Goal: Contribute content: Contribute content

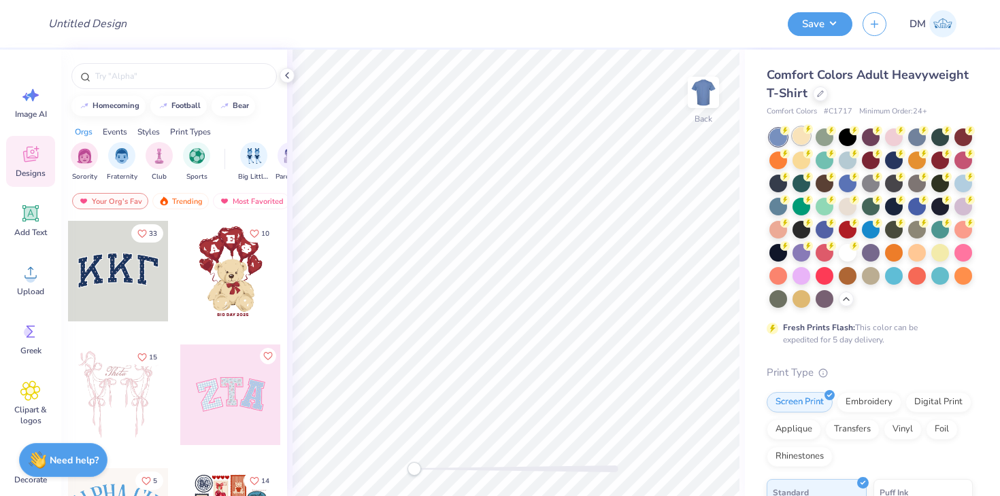
click at [802, 135] on div at bounding box center [801, 136] width 18 height 18
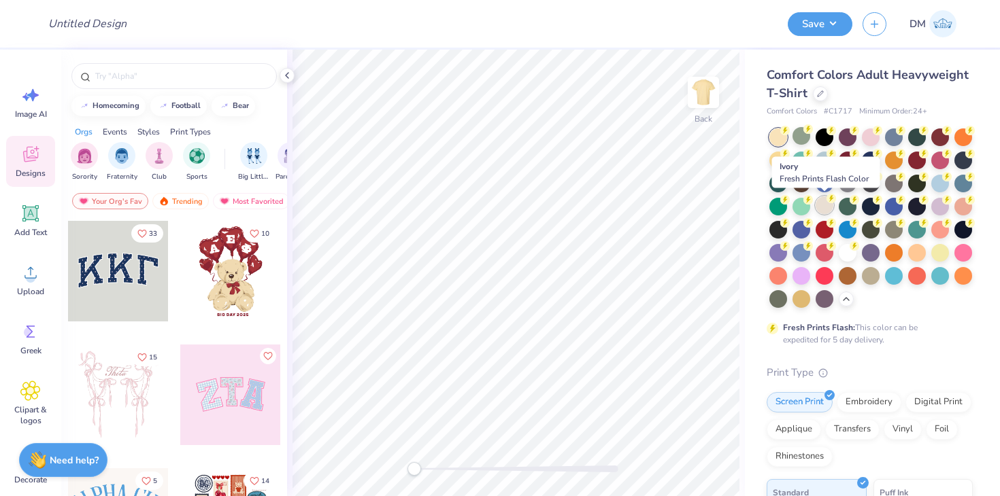
click at [827, 213] on div at bounding box center [824, 206] width 18 height 18
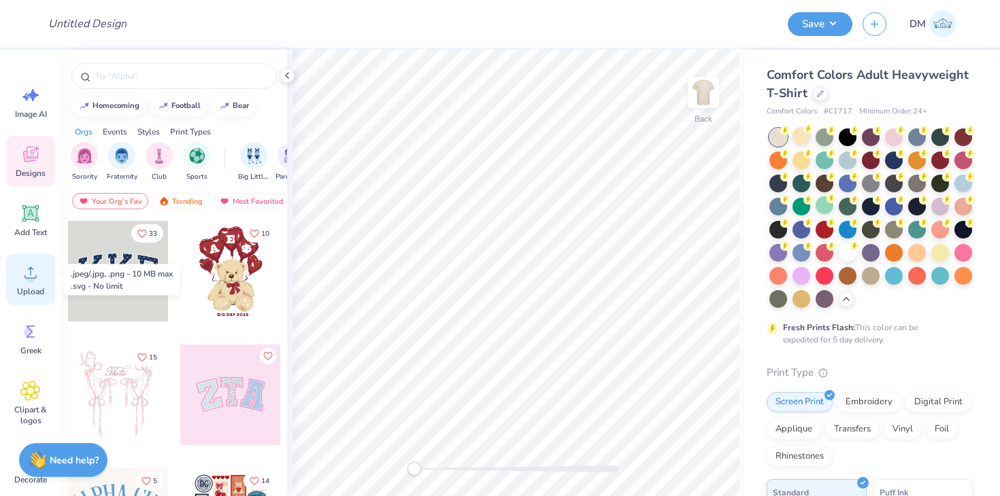
click at [38, 283] on div "Upload" at bounding box center [30, 279] width 49 height 51
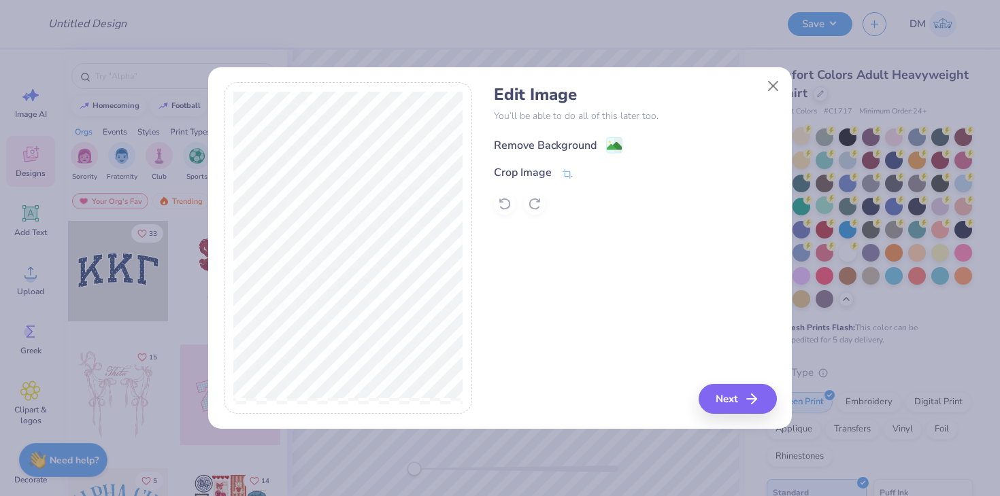
click at [613, 146] on image at bounding box center [614, 146] width 15 height 15
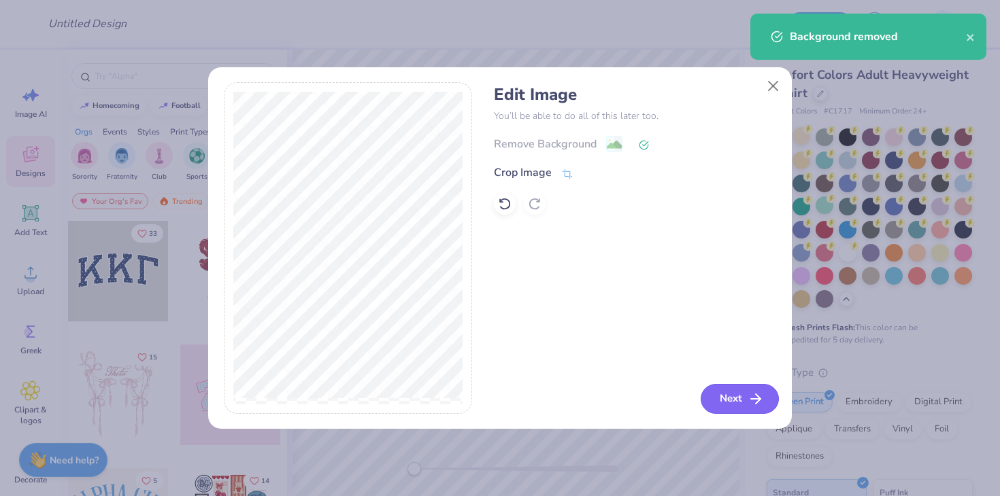
click at [745, 396] on button "Next" at bounding box center [739, 399] width 78 height 30
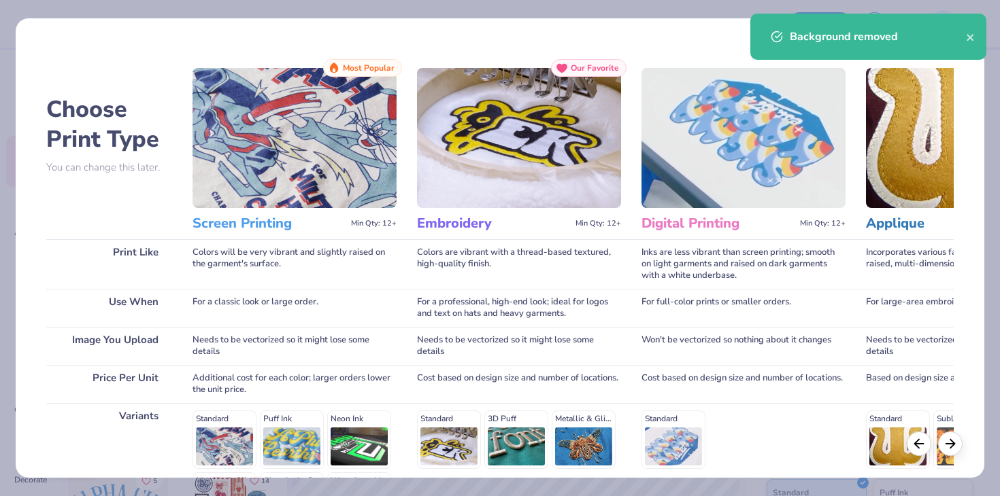
scroll to position [182, 0]
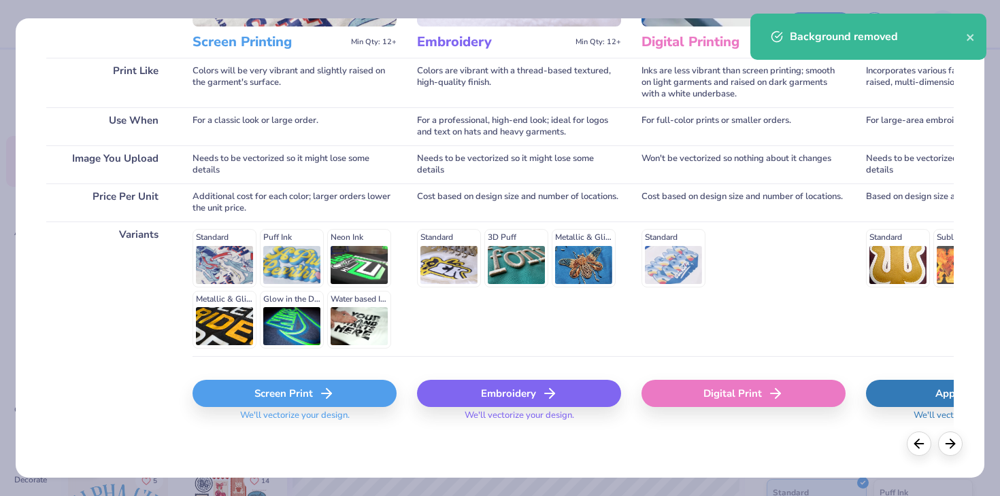
click at [341, 390] on div "Screen Print" at bounding box center [294, 393] width 204 height 27
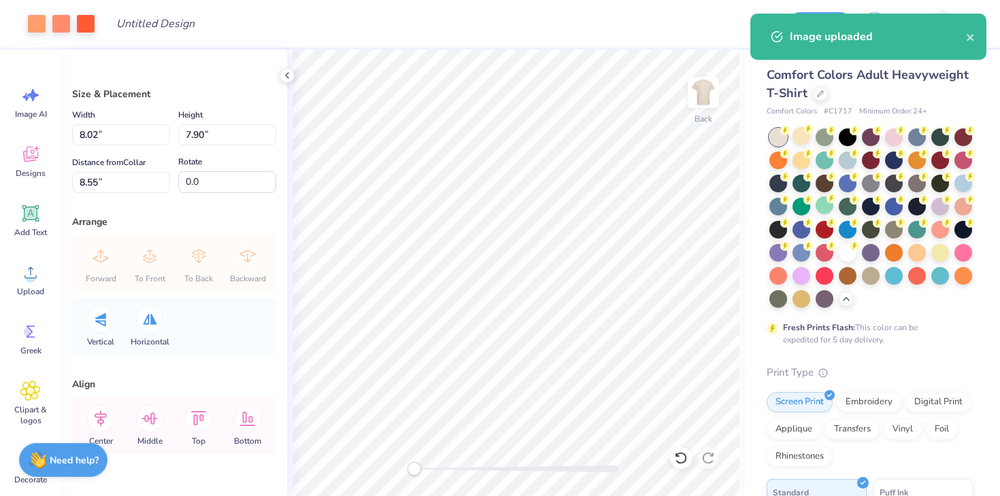
type input "4.10"
type input "4.04"
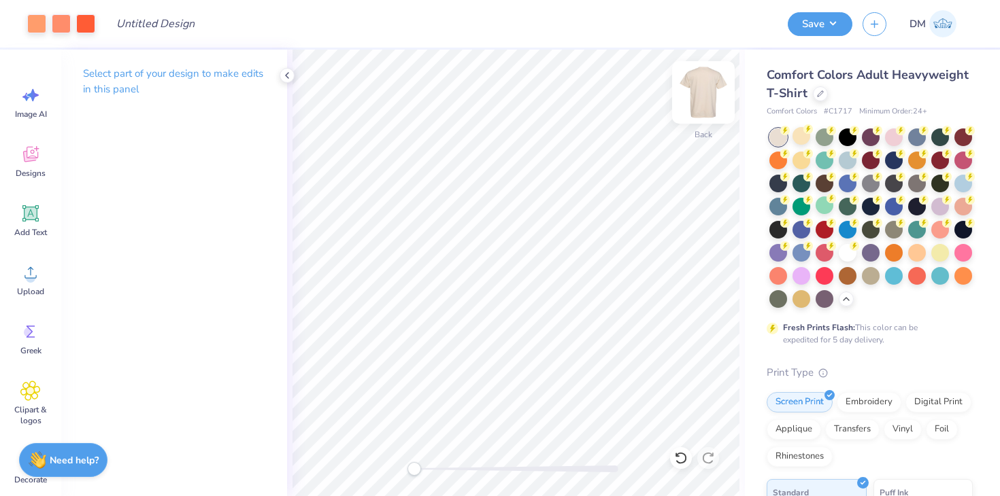
click at [711, 97] on img at bounding box center [703, 92] width 54 height 54
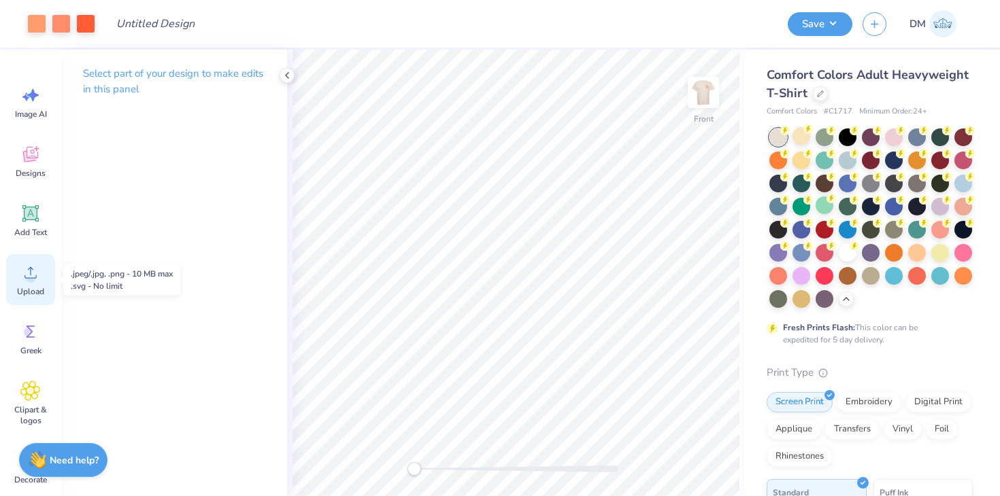
click at [44, 289] on div "Upload" at bounding box center [30, 279] width 49 height 51
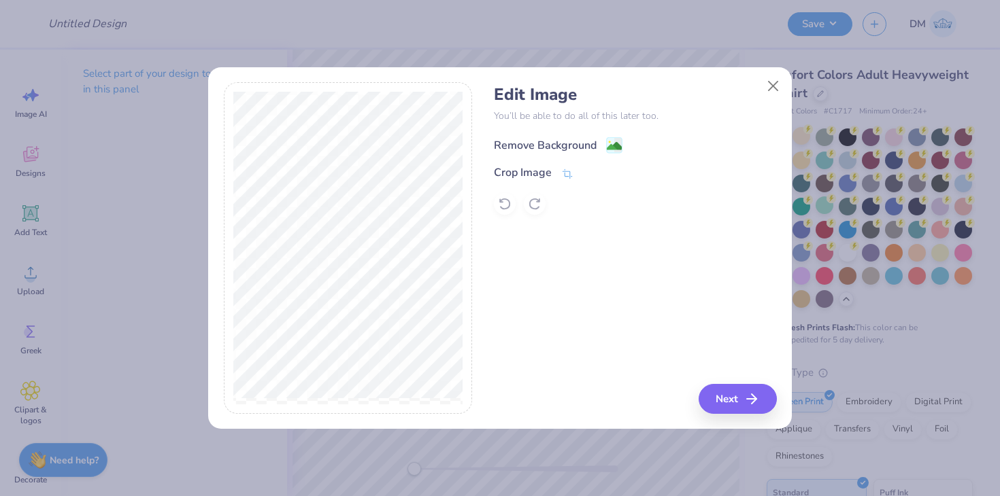
click at [613, 137] on icon at bounding box center [614, 145] width 16 height 16
click at [613, 141] on div "Remove Background Crop Image" at bounding box center [635, 175] width 282 height 80
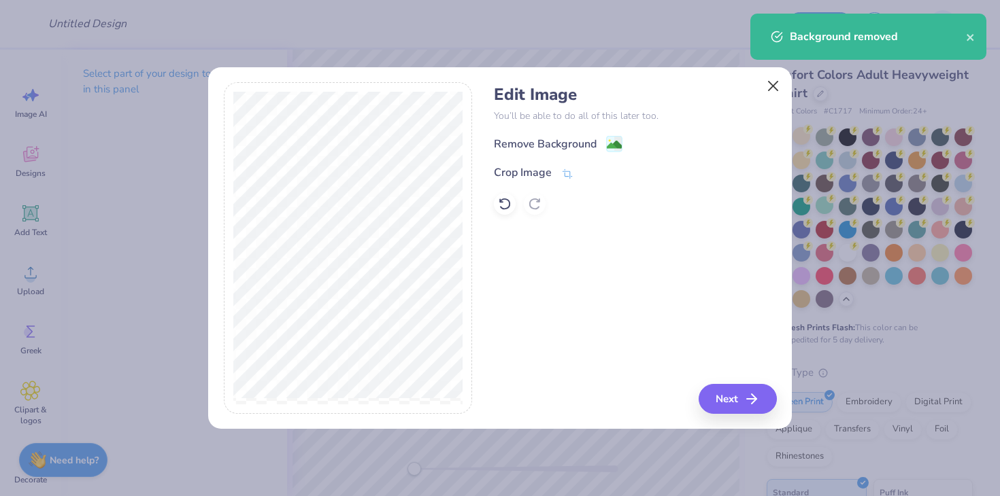
click at [773, 88] on body "Design Title Save DM Image AI Designs Add Text Upload Greek Clipart & logos Dec…" at bounding box center [500, 248] width 1000 height 496
click at [731, 390] on button "Next" at bounding box center [739, 399] width 78 height 30
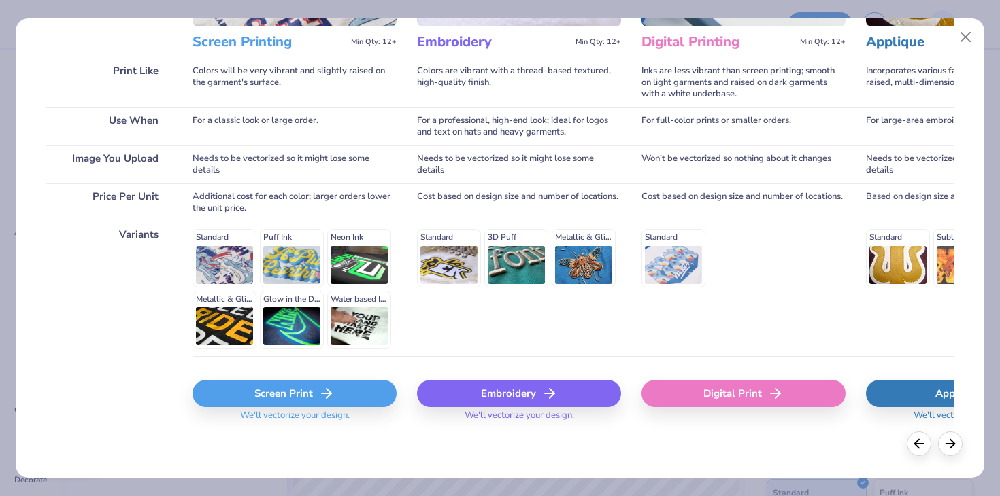
click at [340, 396] on div "Screen Print" at bounding box center [294, 393] width 204 height 27
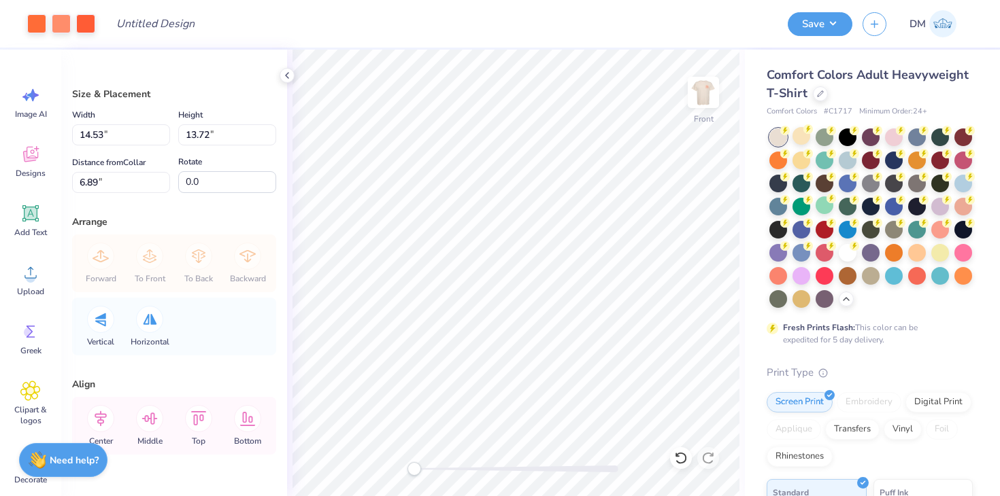
type input "11.35"
type input "10.71"
type input "11.65"
type input "10.99"
type input "3.00"
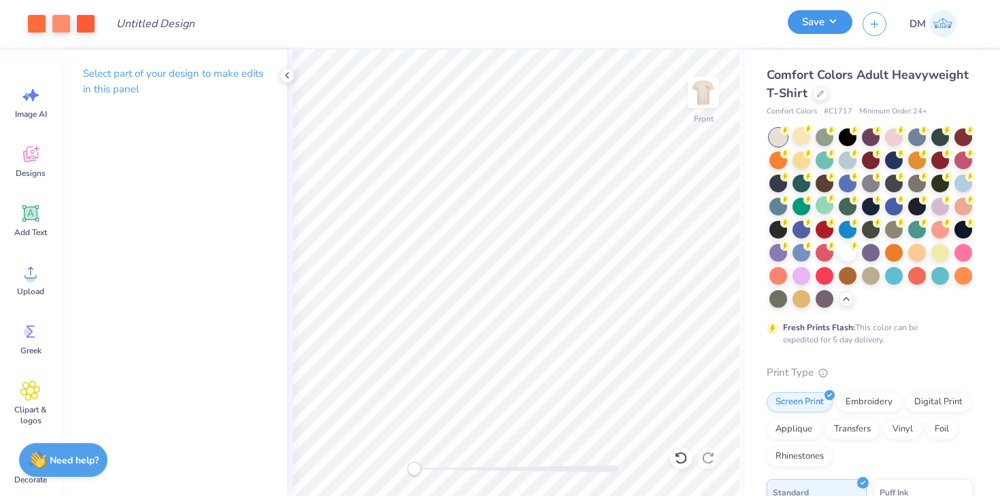
click at [830, 20] on button "Save" at bounding box center [819, 22] width 65 height 24
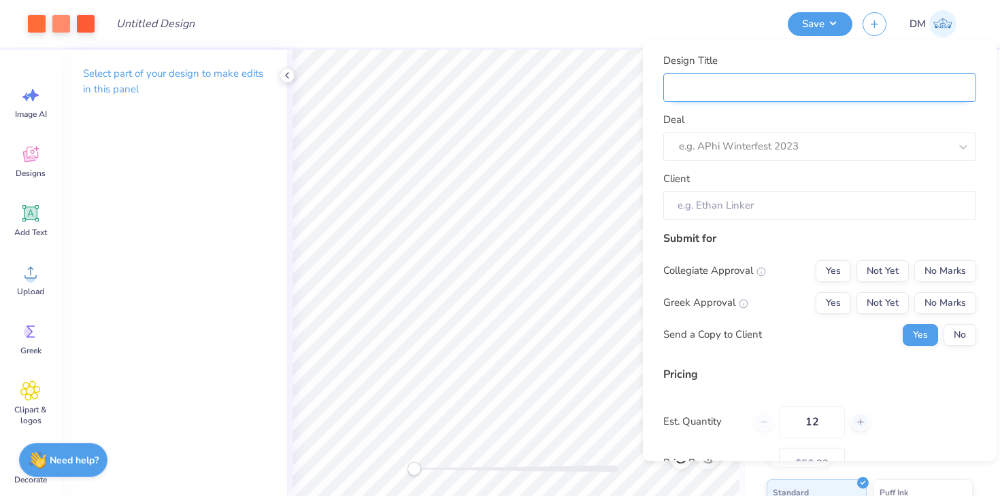
click at [791, 97] on input "Design Title" at bounding box center [819, 87] width 313 height 29
type input "M"
type input "Me"
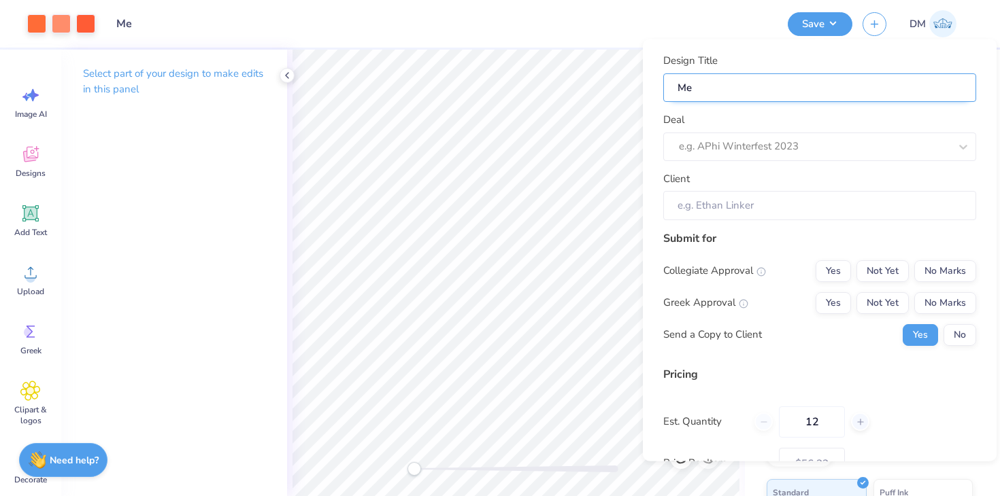
type input "Mer"
type input "Merc"
type input "Merch"
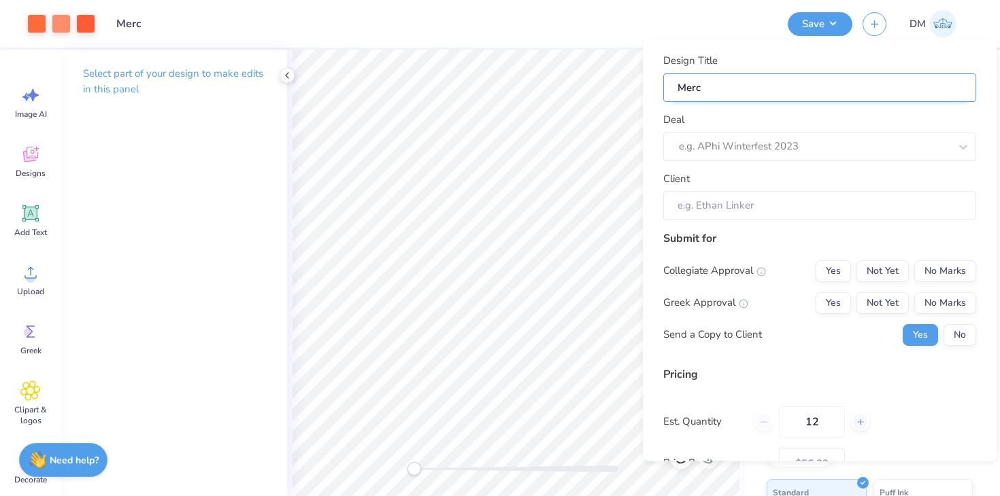
type input "Merch"
type input "Merch f"
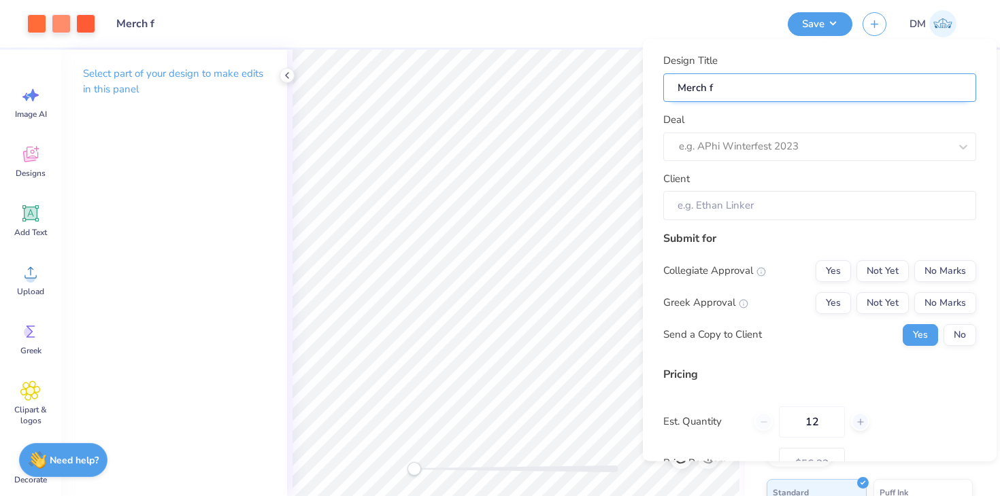
type input "Merch fo"
type input "Merch for"
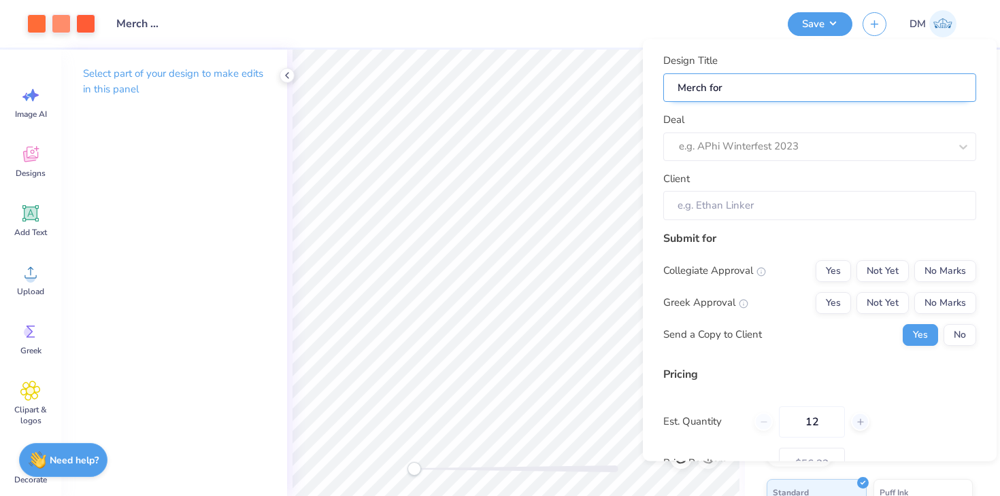
type input "Merch for"
type input "Merch for G"
type input "Merch for Ge"
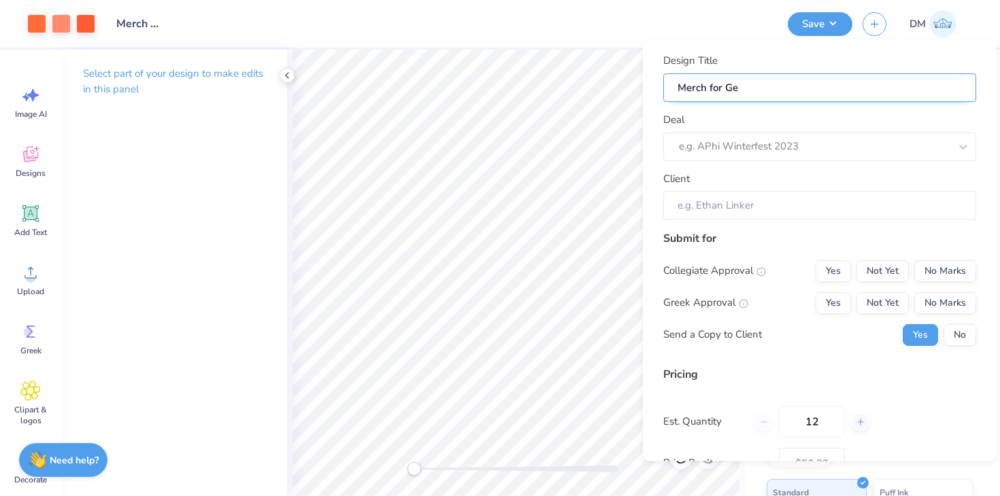
type input "Merch for Geo"
type input "Merch for Geol"
type input "Merch for Geolo"
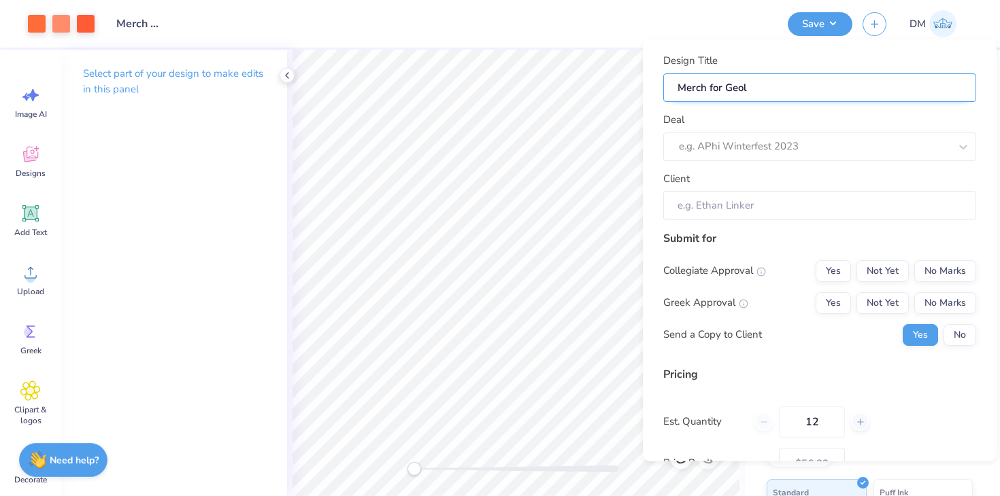
type input "Merch for Geolo"
type input "Merch for Geolog"
type input "Merch for Geology"
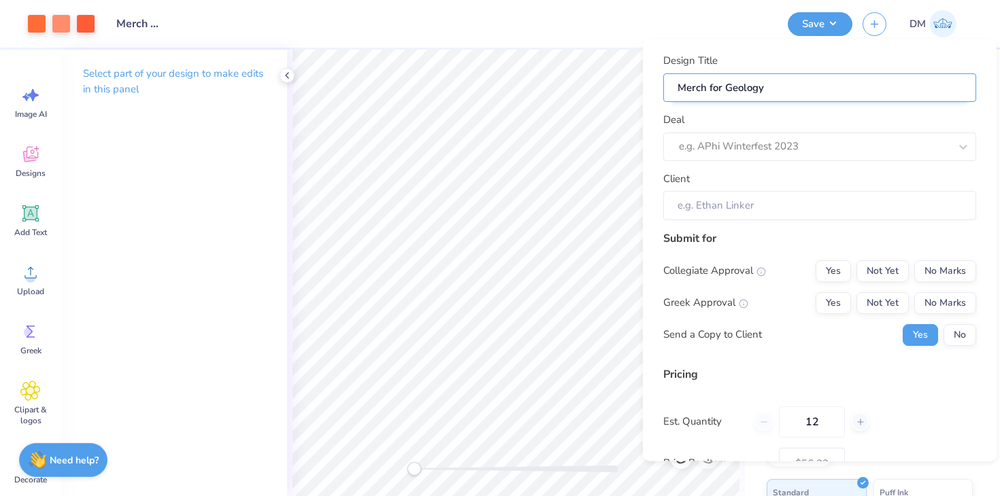
type input "Merch for Geology"
type input "Merch for Geology C"
type input "Merch for Geology Cl"
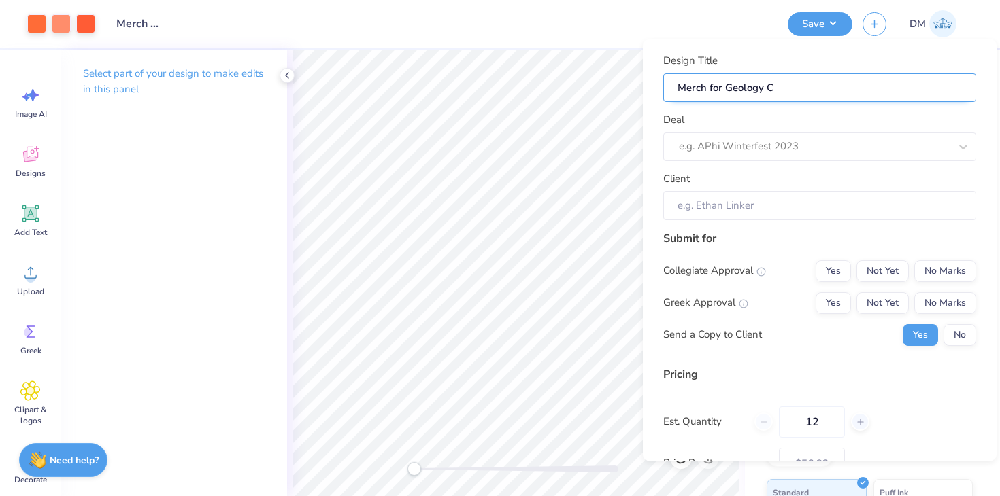
type input "Merch for Geology Cl"
type input "Merch for Geology Clu"
type input "Merch for Geology Club"
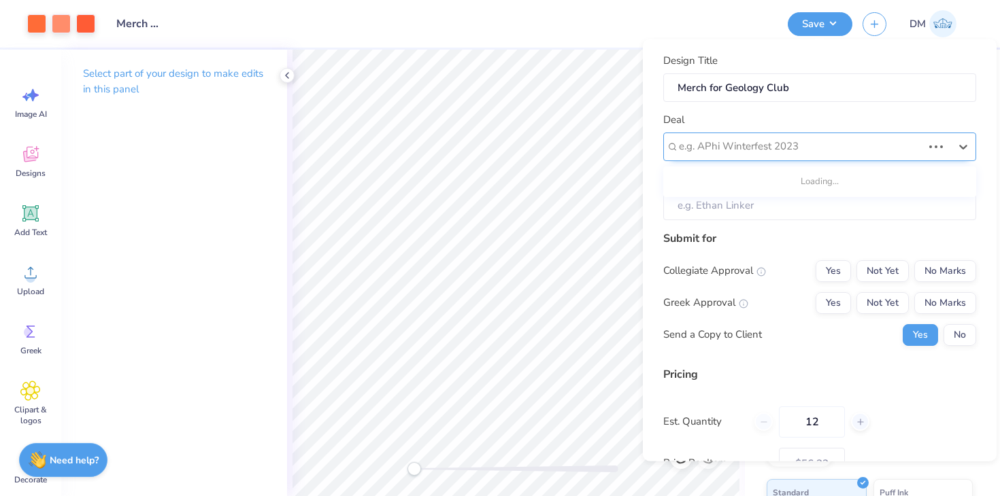
click at [782, 148] on div at bounding box center [800, 146] width 243 height 18
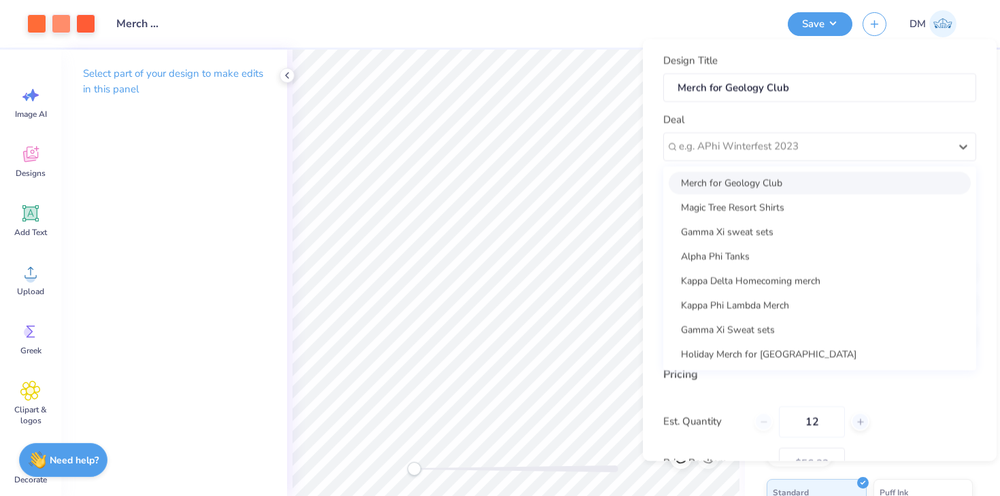
click at [785, 180] on div "Merch for Geology Club" at bounding box center [819, 182] width 302 height 22
type input "[PERSON_NAME] ."
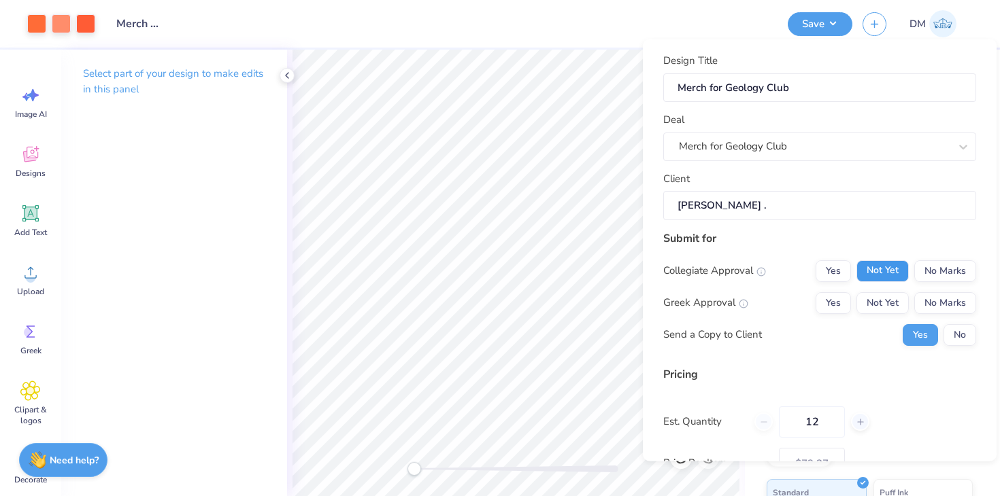
click at [889, 273] on button "Not Yet" at bounding box center [882, 271] width 52 height 22
click at [942, 288] on div "Collegiate Approval Yes Not Yet No Marks Greek Approval Yes Not Yet No Marks Se…" at bounding box center [819, 303] width 313 height 86
click at [942, 300] on button "No Marks" at bounding box center [945, 303] width 62 height 22
click at [961, 331] on button "No" at bounding box center [959, 335] width 33 height 22
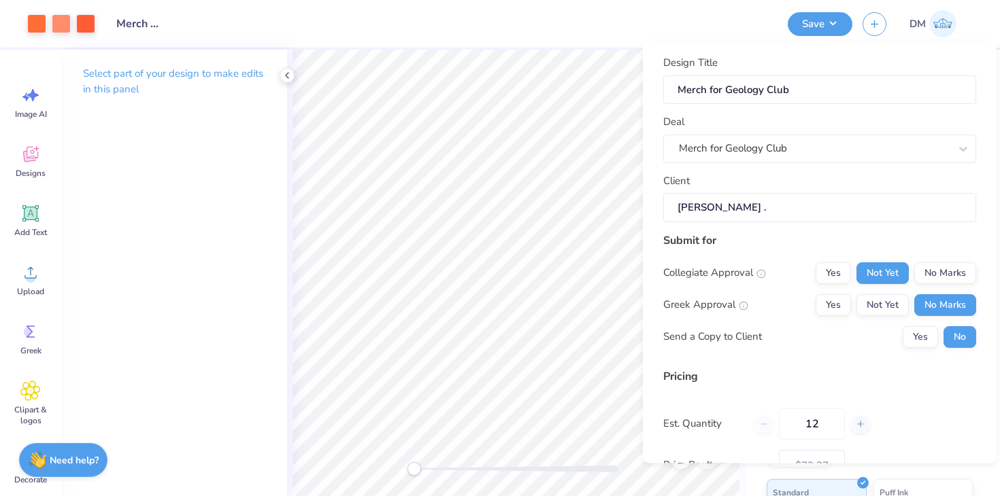
scroll to position [125, 0]
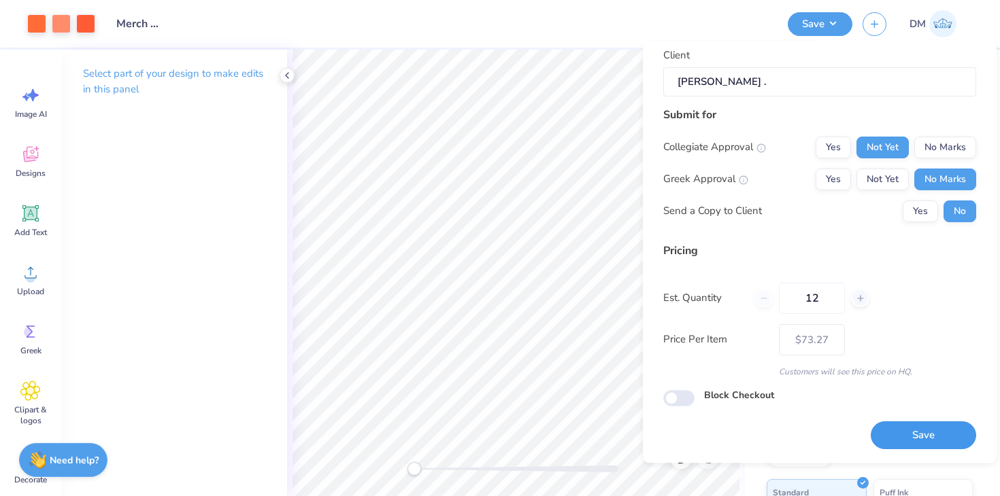
click at [911, 426] on button "Save" at bounding box center [922, 436] width 105 height 28
type input "$73.27"
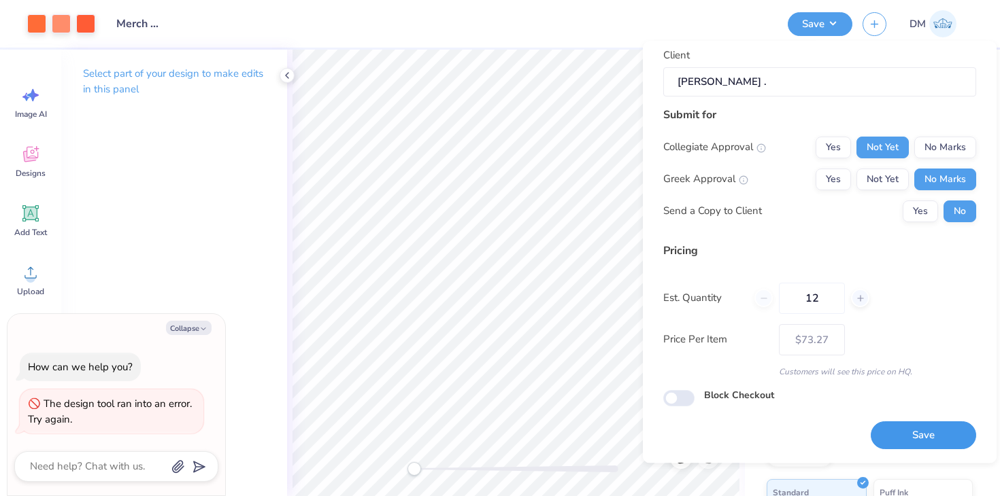
click at [942, 425] on button "Save" at bounding box center [922, 436] width 105 height 28
type textarea "x"
type input "– –"
type textarea "x"
type input "$73.27"
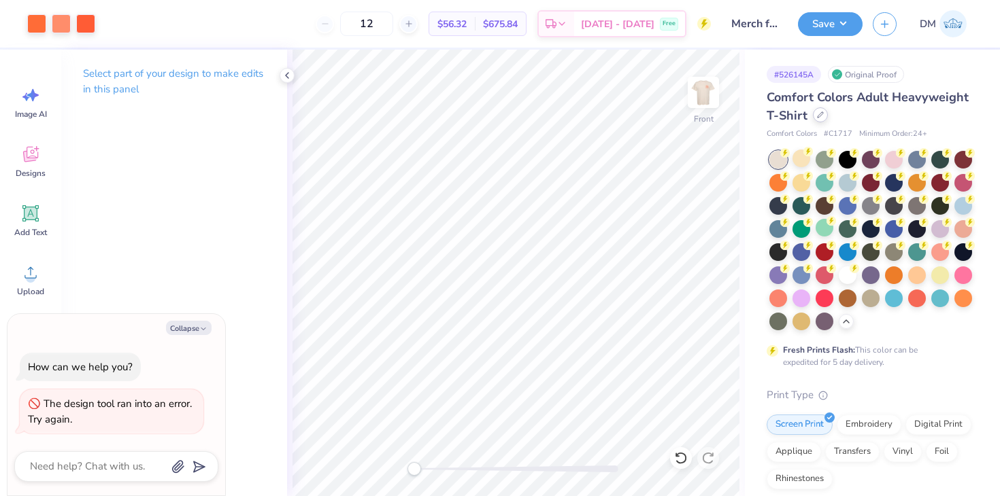
click at [821, 114] on icon at bounding box center [819, 114] width 5 height 5
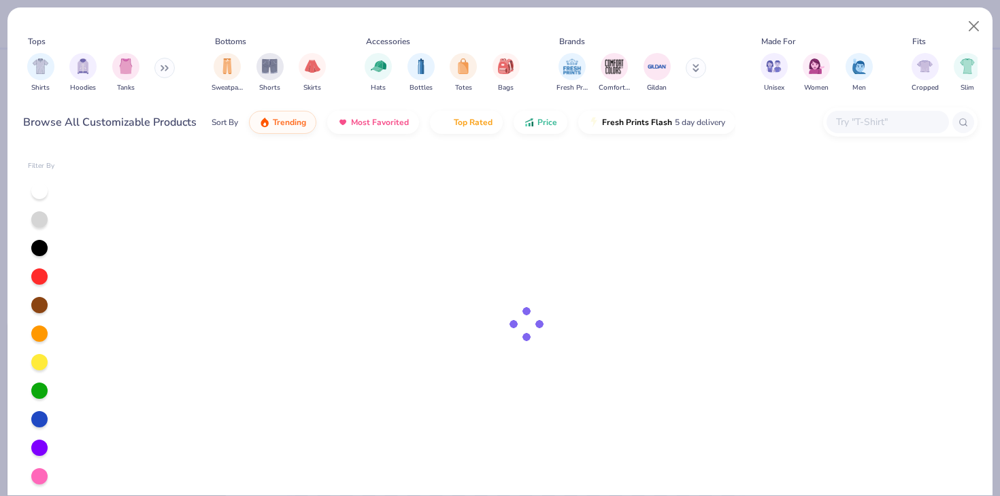
click at [992, 17] on div "Tops Shirts Hoodies Tanks Bottoms Sweatpants Shorts Skirts Accessories Hats Bot…" at bounding box center [500, 252] width 986 height 490
click at [983, 18] on button "Close" at bounding box center [974, 27] width 26 height 26
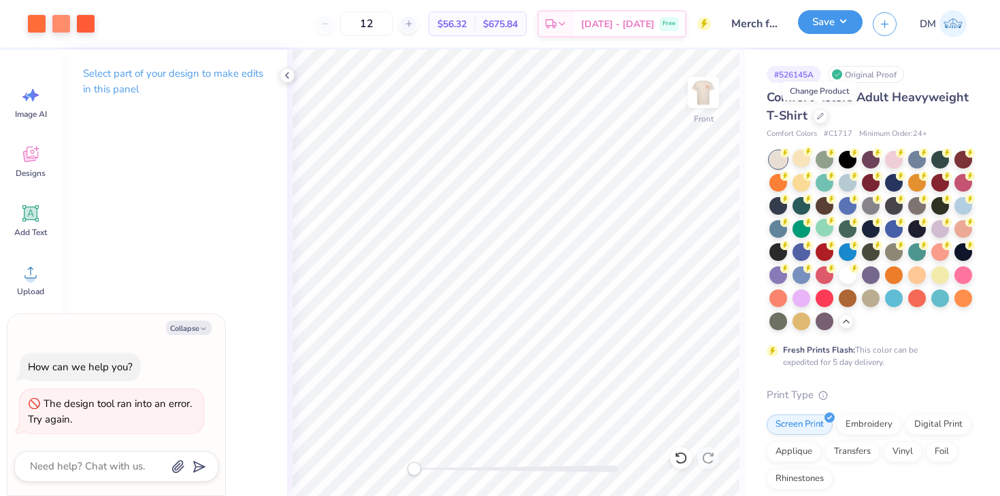
click at [819, 22] on button "Save" at bounding box center [830, 22] width 65 height 24
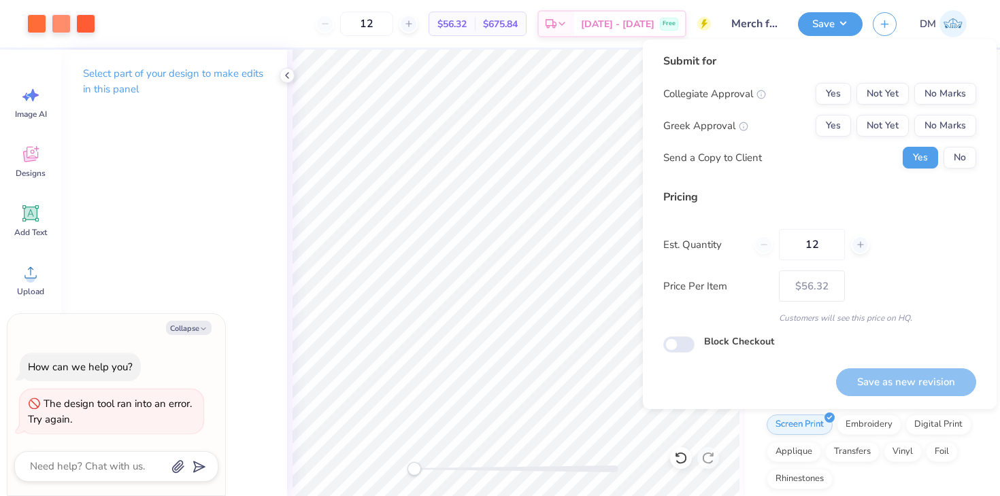
type textarea "x"
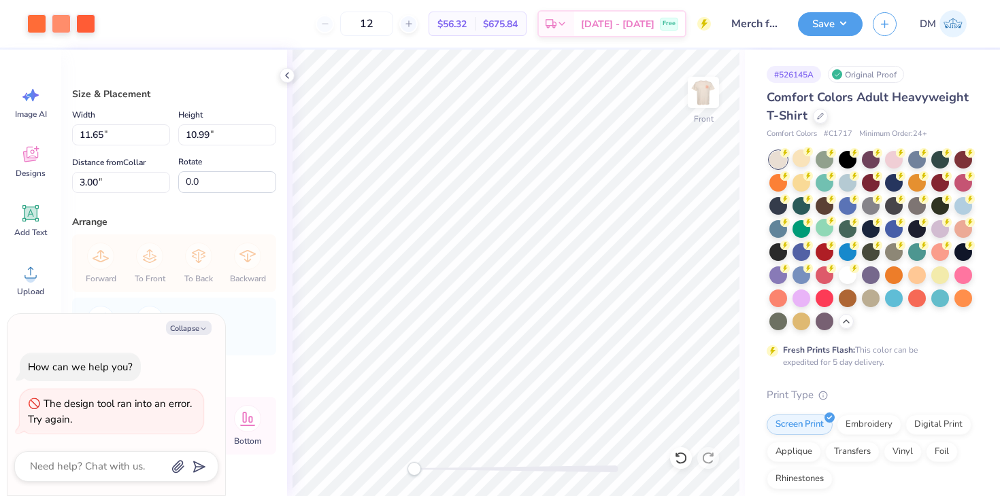
click at [889, 29] on button "button" at bounding box center [884, 24] width 24 height 24
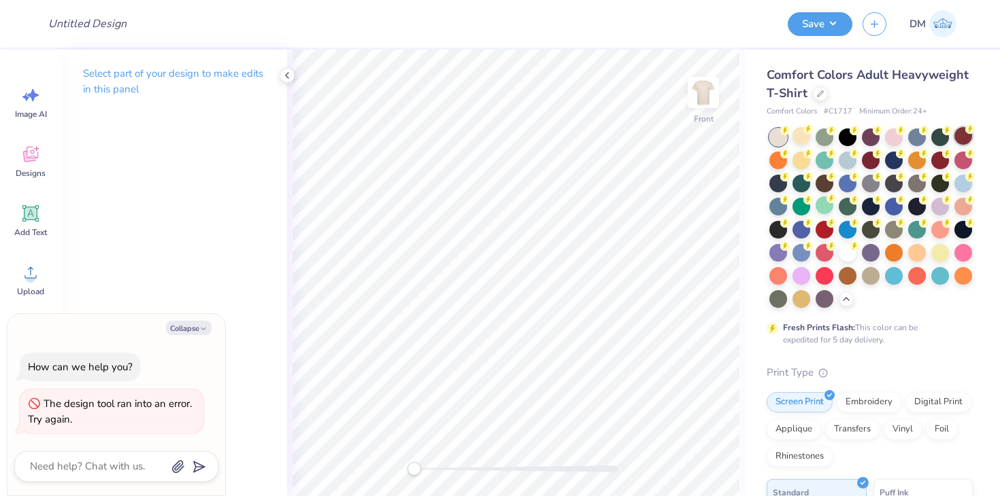
click at [967, 137] on div at bounding box center [963, 136] width 18 height 18
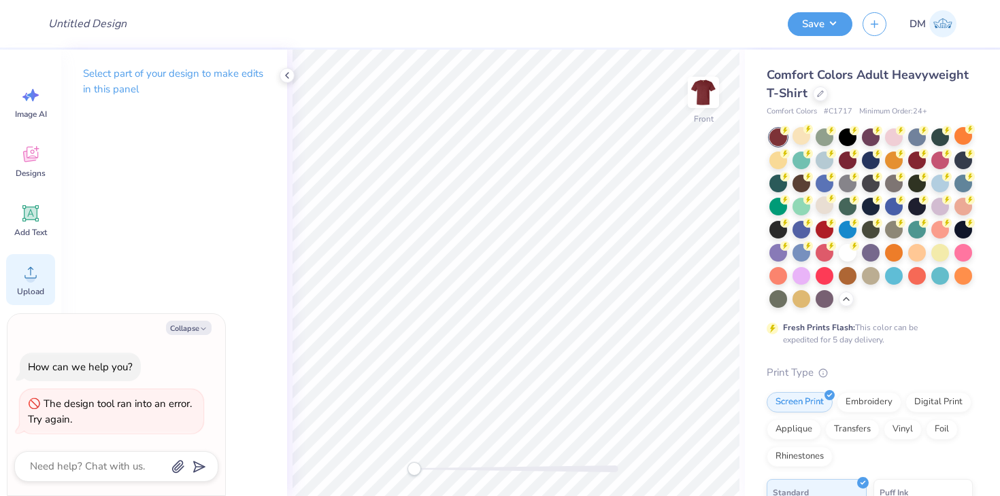
click at [25, 272] on icon at bounding box center [30, 272] width 20 height 20
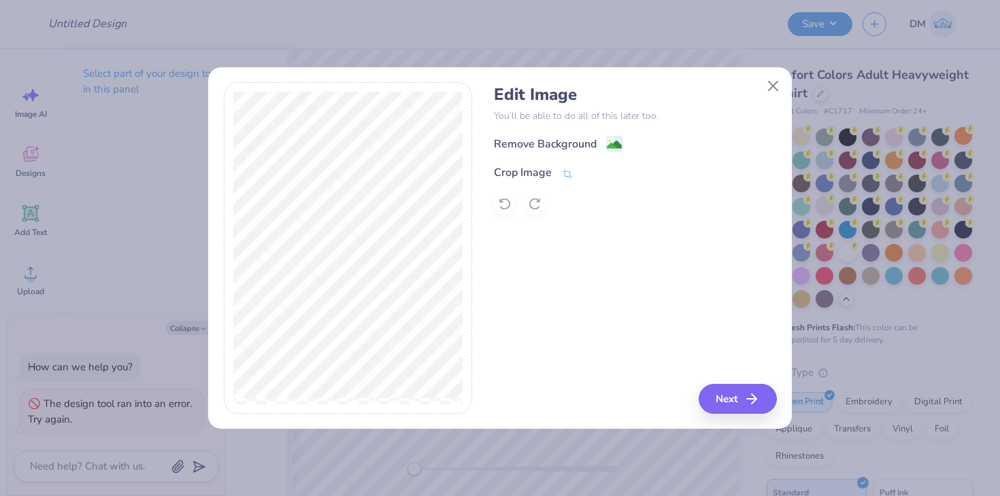
click at [614, 139] on image at bounding box center [614, 144] width 15 height 15
click at [726, 407] on button "Next" at bounding box center [739, 399] width 78 height 30
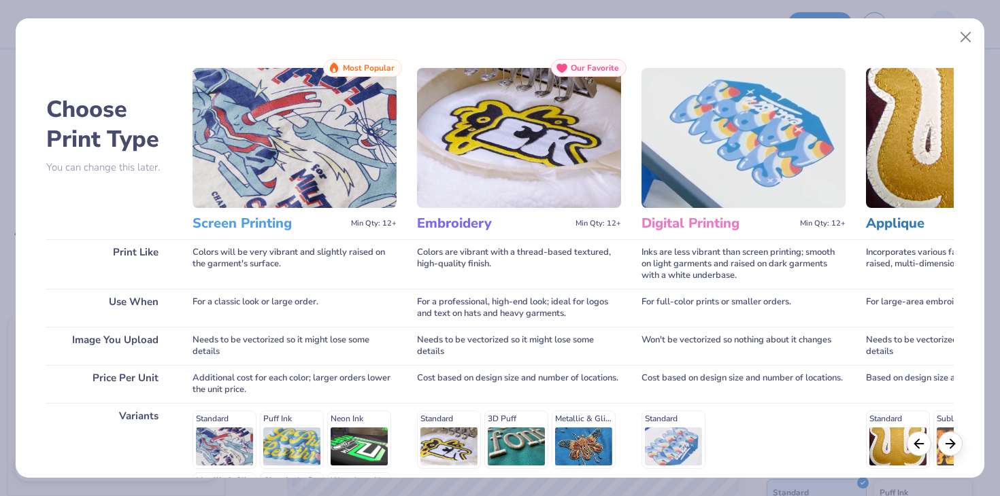
scroll to position [182, 0]
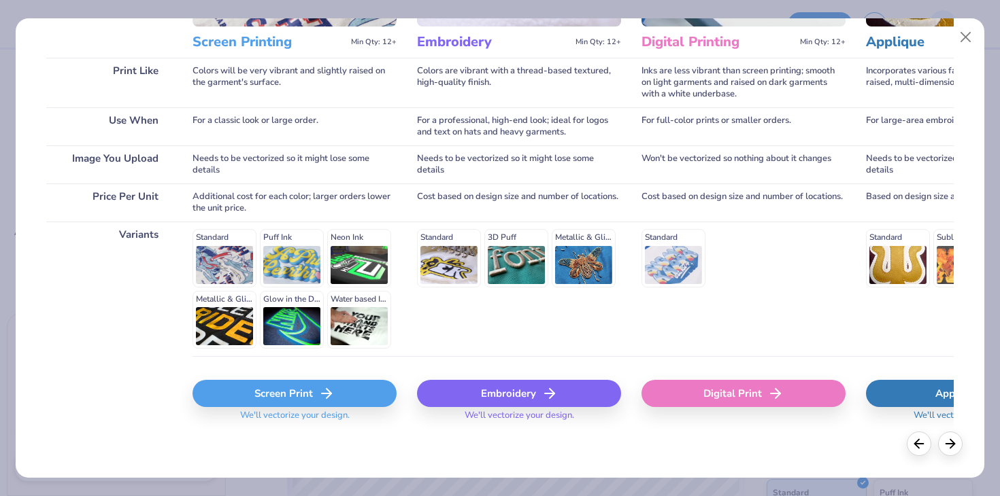
click at [256, 393] on div "Screen Print" at bounding box center [294, 393] width 204 height 27
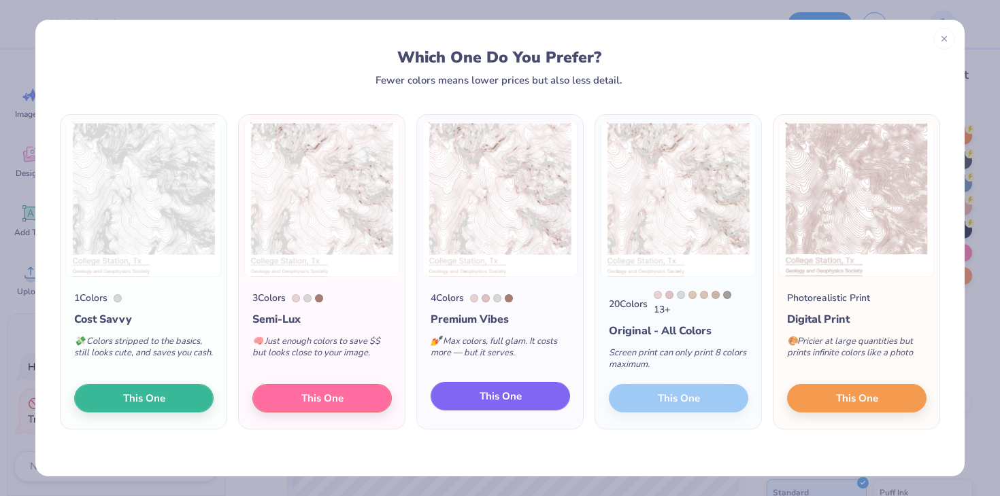
click at [520, 391] on span "This One" at bounding box center [500, 397] width 42 height 16
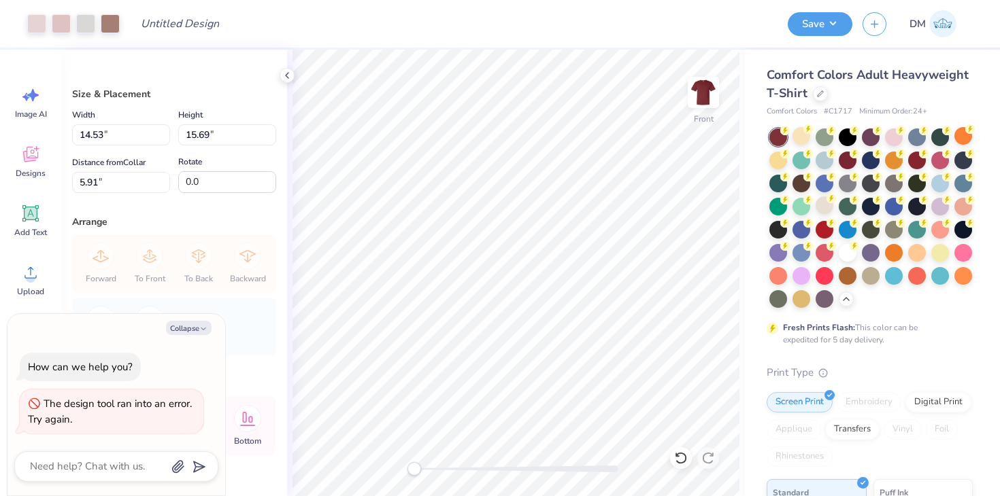
type textarea "x"
type input "10.92"
type input "11.79"
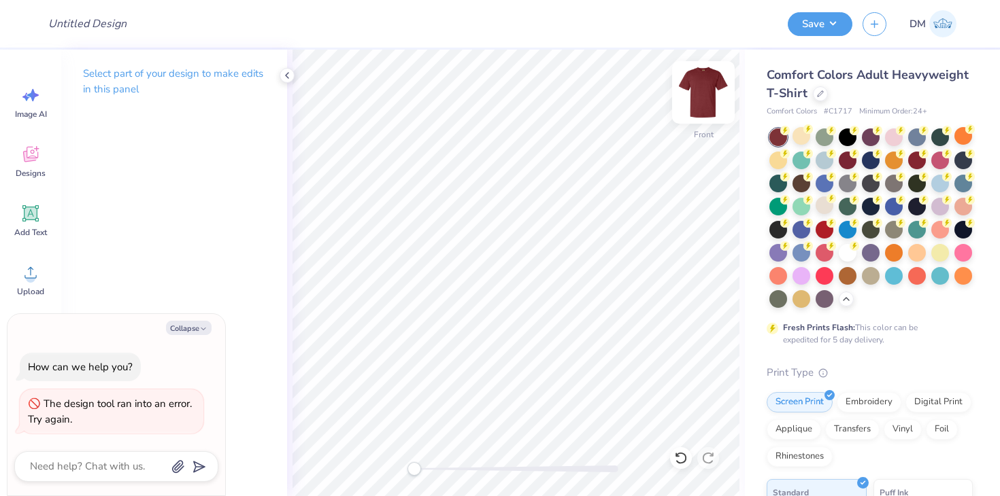
click at [702, 89] on img at bounding box center [703, 92] width 54 height 54
click at [697, 97] on img at bounding box center [703, 92] width 54 height 54
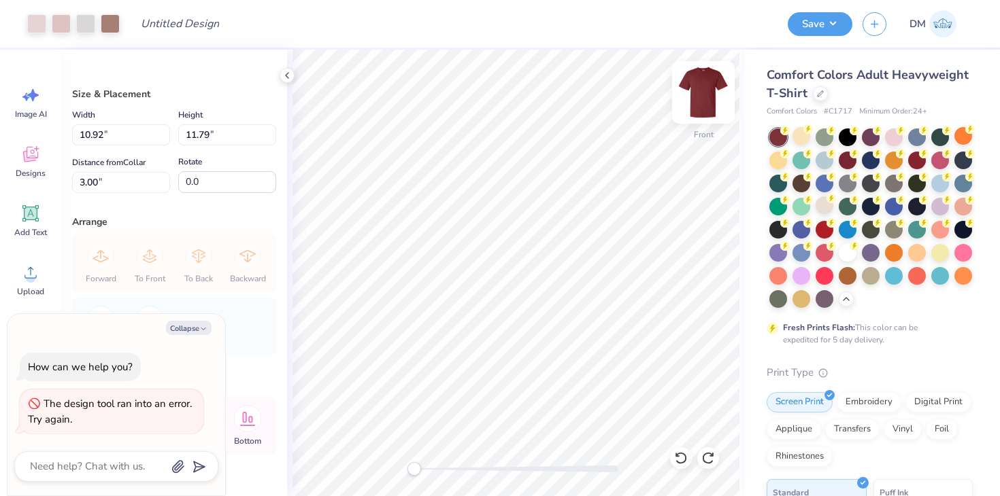
click at [707, 99] on img at bounding box center [703, 92] width 54 height 54
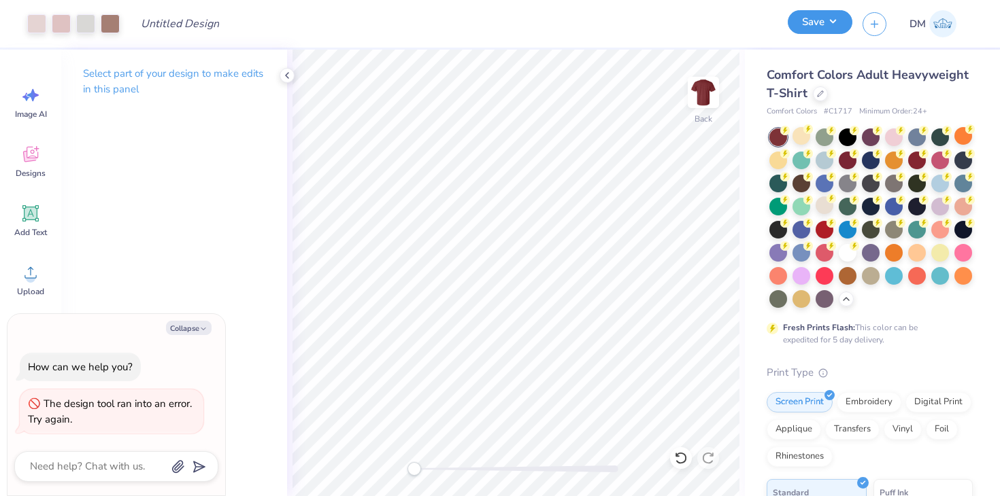
click at [818, 18] on button "Save" at bounding box center [819, 22] width 65 height 24
type textarea "x"
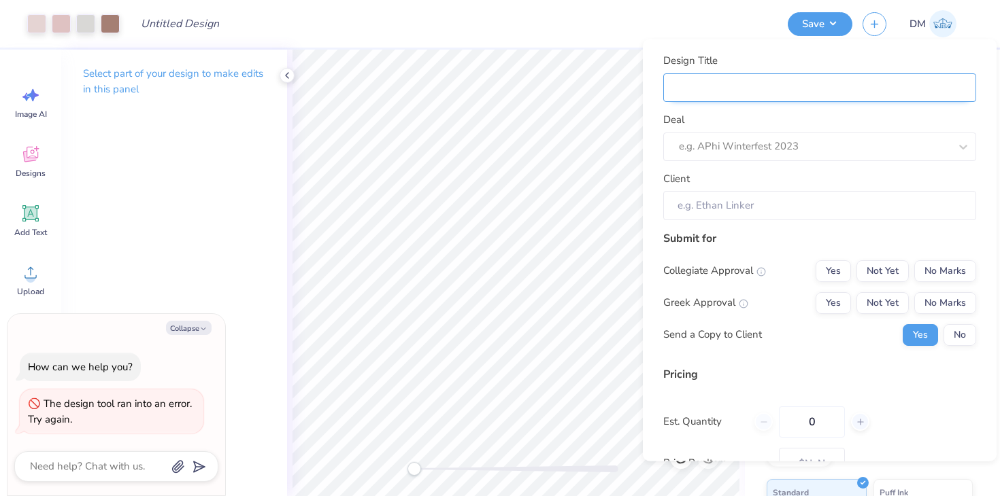
click at [827, 91] on input "Design Title" at bounding box center [819, 87] width 313 height 29
type input "M"
type textarea "x"
type input "M"
type textarea "x"
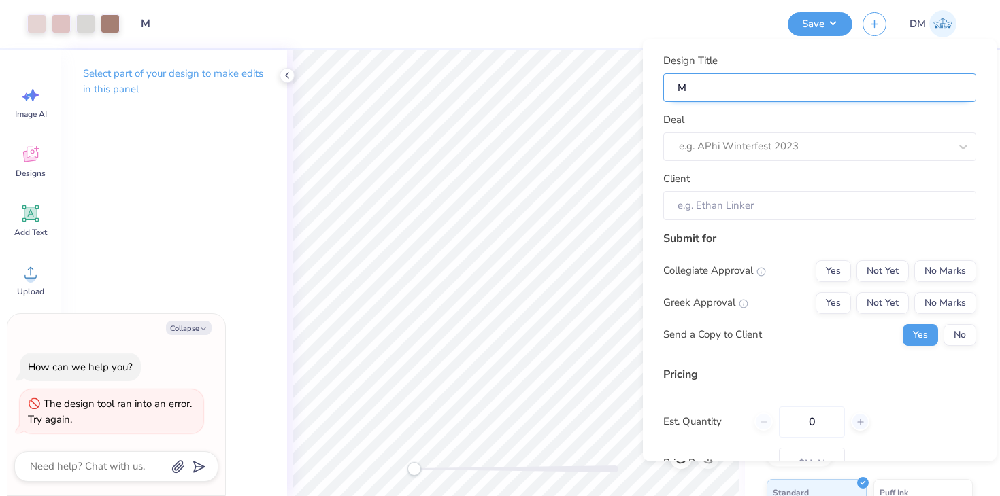
type input "Me"
type textarea "x"
type input "Me"
type textarea "x"
type input "Mer"
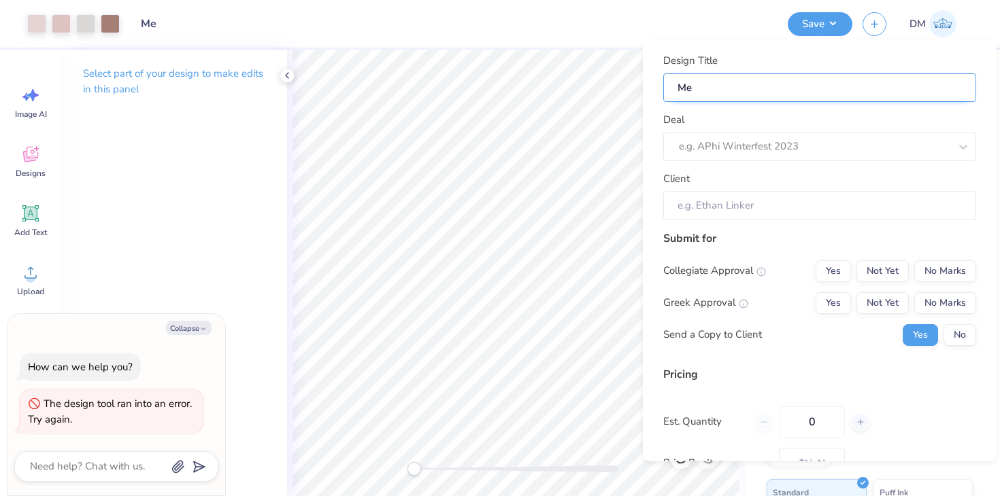
type textarea "x"
type input "Mer"
type textarea "x"
type input "Merc"
type textarea "x"
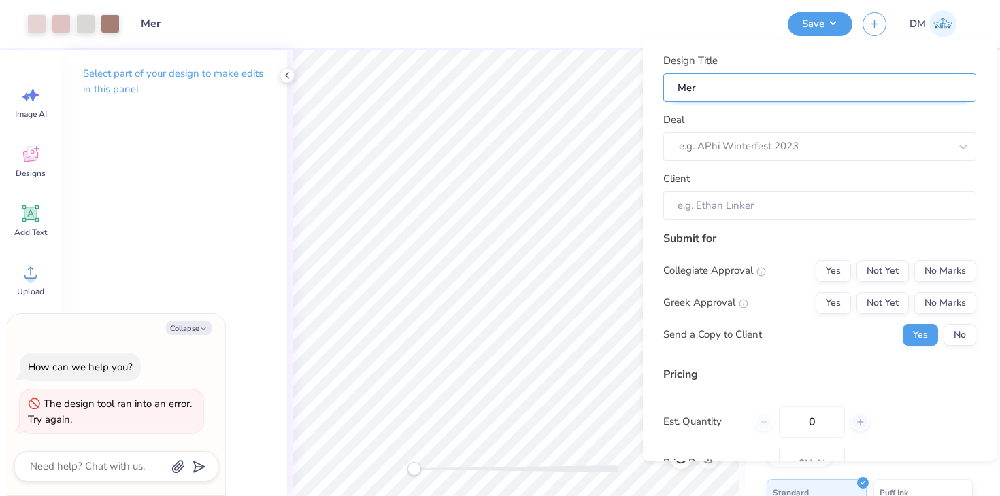
type input "Merc"
type textarea "x"
type input "Merch"
type textarea "x"
type input "Merch"
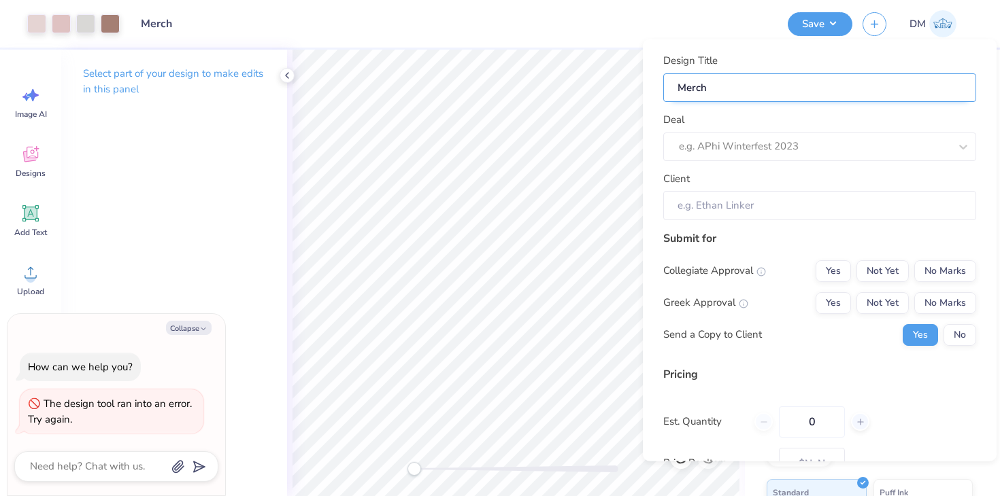
type textarea "x"
type input "Merch"
type textarea "x"
type input "Merch"
type textarea "x"
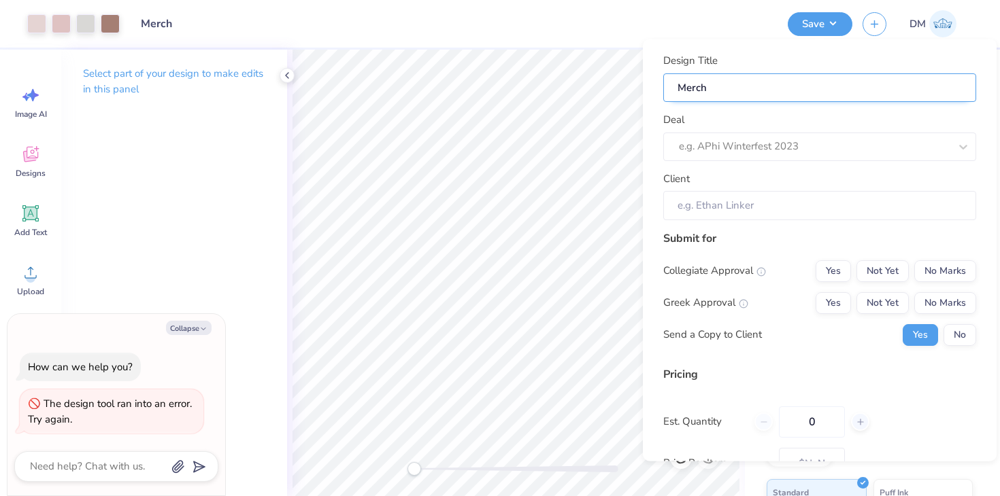
type input "Merch f"
type textarea "x"
type input "Merch f"
type textarea "x"
type input "Merch fo"
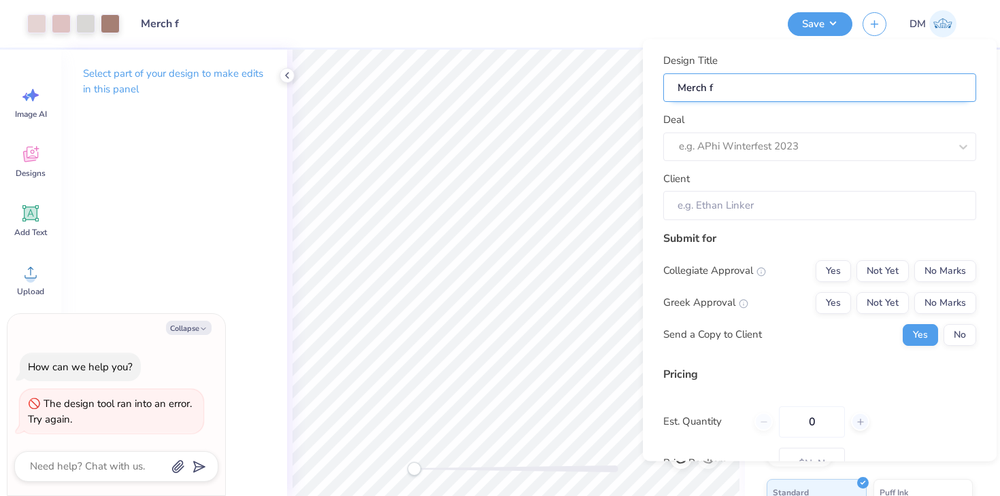
type textarea "x"
type input "Merch fo"
type textarea "x"
type input "Merch for"
type textarea "x"
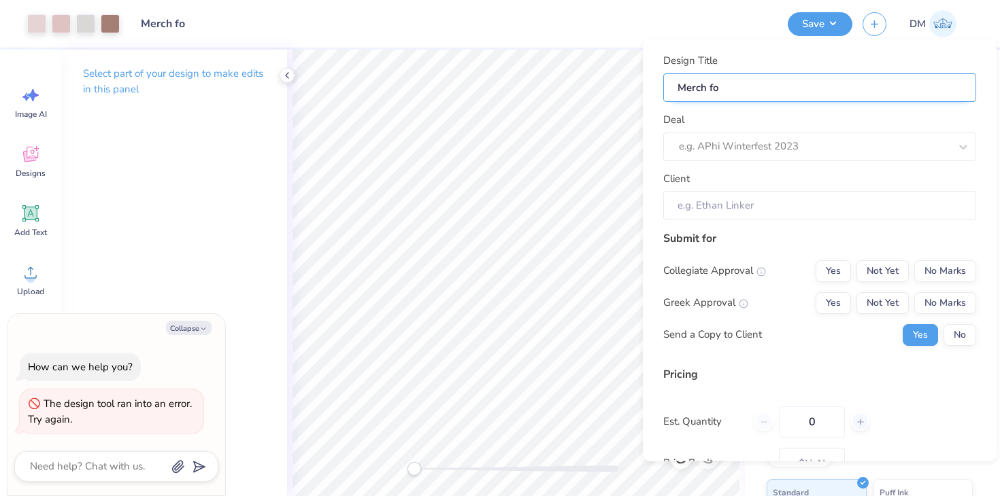
type input "Merch for"
type textarea "x"
type input "Merch for"
type textarea "x"
type input "Merch for"
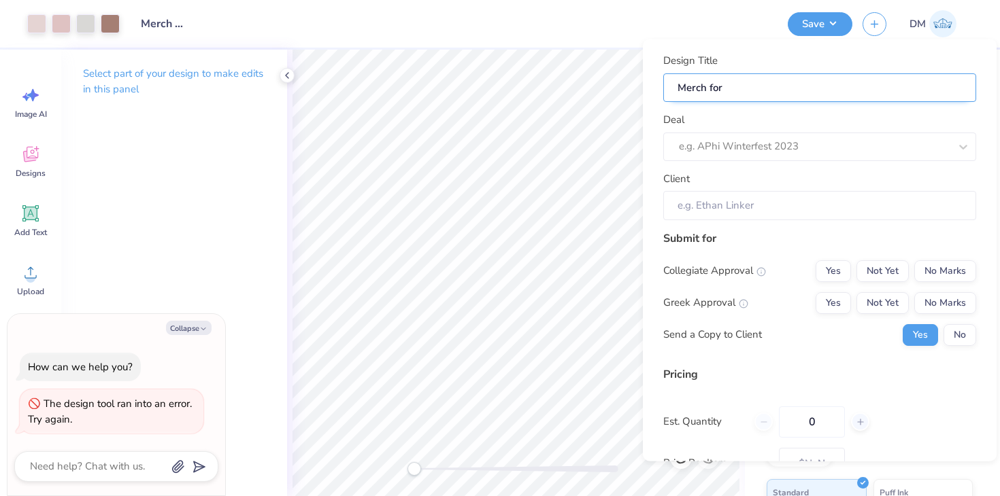
type textarea "x"
type input "Merch for g"
type textarea "x"
type input "Merch for g"
type textarea "x"
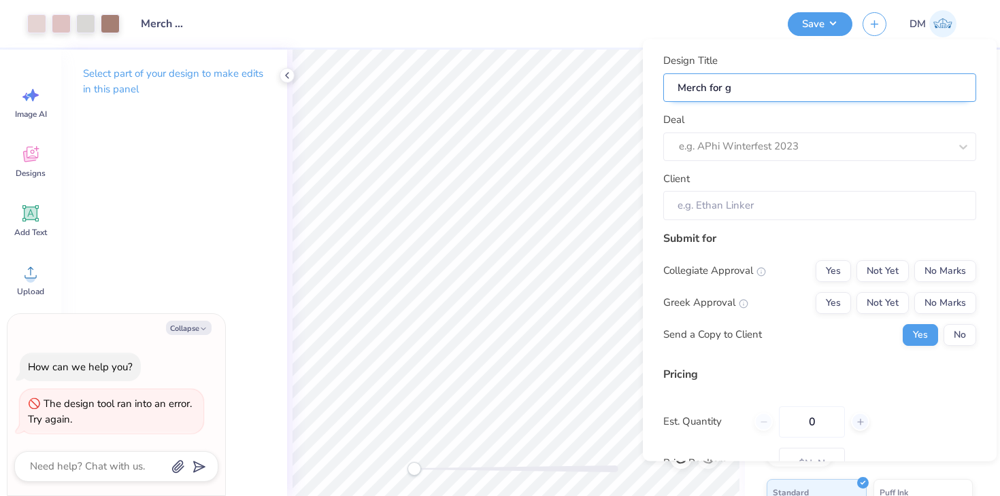
type input "Merch for"
type textarea "x"
type input "Merch for"
type textarea "x"
type input "Merch for G"
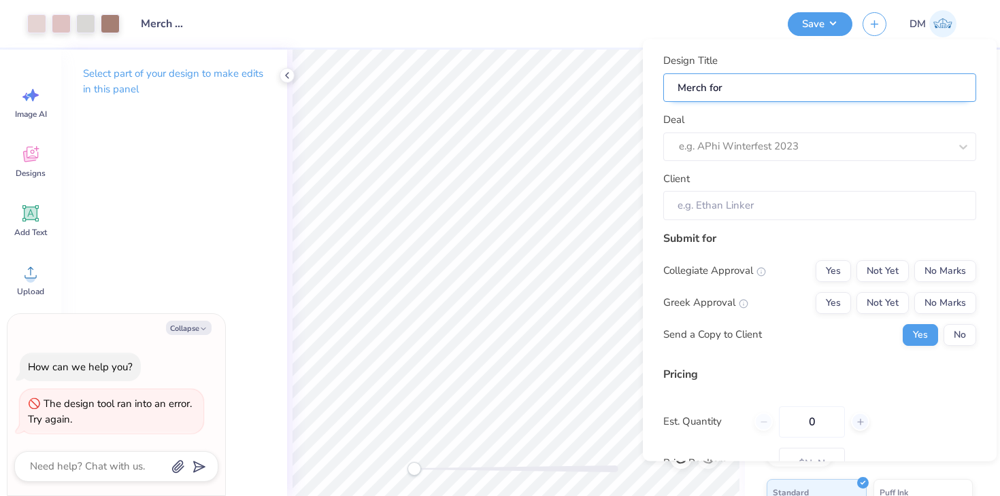
type textarea "x"
type input "Merch for G"
type textarea "x"
type input "Merch for Ge"
type textarea "x"
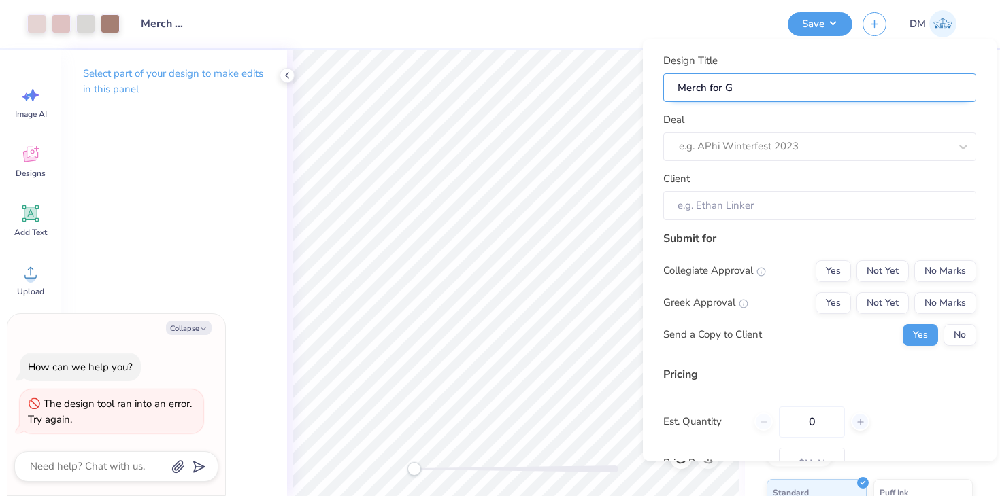
type input "Merch for Ge"
type textarea "x"
type input "Merch for Geo"
type textarea "x"
type input "Merch for Geo"
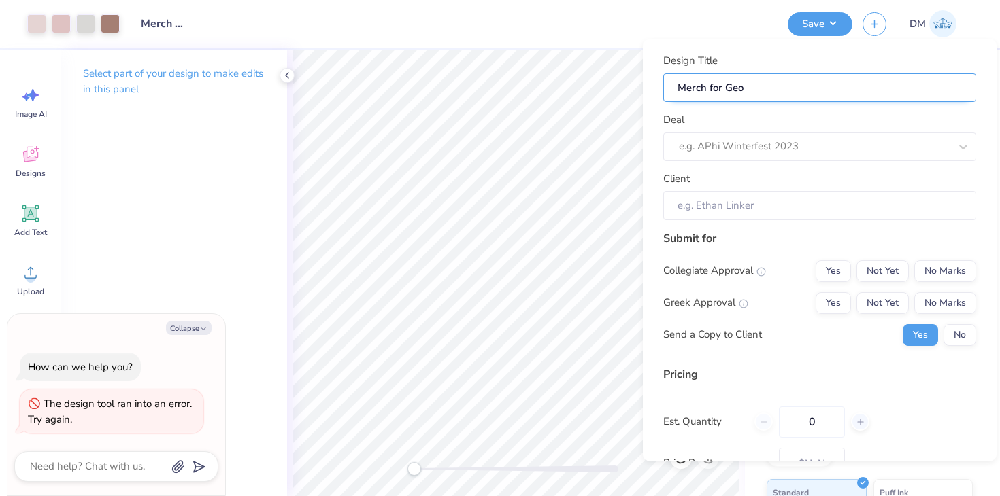
type textarea "x"
type input "Merch for Geol"
type textarea "x"
type input "Merch for Geol"
type textarea "x"
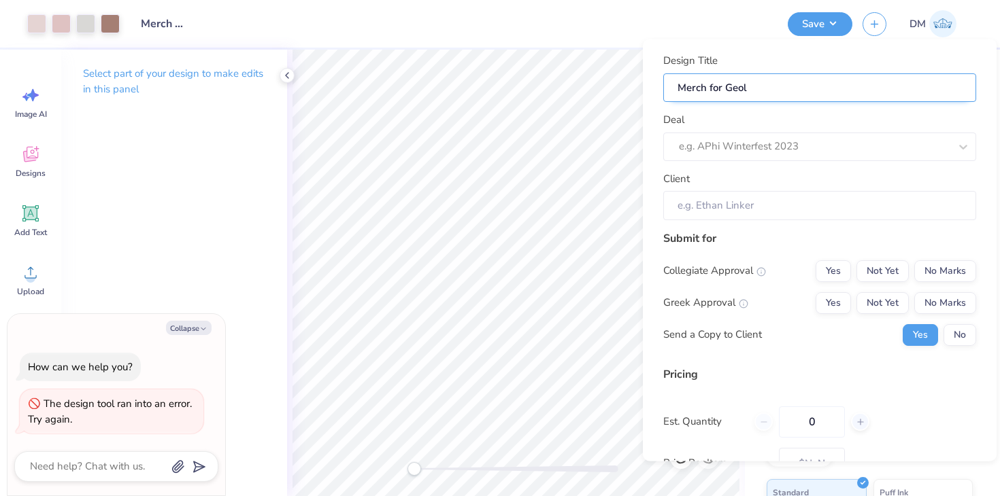
type input "Merch for Geolo"
type textarea "x"
type input "Merch for Geolo"
type textarea "x"
type input "Merch for Geolog"
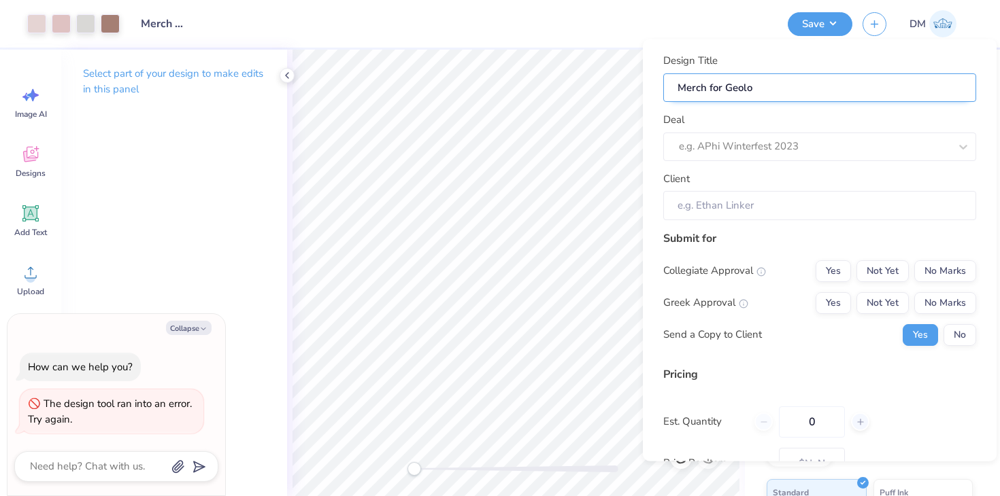
type textarea "x"
type input "Merch for Geolog"
type textarea "x"
type input "Merch for Geology"
type textarea "x"
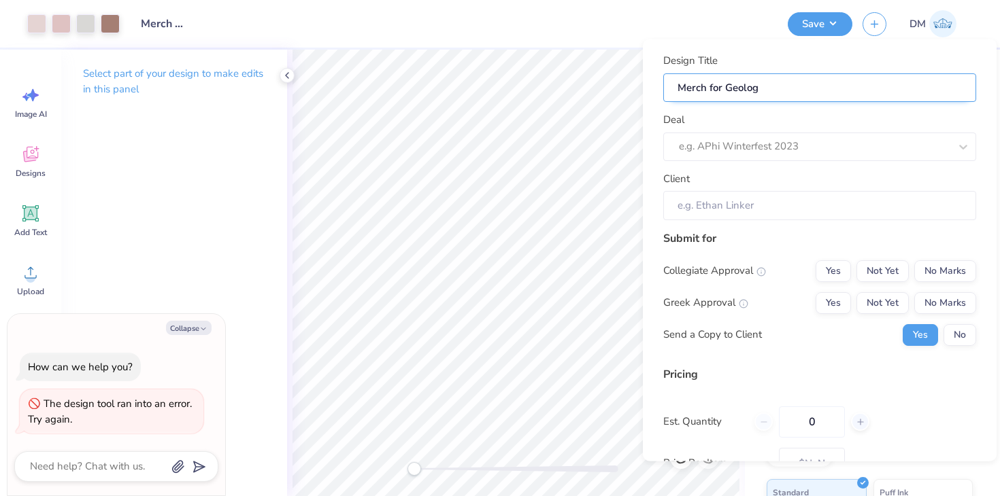
type input "Merch for Geology"
type textarea "x"
type input "Merch for Geology"
type textarea "x"
type input "Merch for Geology"
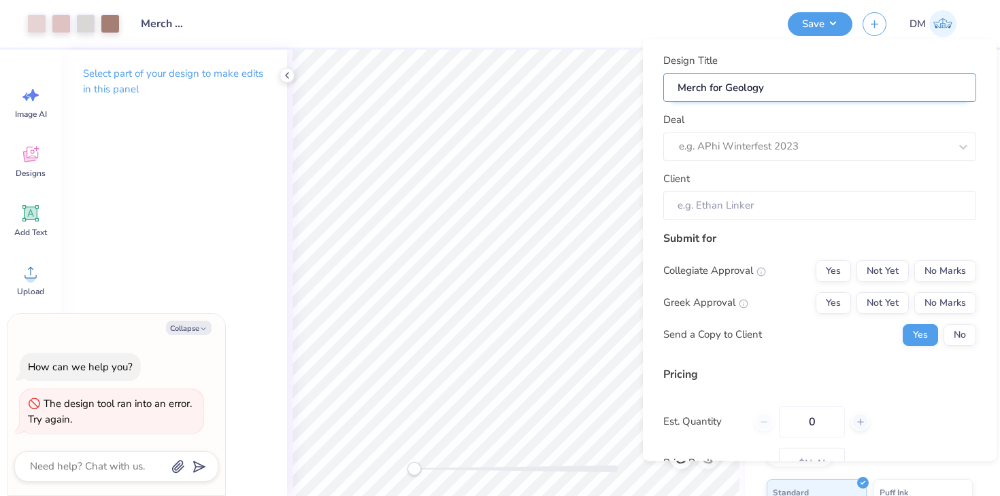
type textarea "x"
type input "Merch for Geology C"
type textarea "x"
type input "Merch for Geology C"
type textarea "x"
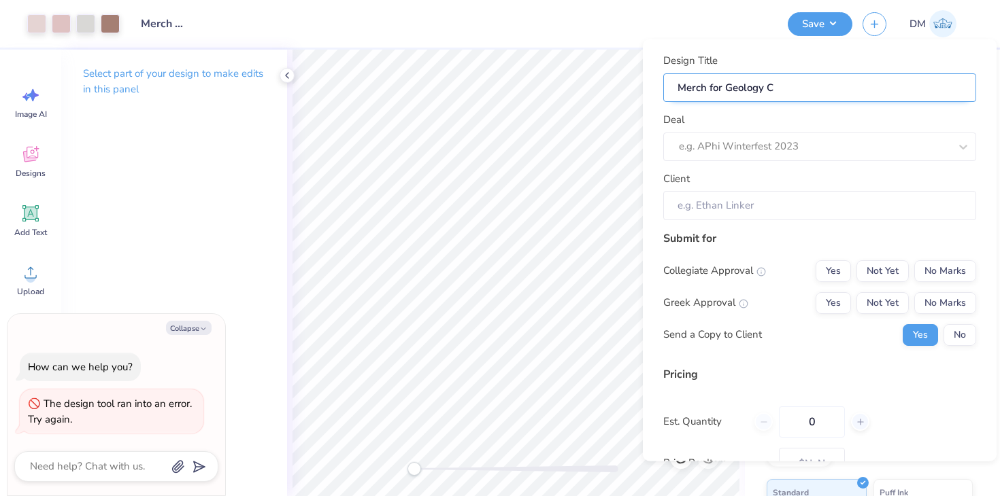
type input "Merch for Geology Cl"
type textarea "x"
type input "Merch for Geology Cl"
type textarea "x"
type input "Merch for Geology Clu"
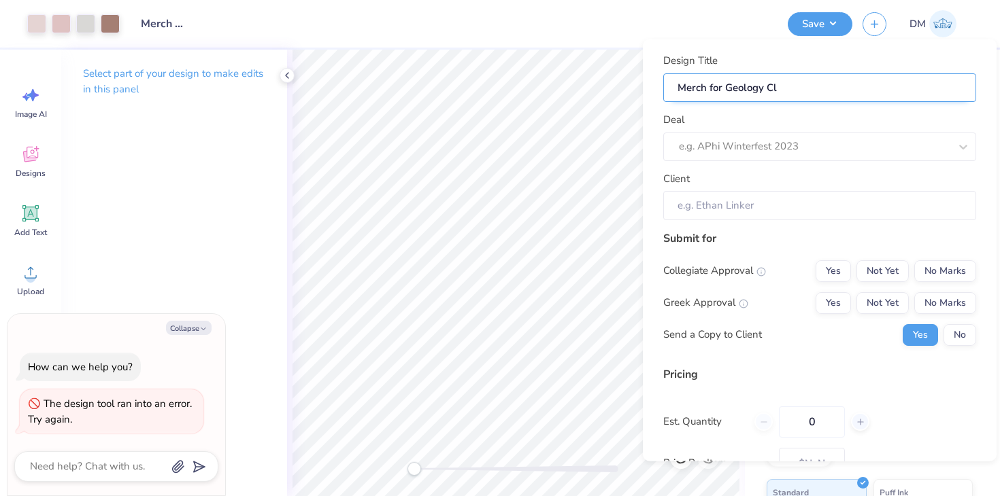
type textarea "x"
type input "Merch for Geology Clu"
type textarea "x"
type input "Merch for Geology Club"
type textarea "x"
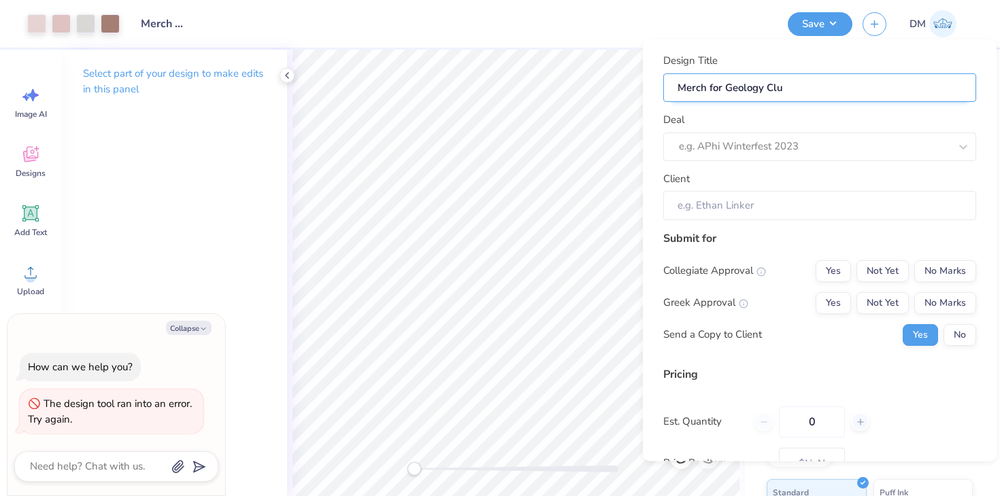
type input "Merch for Geology Club"
type textarea "x"
type input "Merch for Geology Club"
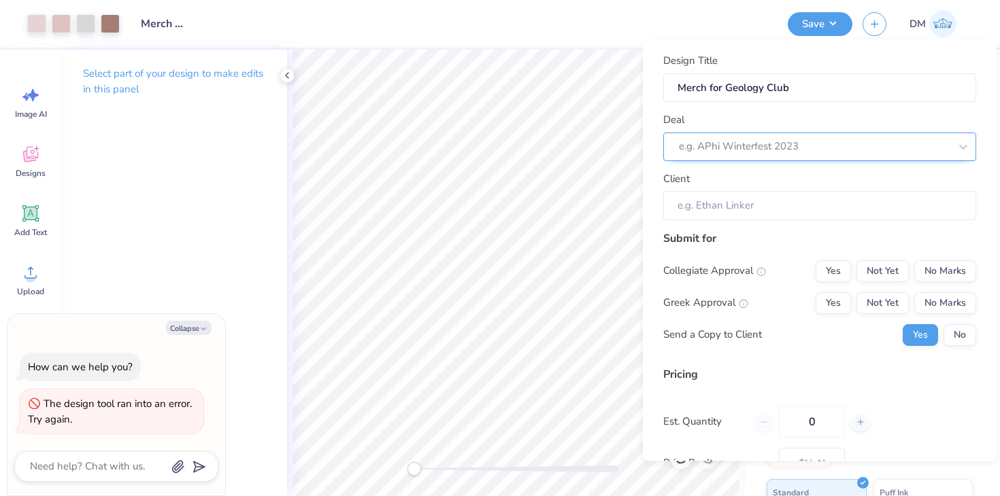
click at [794, 141] on div at bounding box center [814, 146] width 271 height 18
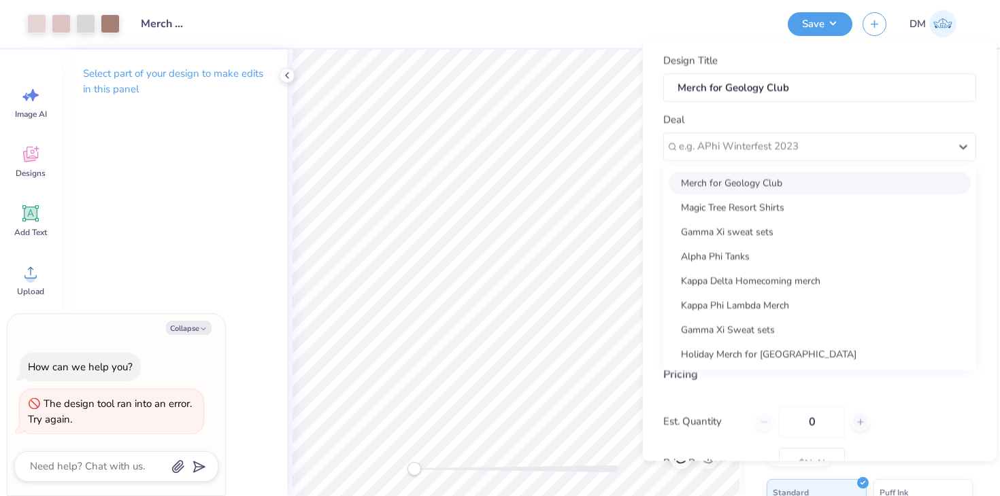
click at [799, 174] on div "Merch for Geology Club" at bounding box center [819, 182] width 302 height 22
type textarea "x"
type input "[PERSON_NAME] ."
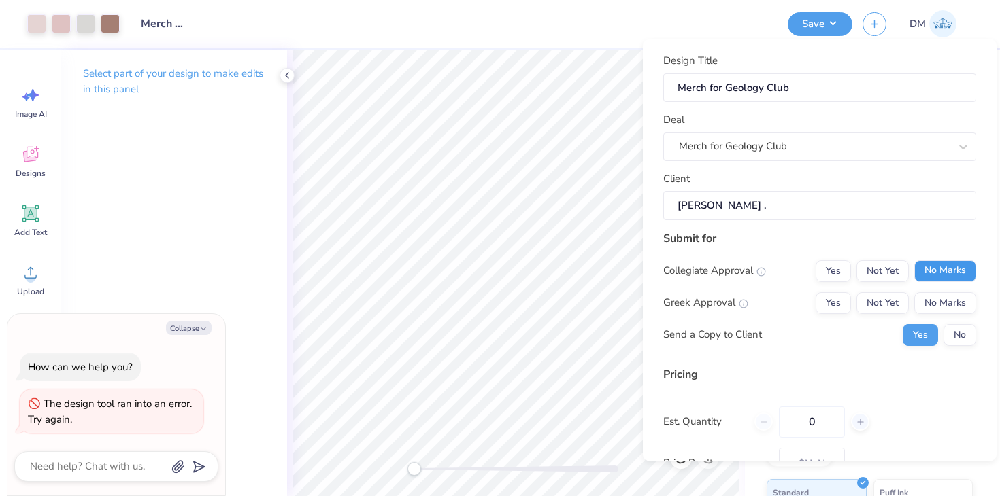
click at [939, 266] on button "No Marks" at bounding box center [945, 271] width 62 height 22
click at [887, 265] on button "Not Yet" at bounding box center [882, 271] width 52 height 22
click at [945, 303] on button "No Marks" at bounding box center [945, 303] width 62 height 22
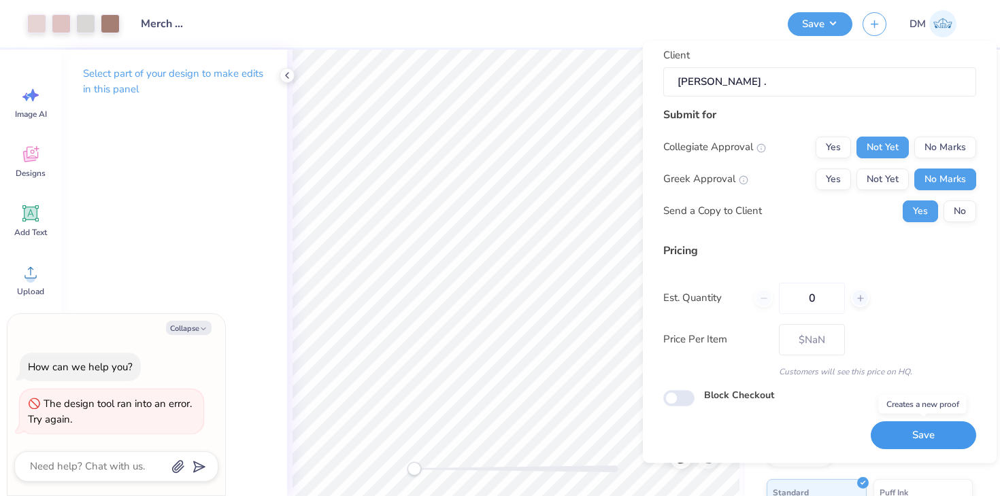
click at [902, 447] on button "Save" at bounding box center [922, 436] width 105 height 28
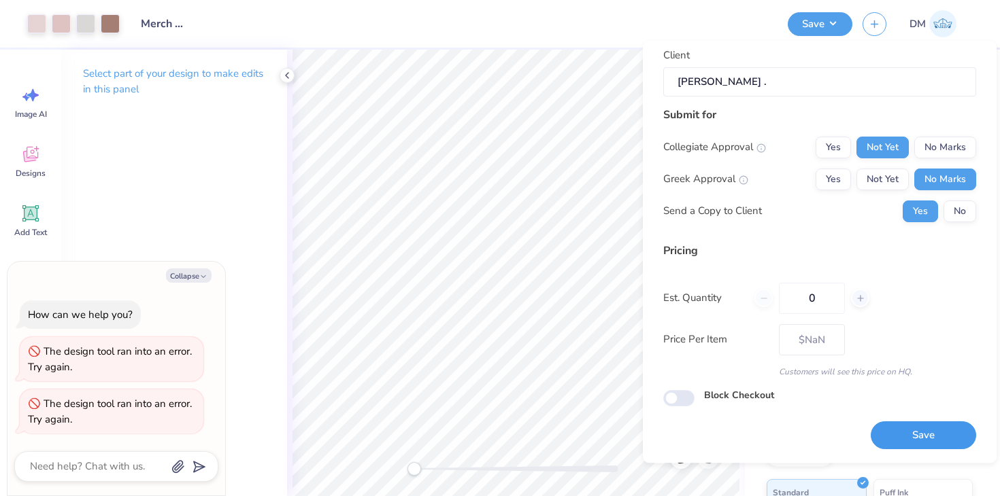
click at [909, 439] on button "Save" at bounding box center [922, 436] width 105 height 28
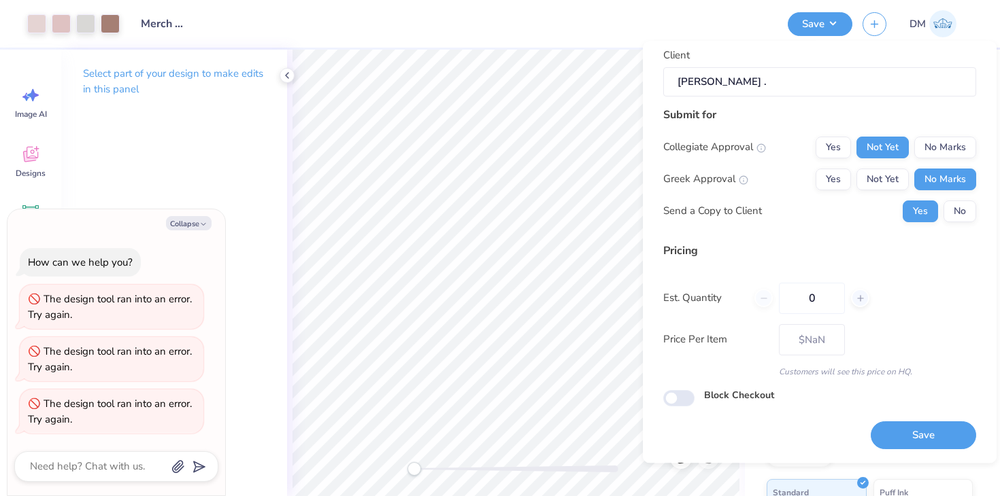
type textarea "x"
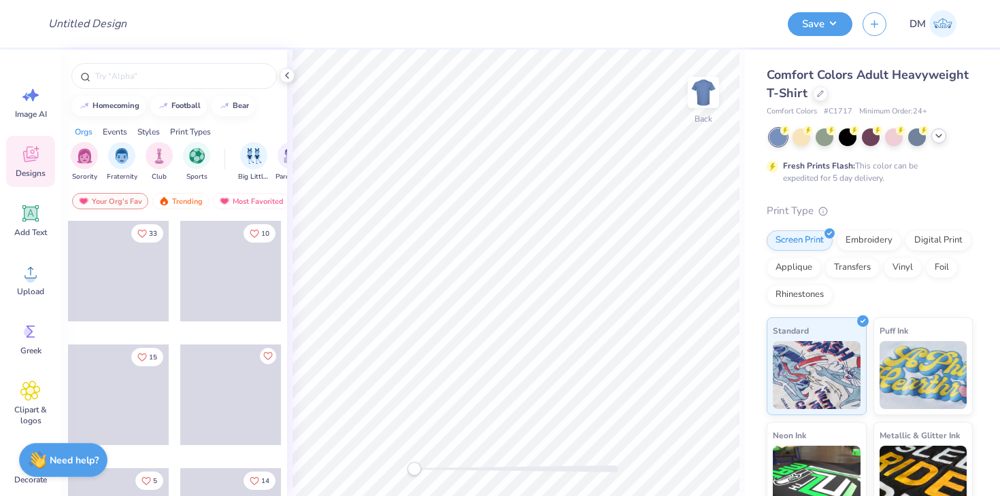
click at [938, 138] on icon at bounding box center [938, 136] width 11 height 11
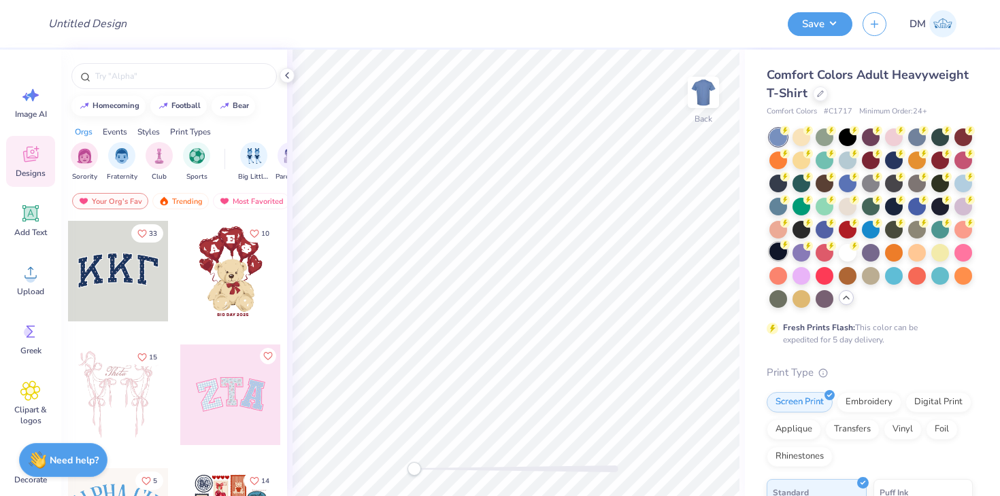
click at [781, 252] on div at bounding box center [778, 252] width 18 height 18
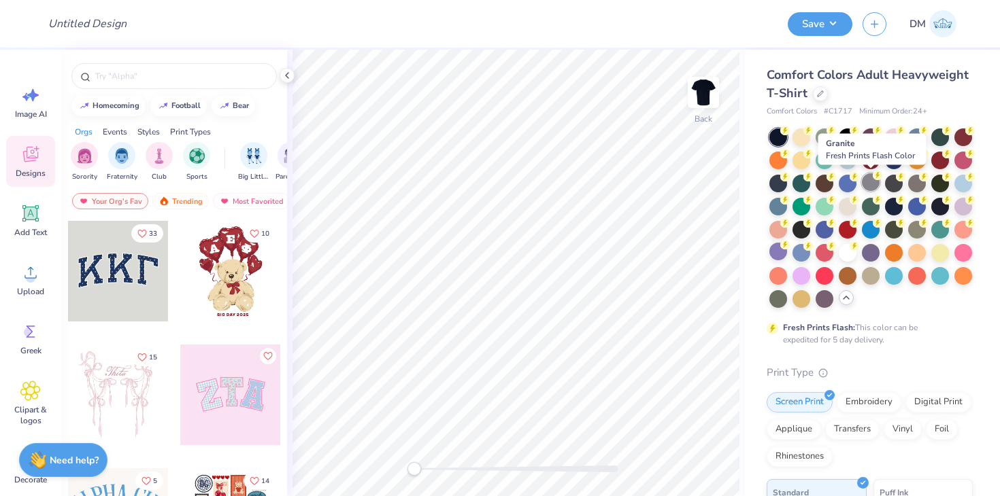
click at [878, 185] on div at bounding box center [871, 182] width 18 height 18
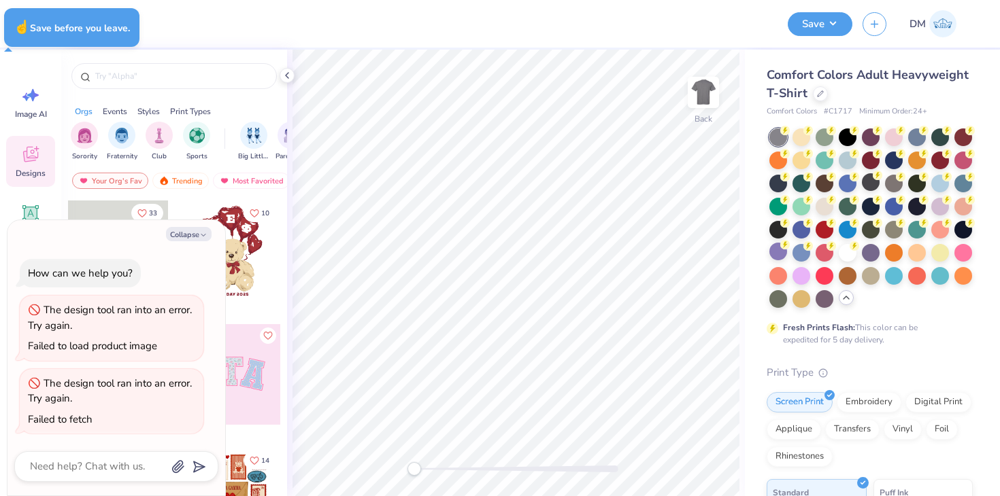
type textarea "x"
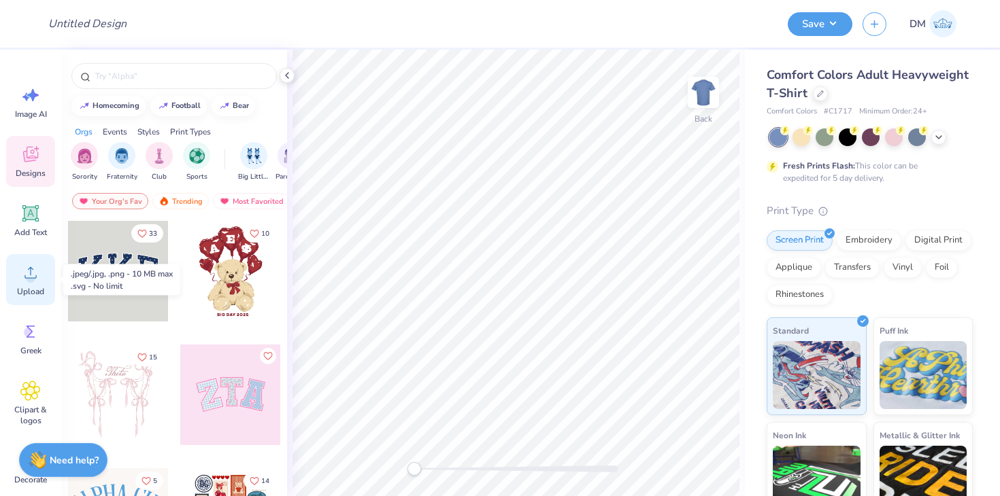
click at [31, 294] on span "Upload" at bounding box center [30, 291] width 27 height 11
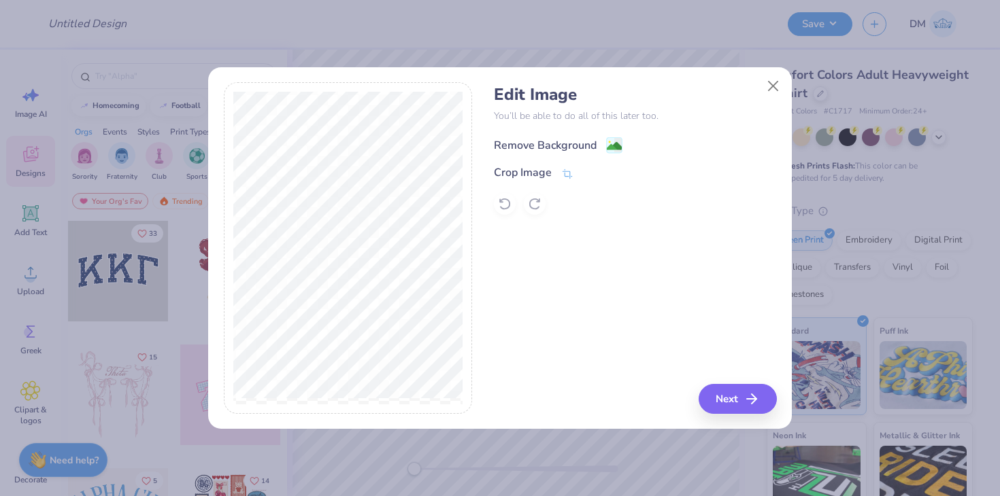
click at [608, 145] on image at bounding box center [614, 146] width 15 height 15
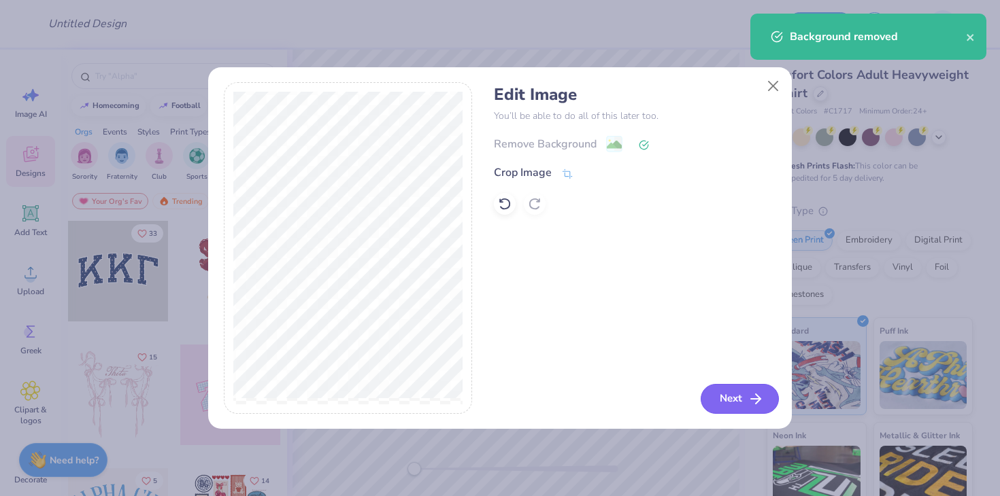
click at [723, 398] on button "Next" at bounding box center [739, 399] width 78 height 30
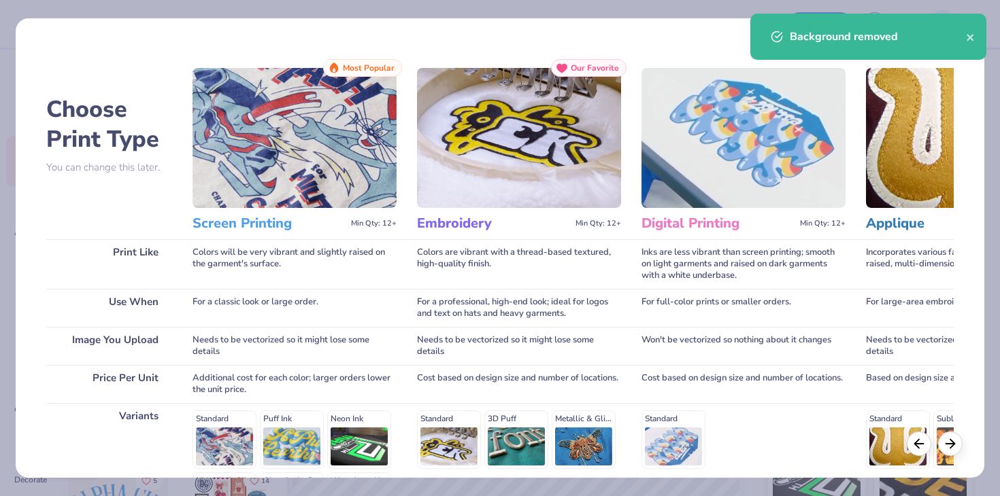
scroll to position [182, 0]
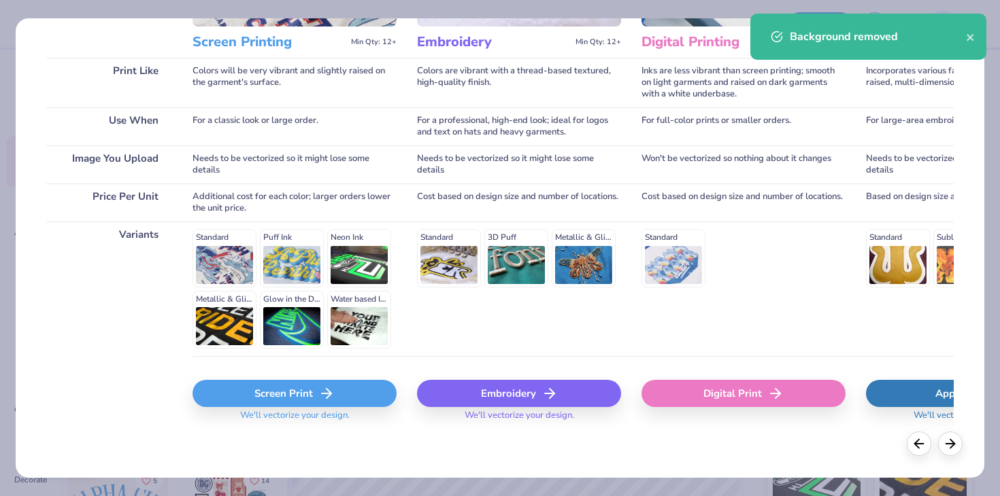
click at [320, 394] on icon at bounding box center [326, 394] width 16 height 16
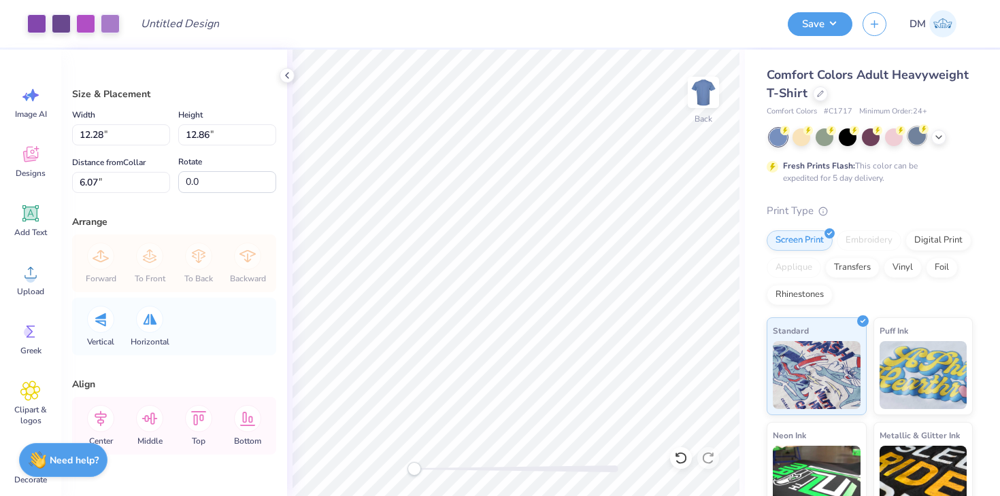
click at [923, 129] on icon at bounding box center [923, 129] width 5 height 7
click at [942, 131] on icon at bounding box center [938, 136] width 11 height 11
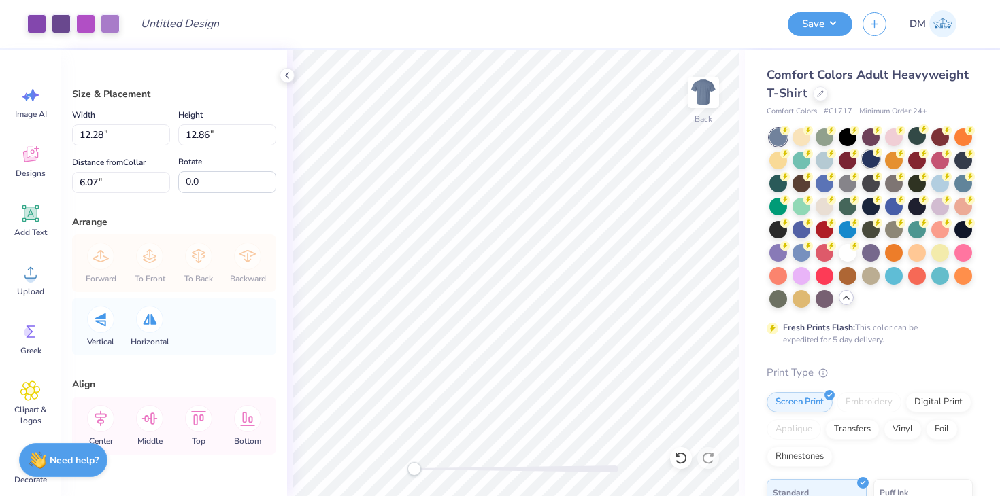
click at [870, 163] on div at bounding box center [871, 159] width 18 height 18
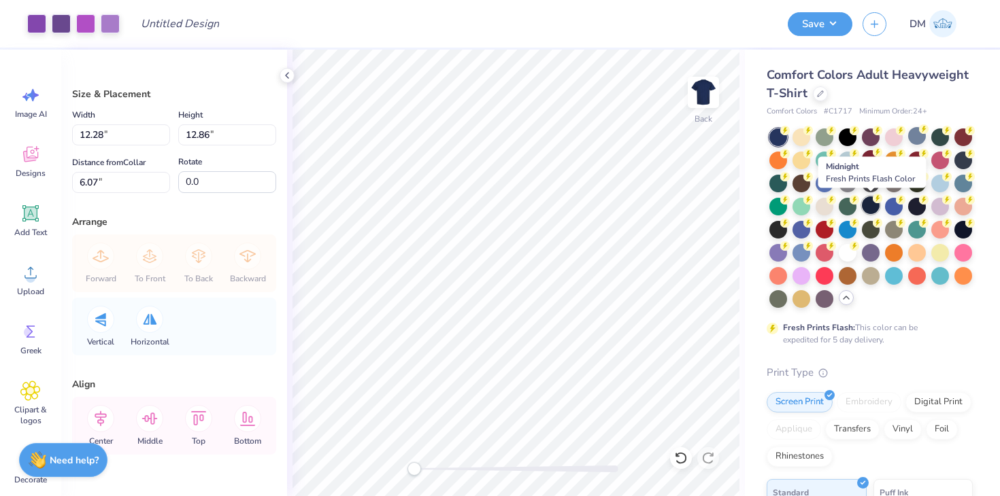
click at [869, 206] on div at bounding box center [871, 206] width 18 height 18
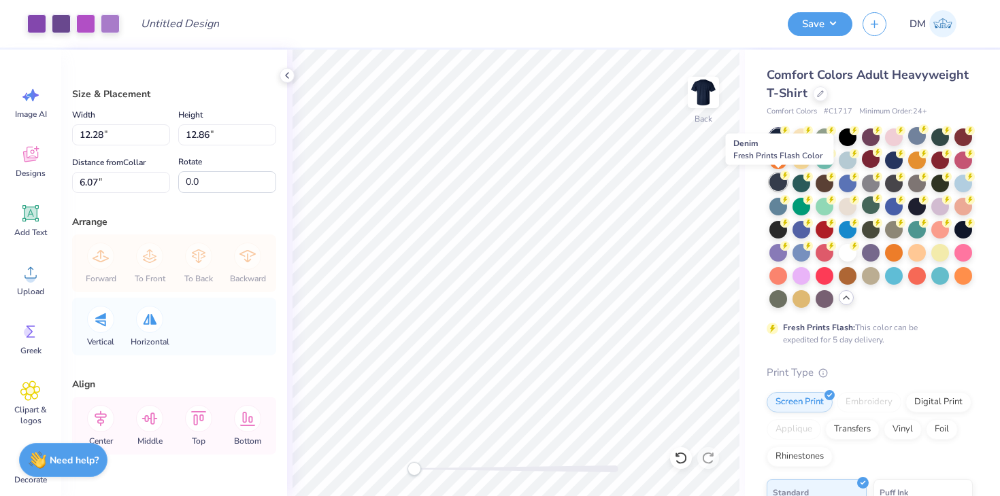
click at [778, 188] on div at bounding box center [778, 182] width 18 height 18
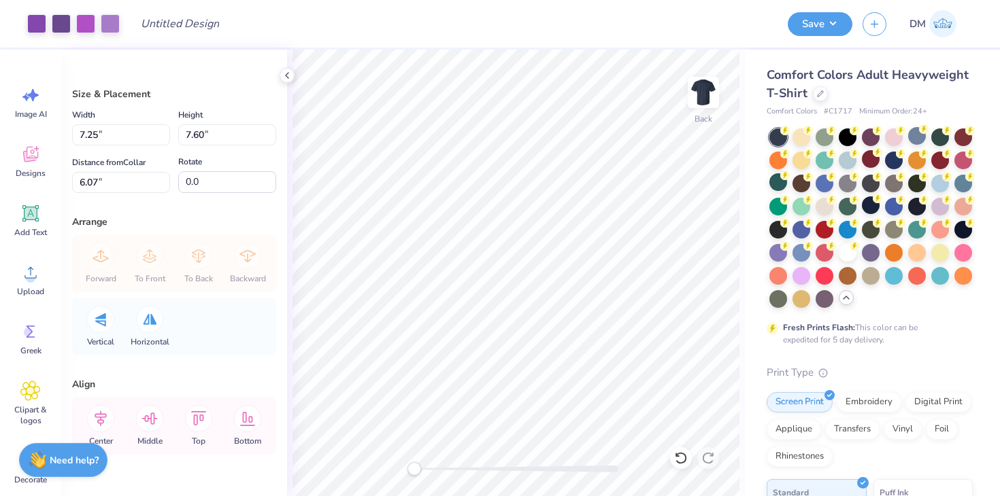
type input "7.25"
type input "7.60"
type input "9.60"
type input "10.06"
type input "10.63"
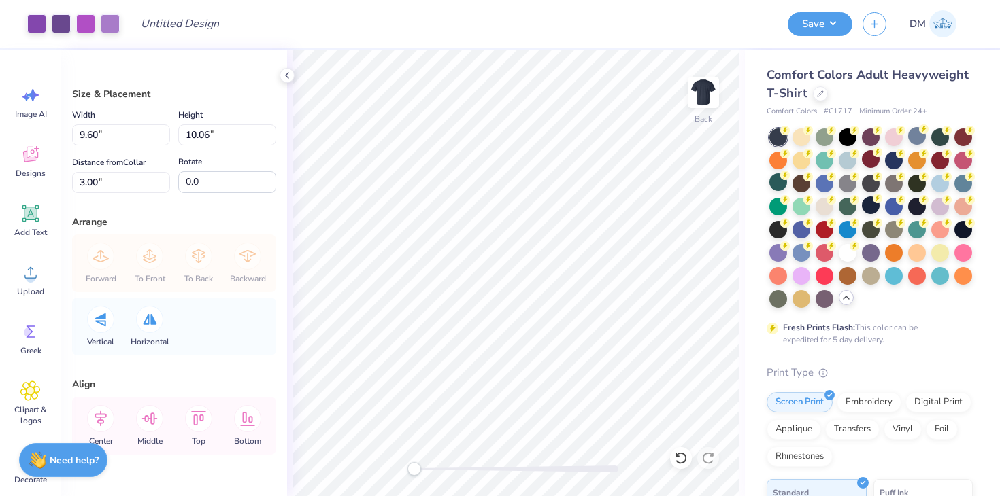
type input "11.14"
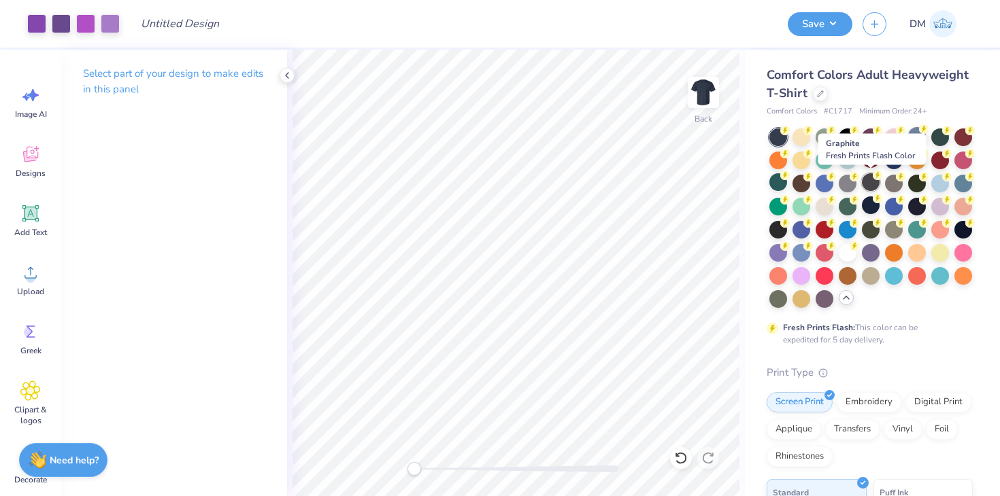
click at [868, 182] on div at bounding box center [871, 182] width 18 height 18
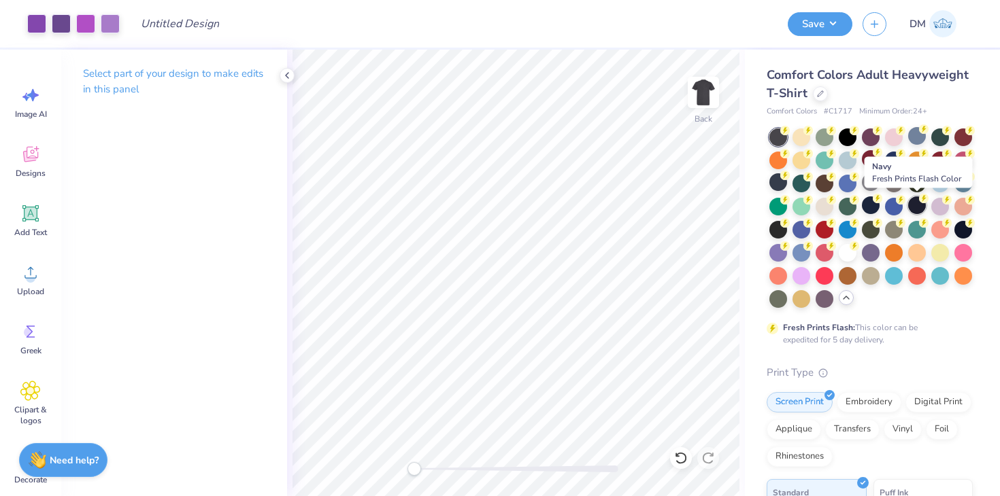
click at [920, 205] on div at bounding box center [917, 206] width 18 height 18
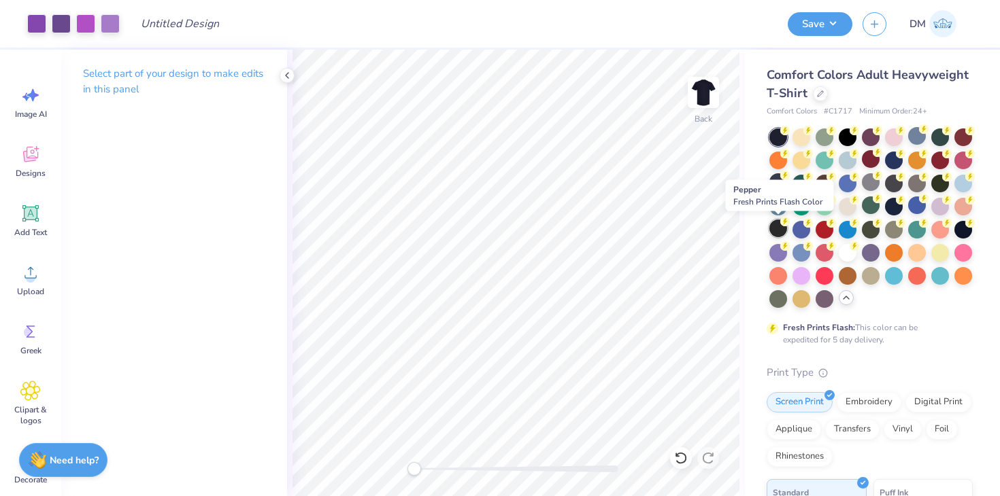
click at [775, 233] on div at bounding box center [778, 229] width 18 height 18
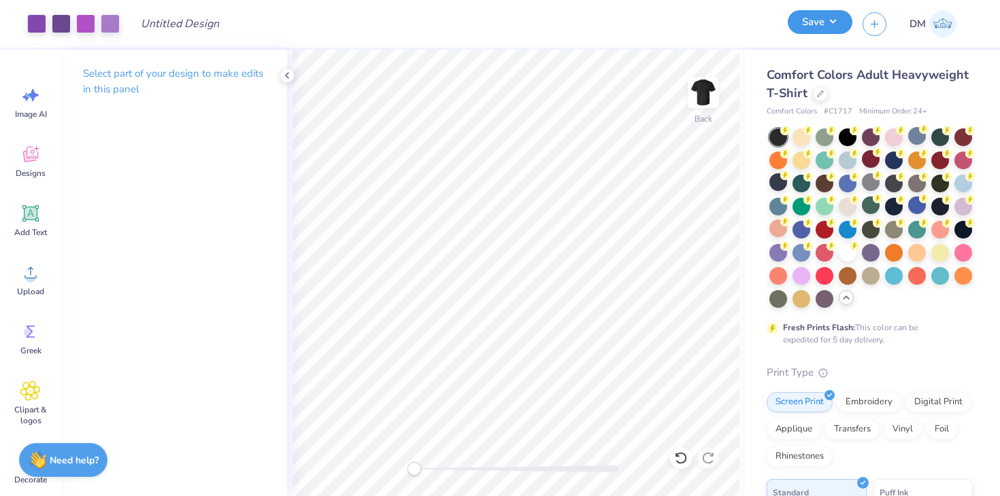
click at [829, 24] on button "Save" at bounding box center [819, 22] width 65 height 24
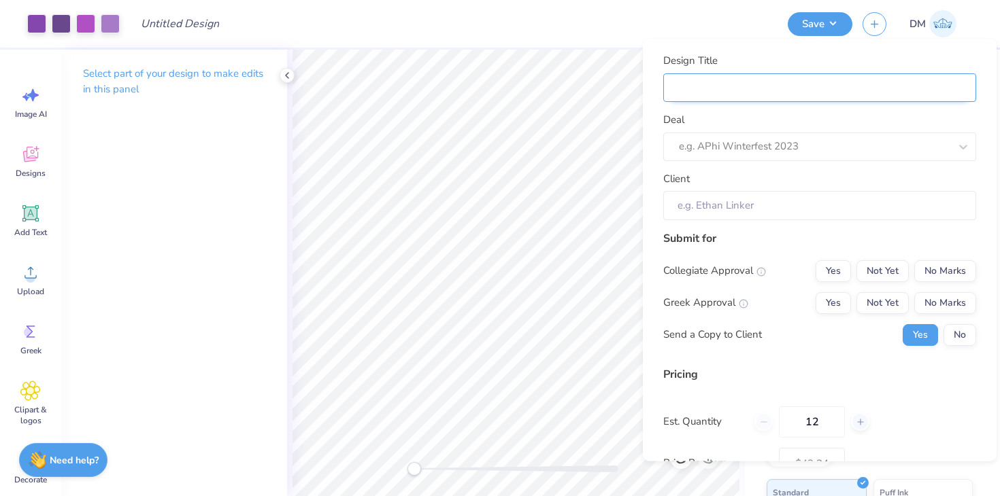
click at [866, 87] on input "Design Title" at bounding box center [819, 87] width 313 height 29
type input "M"
type input "Me"
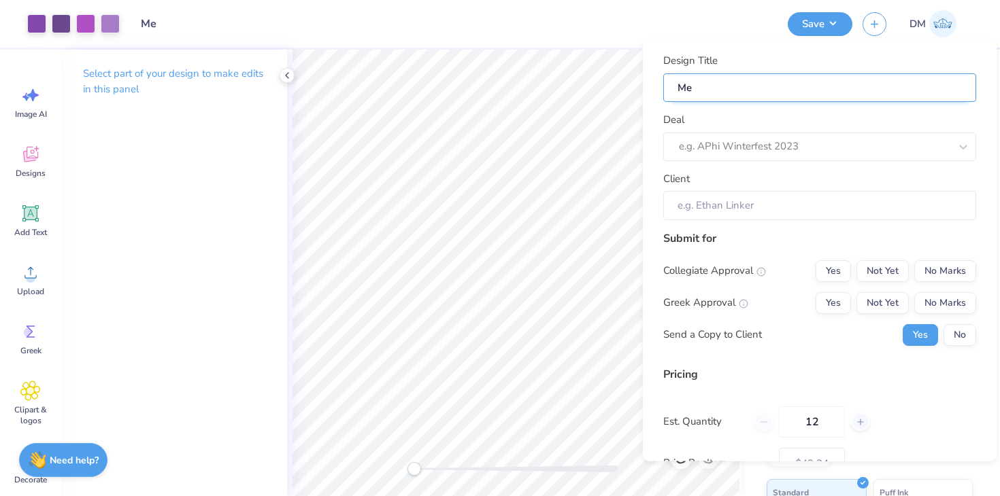
type input "Mer"
type input "Merc"
type input "Merch"
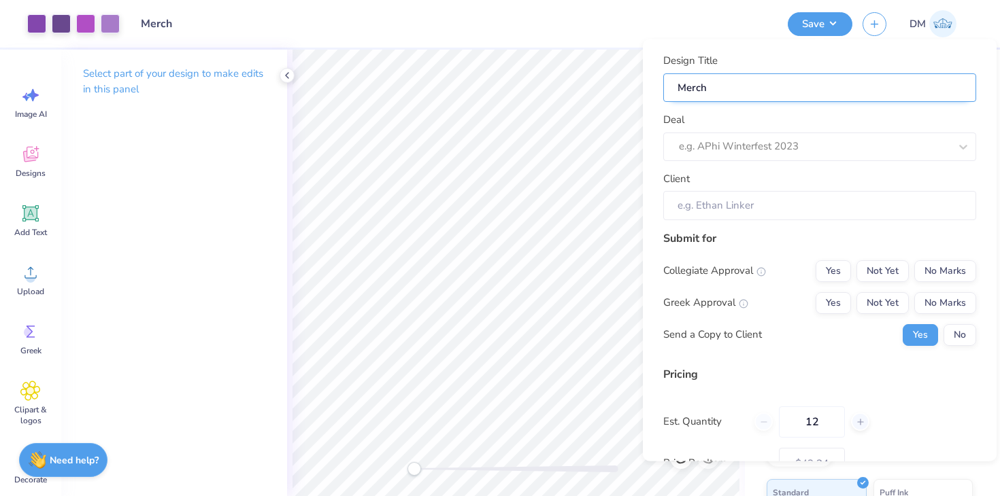
type input "Merch"
type input "Merch f"
type input "Merch fo"
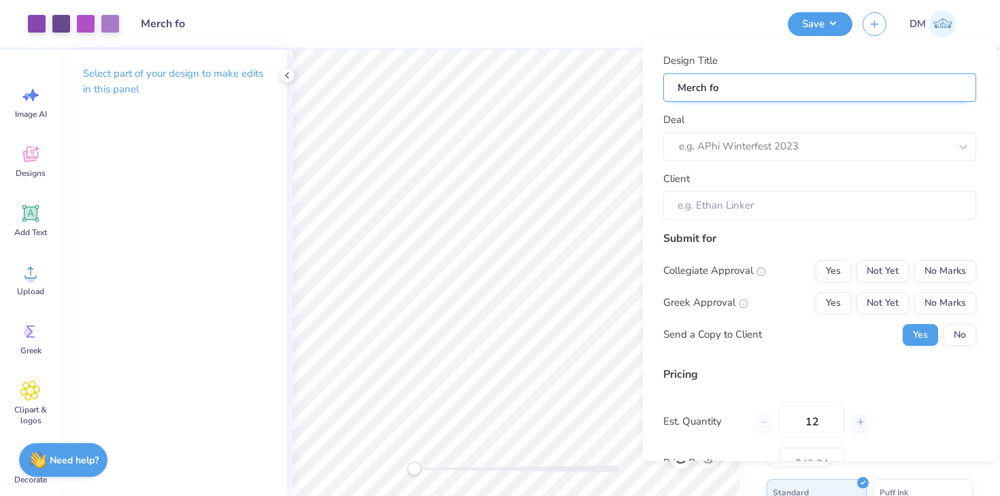
type input "Merch for"
type input "Merch for G"
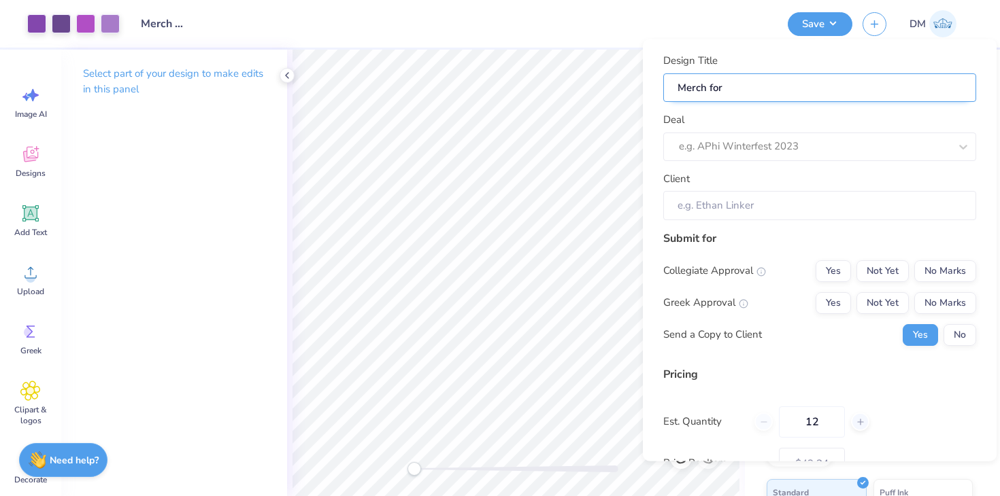
type input "Merch for G"
type input "Merch for Ge"
type input "Merch for Geo"
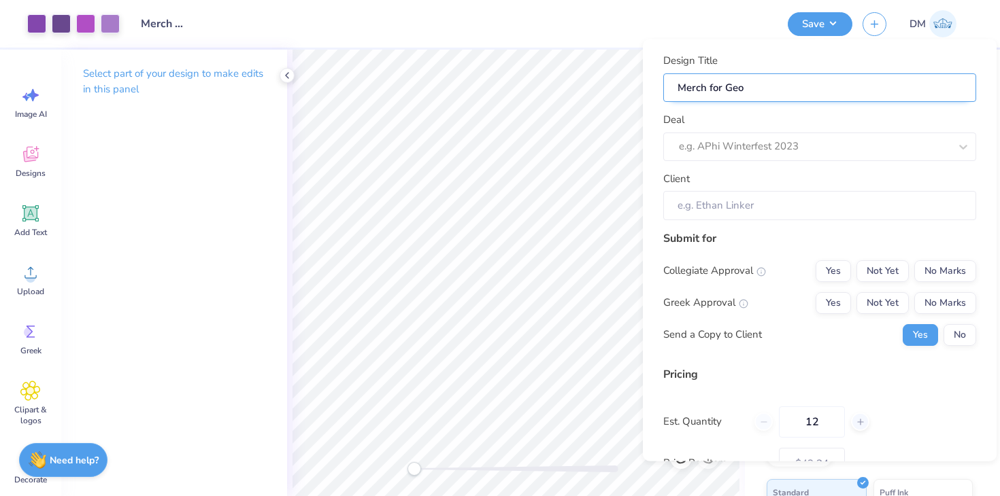
type input "Merch for Geol"
type input "Merch for Geolo"
type input "Merch for Geolog"
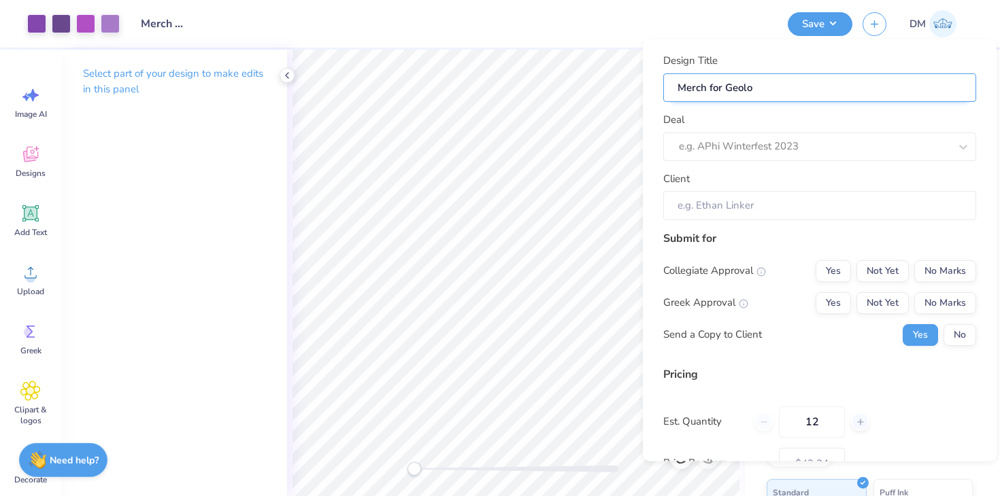
type input "Merch for Geolog"
type input "Merch for Geology"
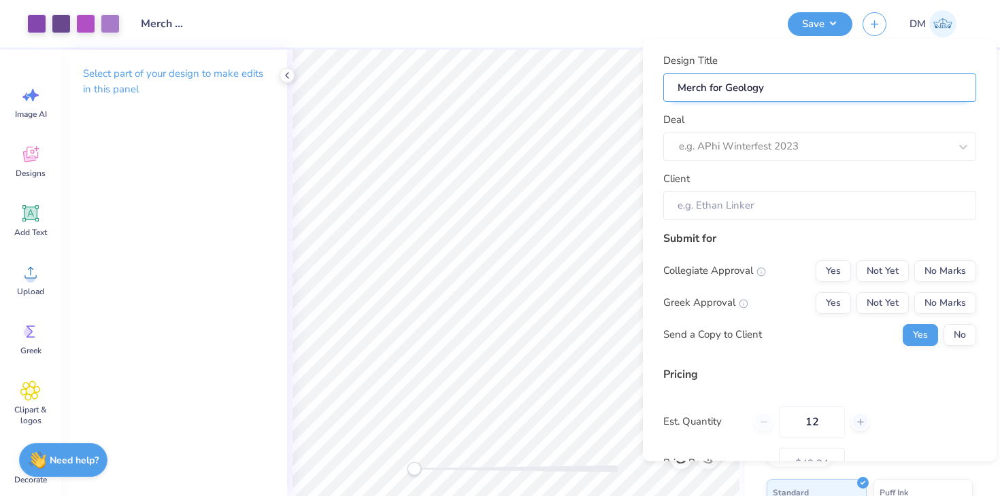
type input "Merch for Geology C"
type input "Merch for Geology Cl"
type input "Merch for Geology Clu"
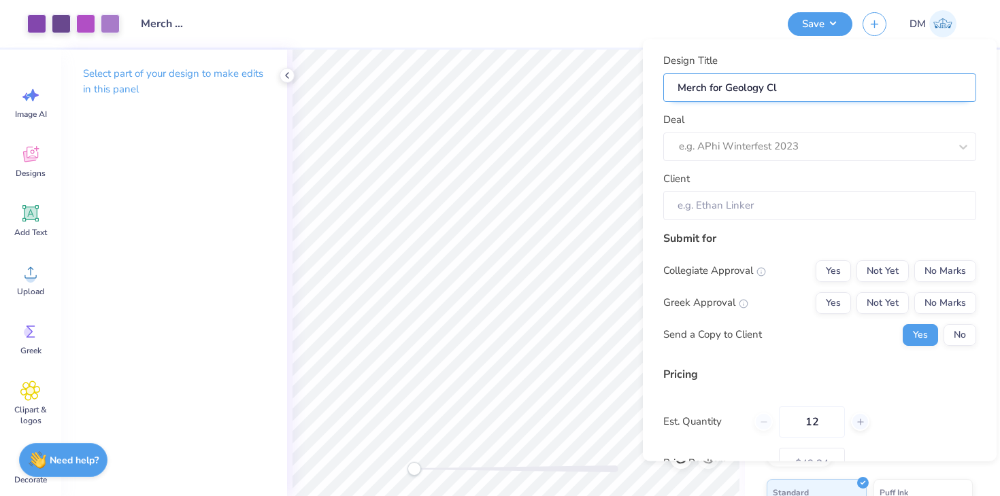
type input "Merch for Geology Clu"
type input "Merch for Geology Club"
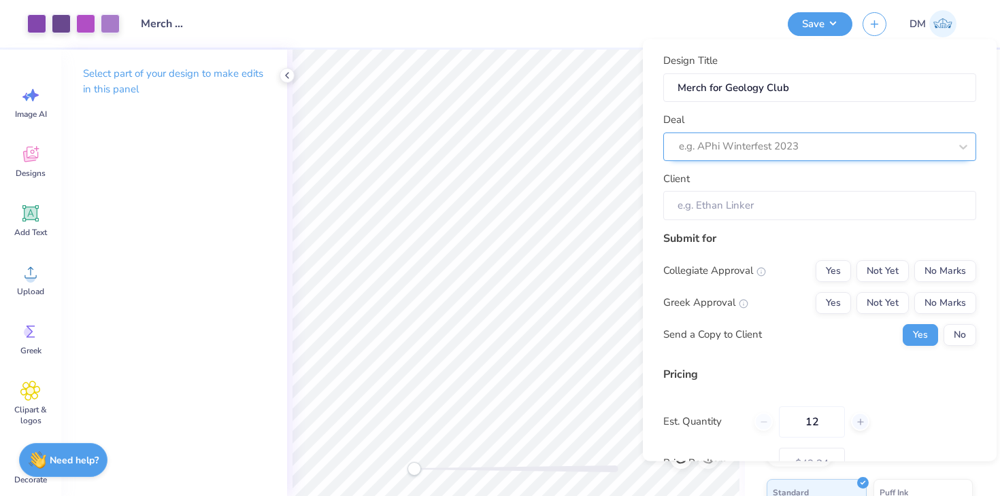
click at [856, 149] on div at bounding box center [814, 146] width 271 height 18
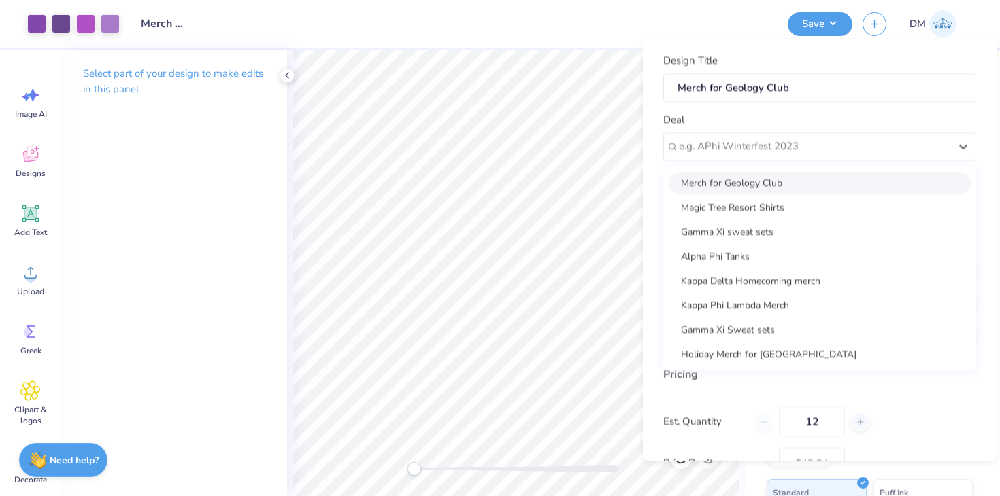
click at [834, 185] on div "Merch for Geology Club" at bounding box center [819, 182] width 302 height 22
type input "[PERSON_NAME] ."
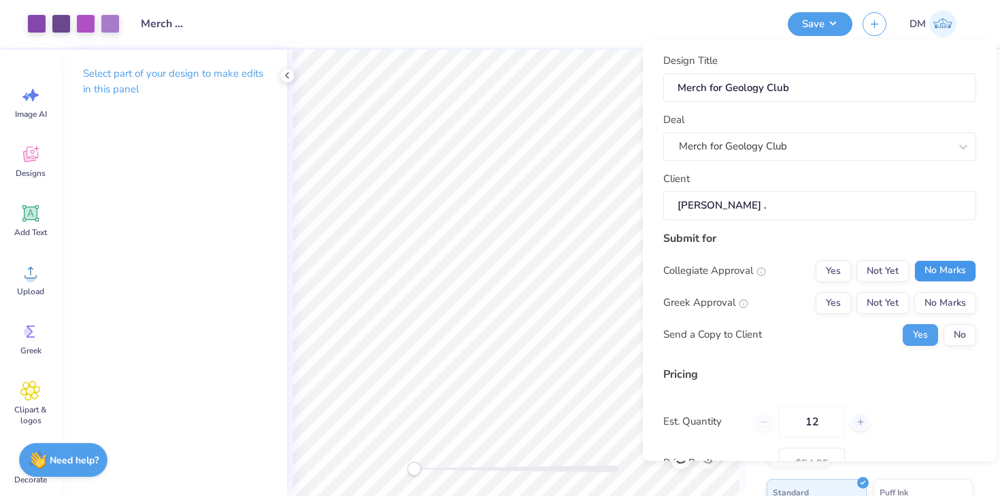
click at [953, 277] on button "No Marks" at bounding box center [945, 271] width 62 height 22
click at [892, 271] on button "Not Yet" at bounding box center [882, 271] width 52 height 22
click at [949, 296] on button "No Marks" at bounding box center [945, 303] width 62 height 22
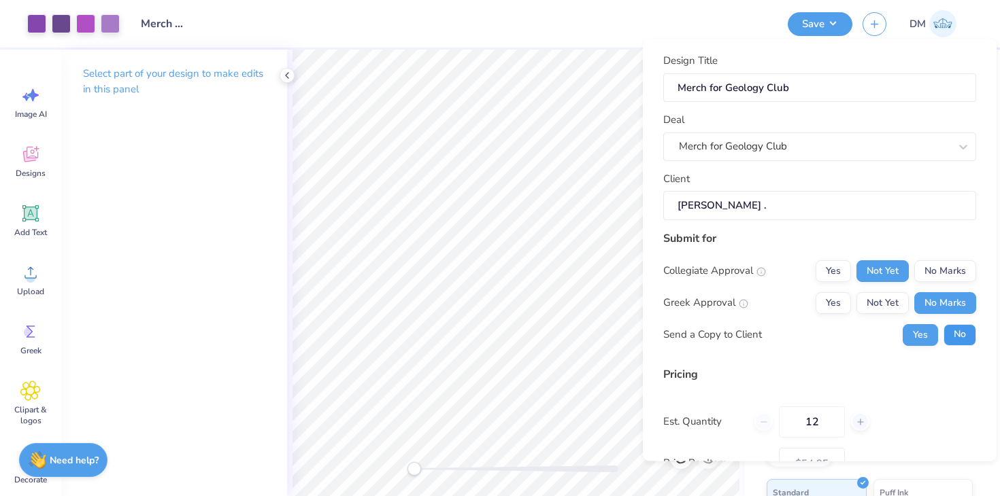
click at [958, 324] on button "No" at bounding box center [959, 335] width 33 height 22
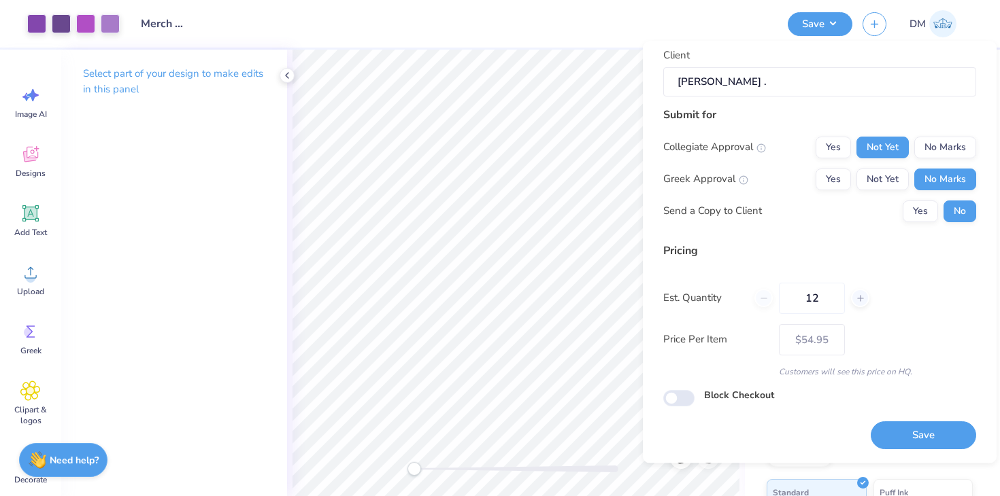
click at [940, 449] on div "Design Title Merch for Geology Club Deal Merch for Geology Club Client Laura . …" at bounding box center [820, 252] width 354 height 422
click at [940, 443] on button "Save" at bounding box center [922, 436] width 105 height 28
type input "– –"
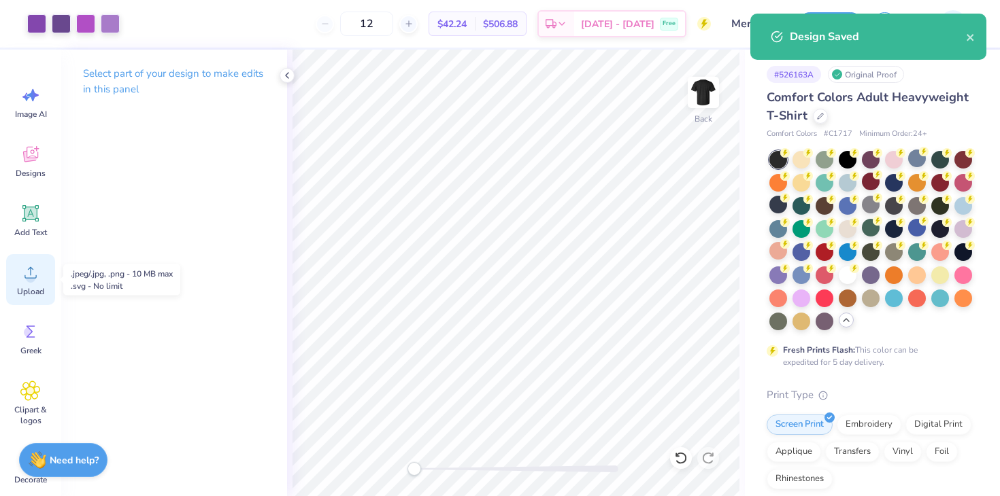
click at [21, 277] on icon at bounding box center [30, 272] width 20 height 20
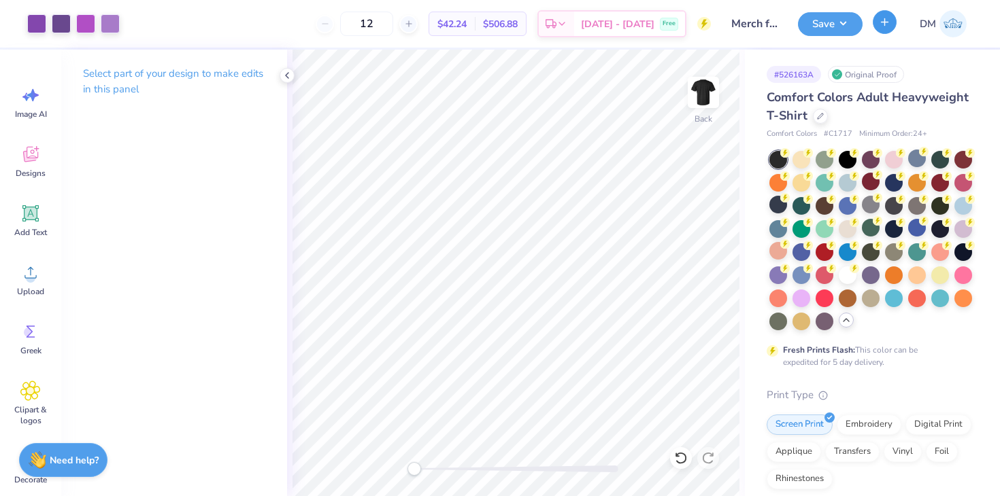
click at [876, 22] on button "button" at bounding box center [884, 22] width 24 height 24
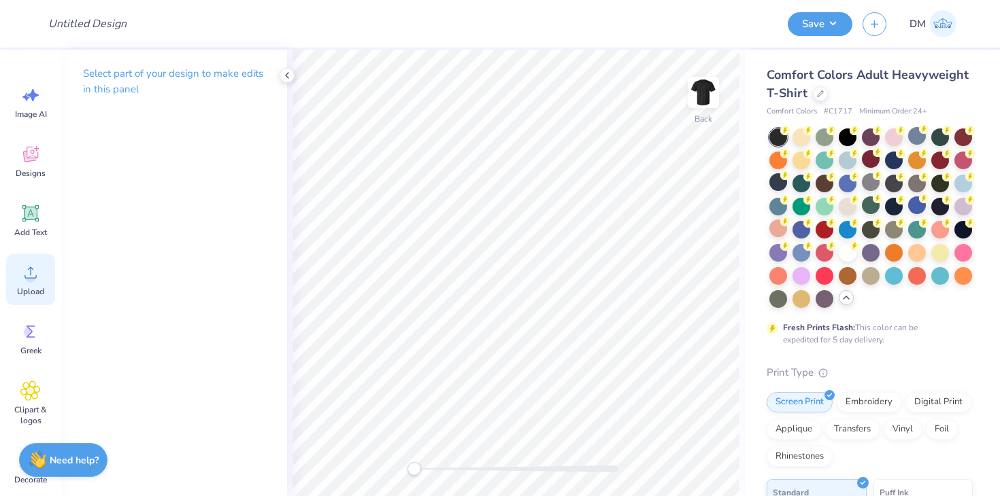
click at [30, 287] on span "Upload" at bounding box center [30, 291] width 27 height 11
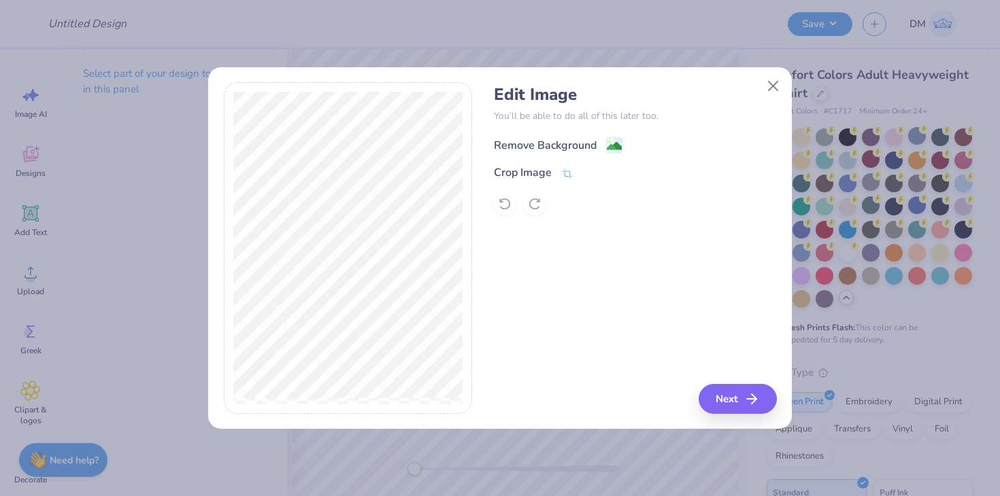
click at [613, 145] on image at bounding box center [614, 146] width 15 height 15
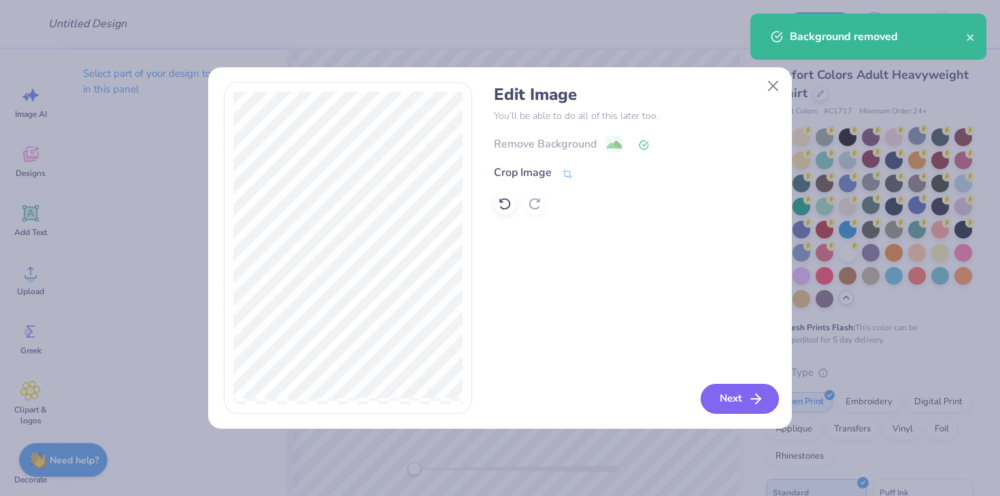
click at [753, 399] on icon "button" at bounding box center [755, 399] width 16 height 16
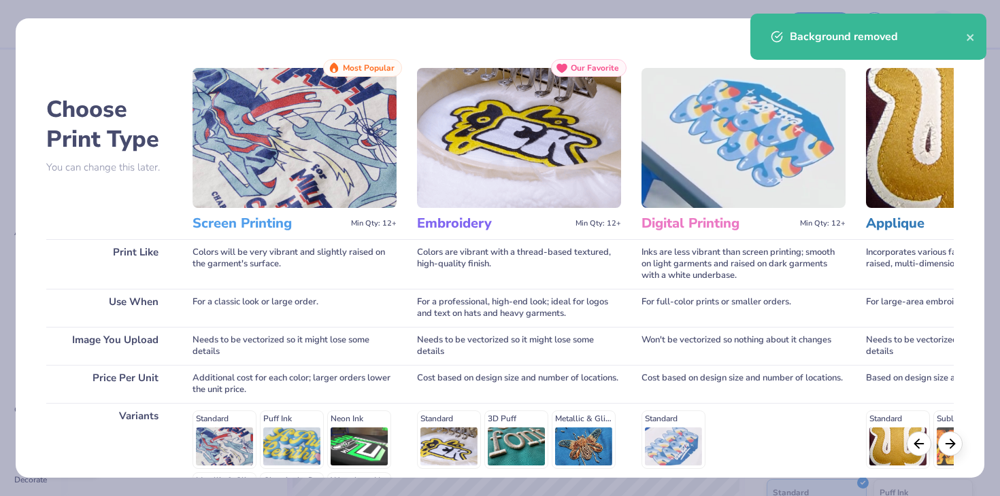
scroll to position [182, 0]
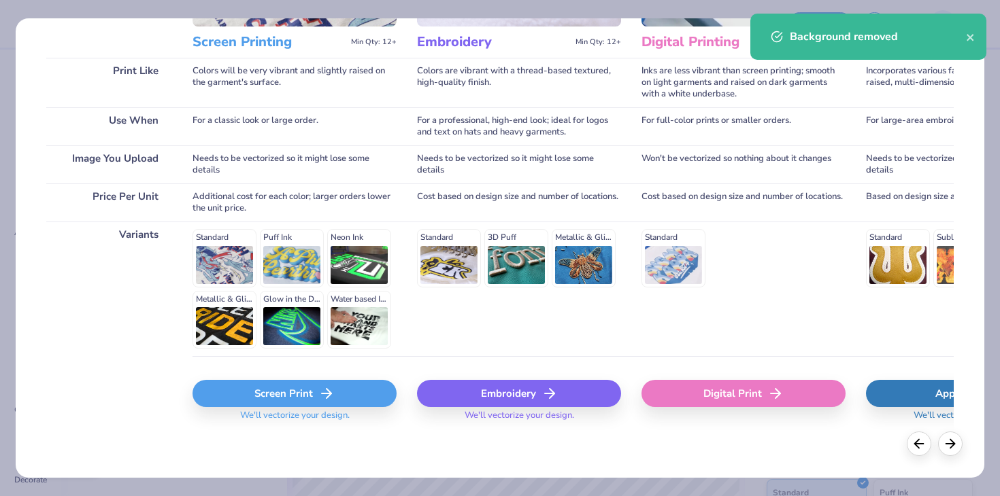
click at [324, 398] on icon at bounding box center [326, 394] width 16 height 16
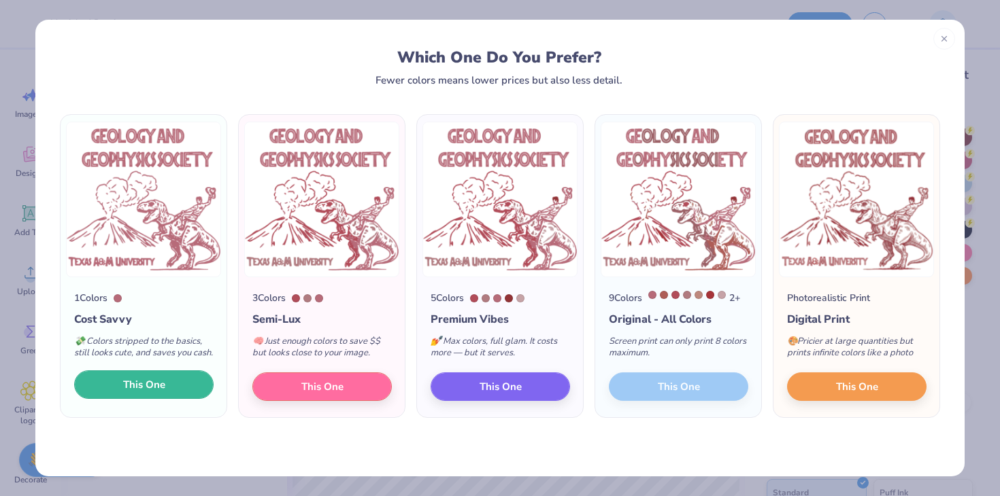
click at [197, 396] on button "This One" at bounding box center [143, 385] width 139 height 29
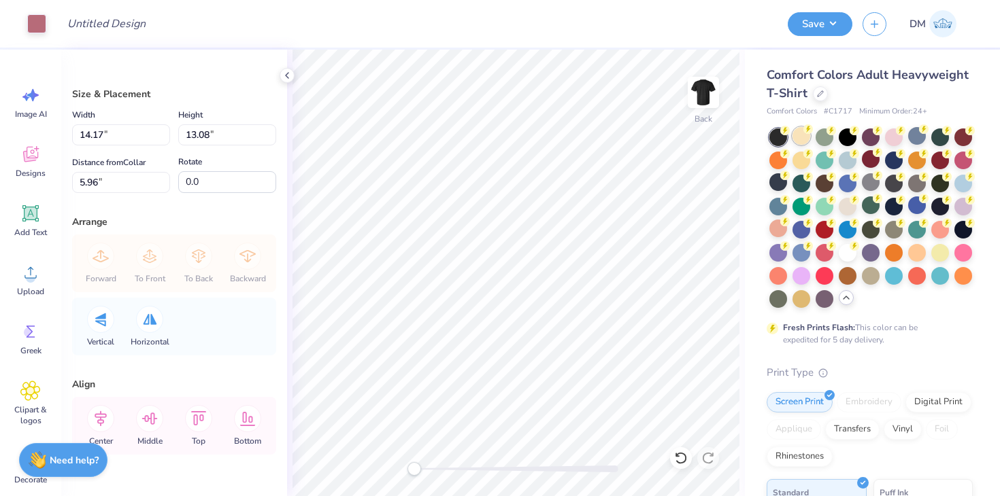
click at [805, 140] on div at bounding box center [801, 136] width 18 height 18
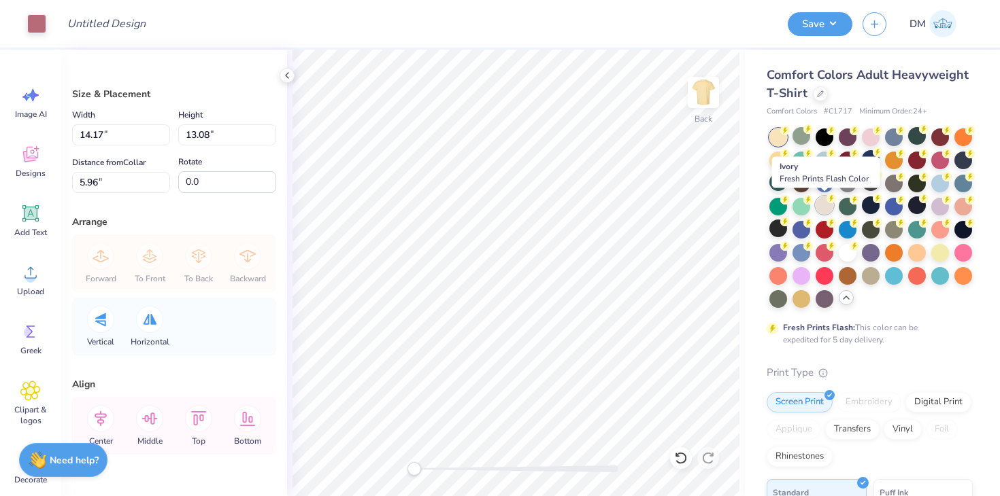
click at [825, 209] on div at bounding box center [824, 206] width 18 height 18
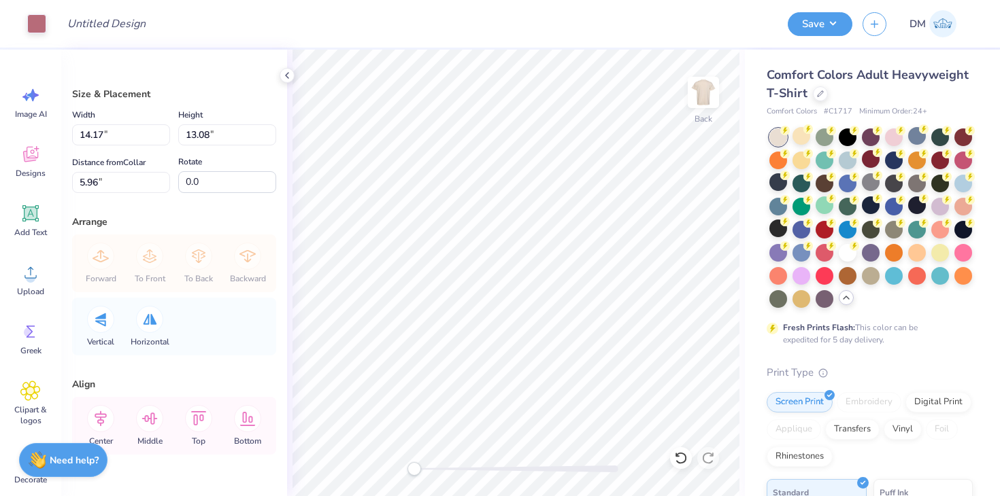
type input "10.39"
type input "9.59"
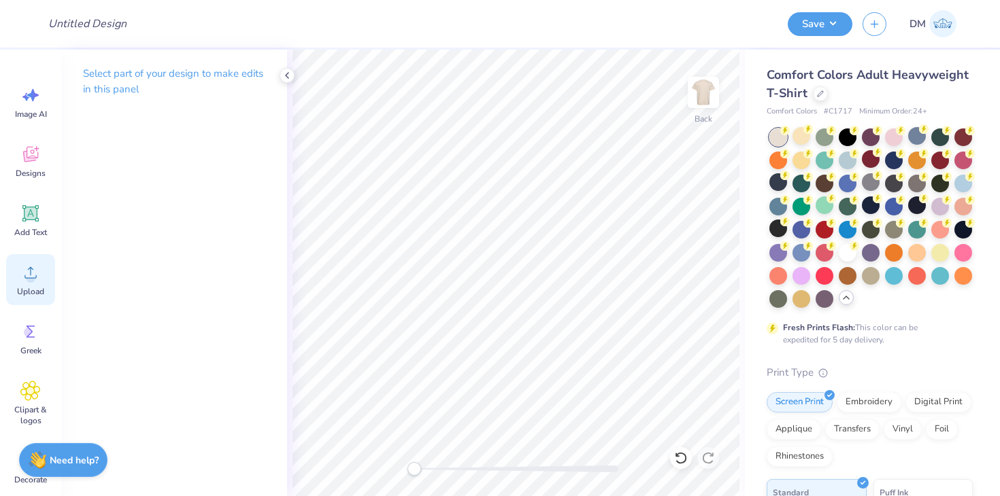
click at [26, 281] on icon at bounding box center [30, 272] width 20 height 20
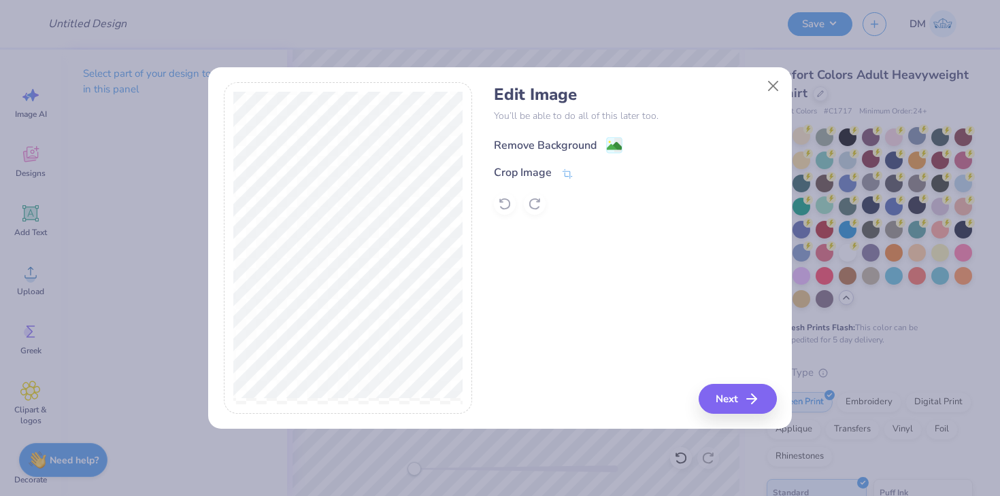
click at [604, 139] on div "Remove Background" at bounding box center [558, 145] width 129 height 17
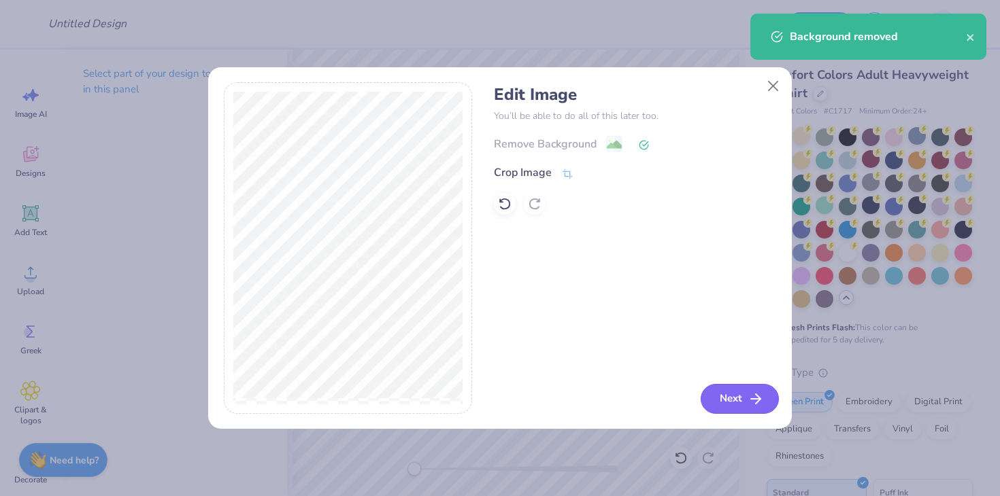
click at [726, 400] on button "Next" at bounding box center [739, 399] width 78 height 30
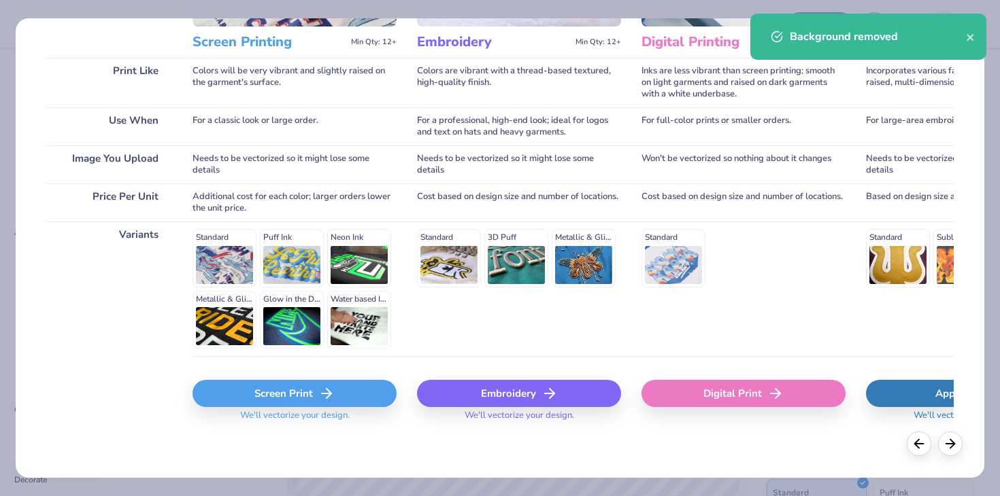
click at [333, 400] on icon at bounding box center [326, 394] width 16 height 16
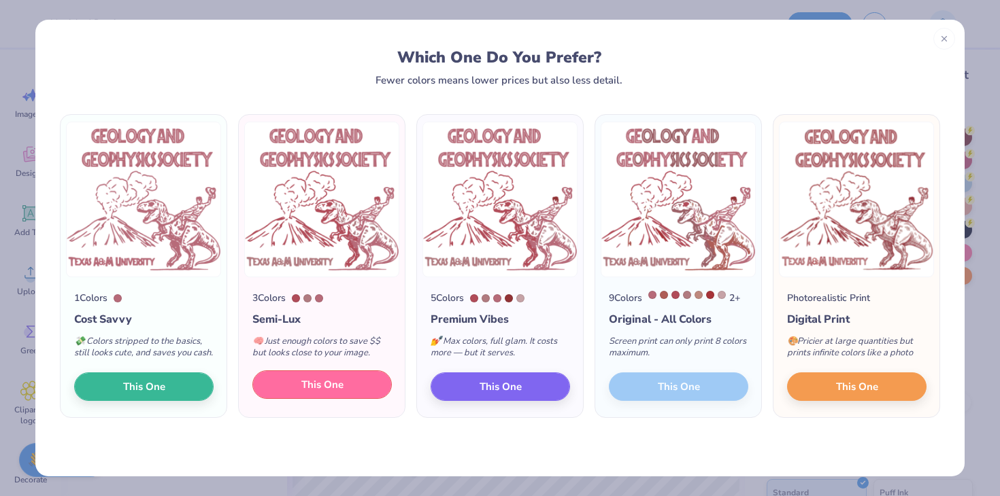
click at [352, 394] on button "This One" at bounding box center [321, 385] width 139 height 29
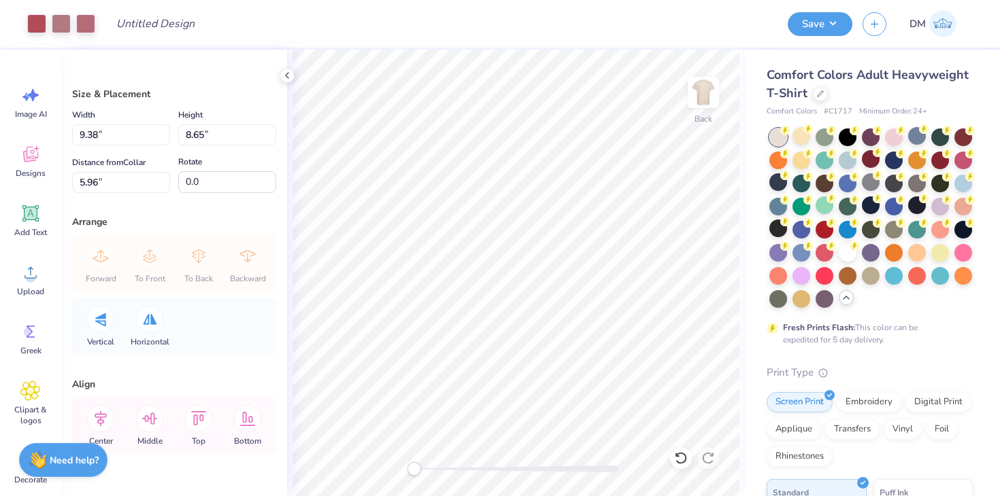
type input "9.38"
type input "8.65"
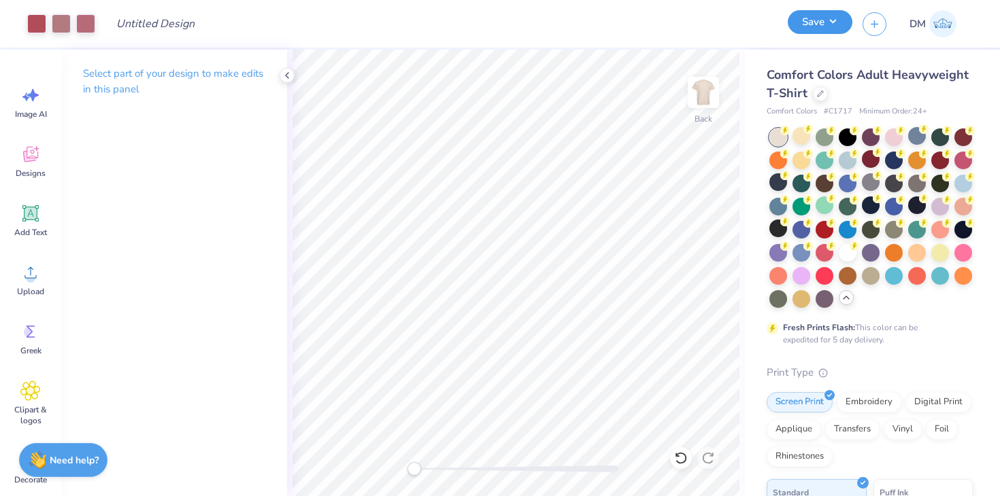
click at [806, 26] on button "Save" at bounding box center [819, 22] width 65 height 24
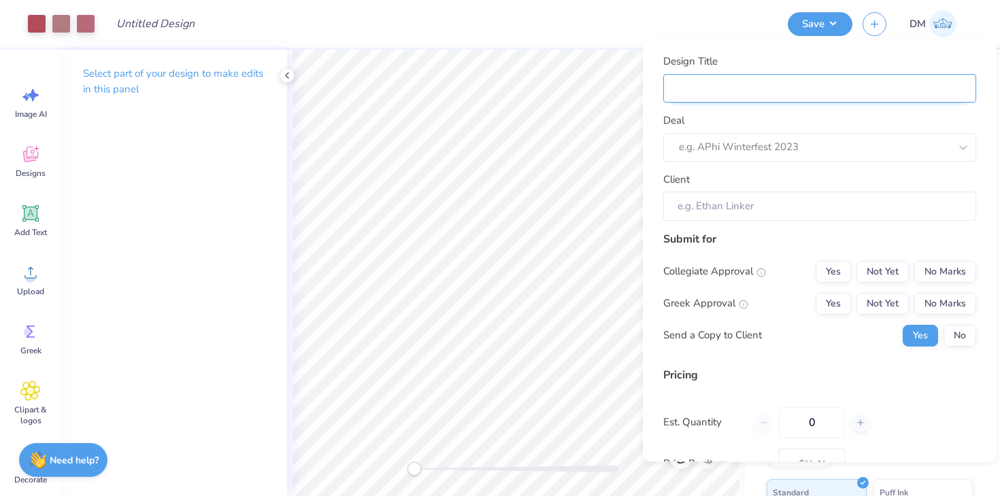
click at [823, 76] on input "Design Title" at bounding box center [819, 87] width 313 height 29
type input "M"
type input "Me"
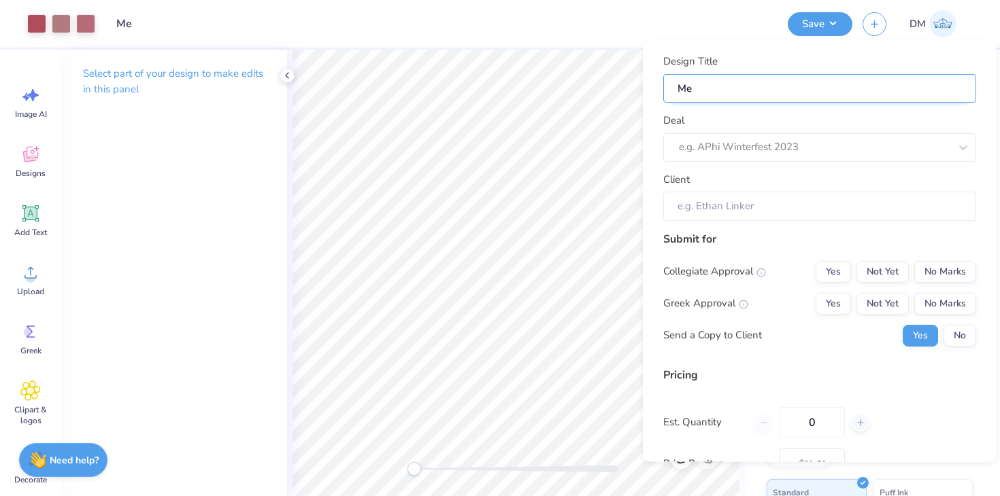
type input "Mer"
type input "Merc"
type input "Merch"
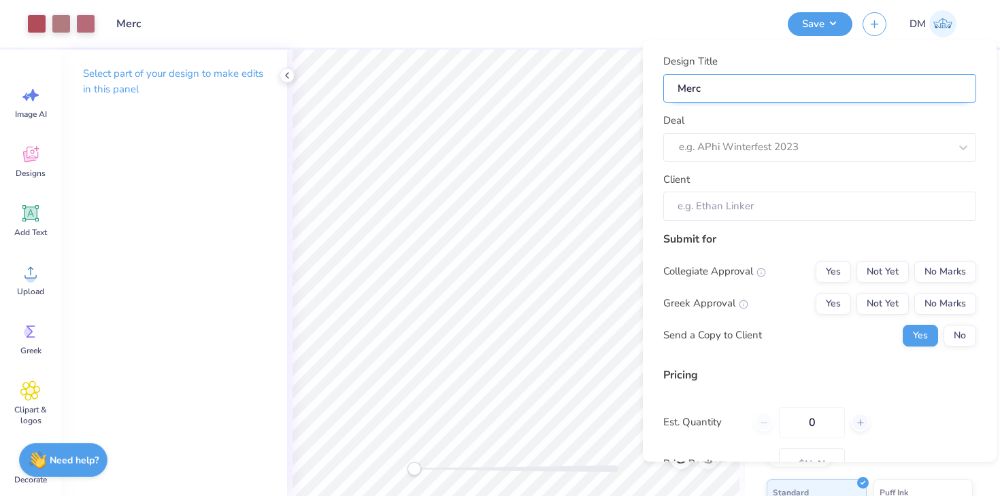
type input "Merch"
type input "Merch f"
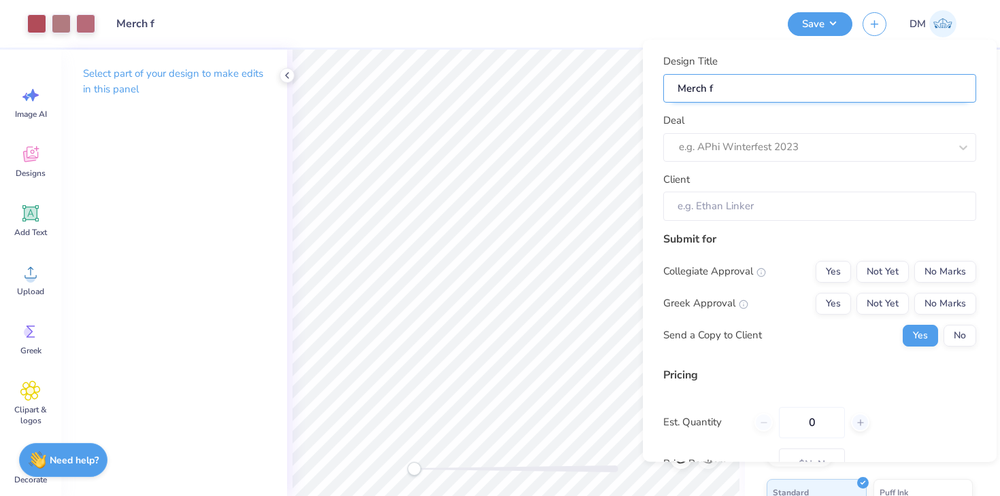
type input "Merch fo"
type input "Merch for"
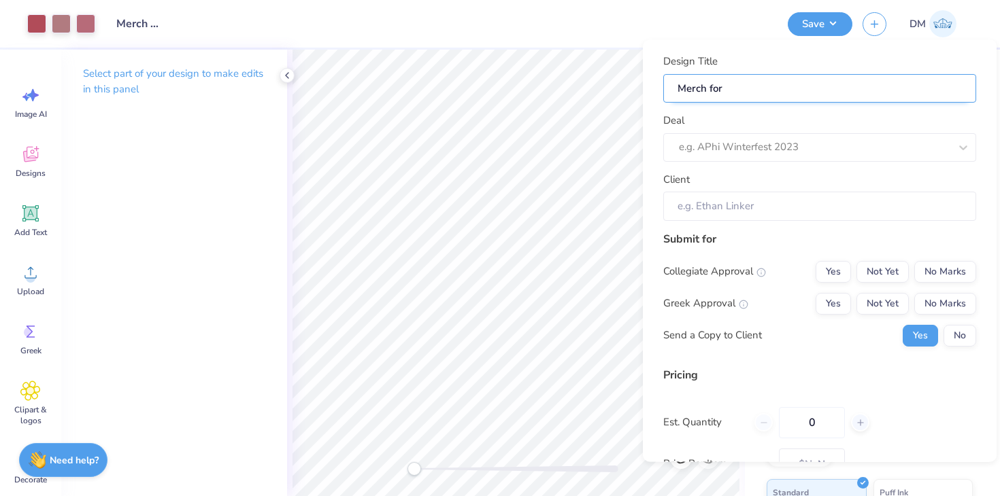
type input "Merch for G"
type input "Merch for Ge"
type input "Merch for Geo"
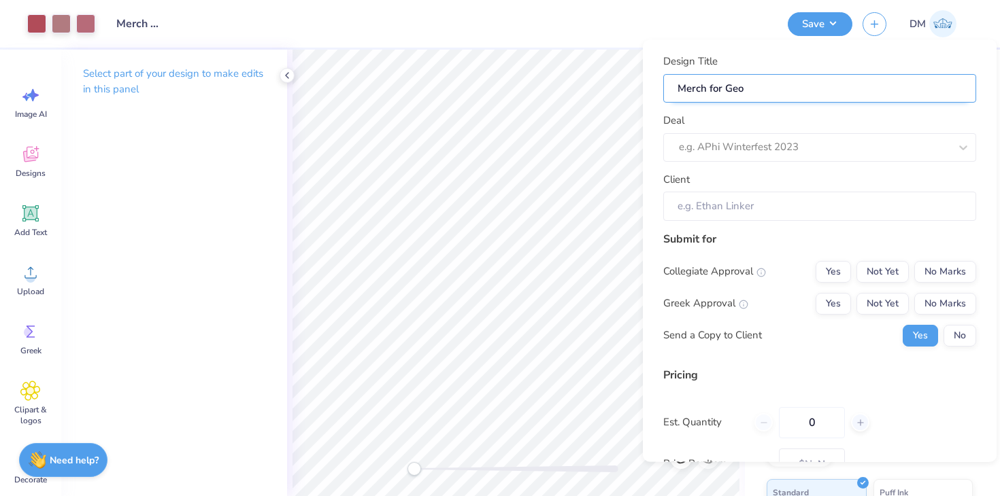
type input "Merch for Geol"
type input "Merch for Geolo"
type input "Merch for Geolog"
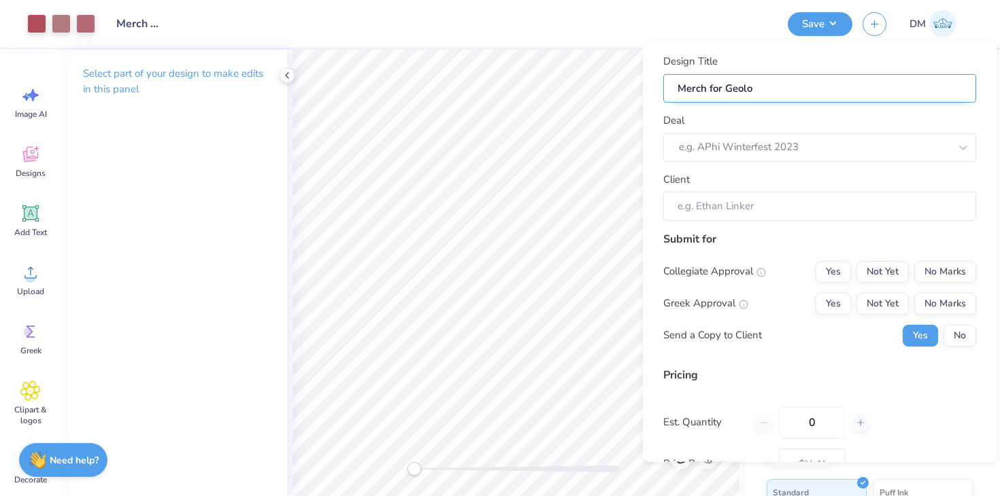
type input "Merch for Geolog"
type input "Merch for Geology"
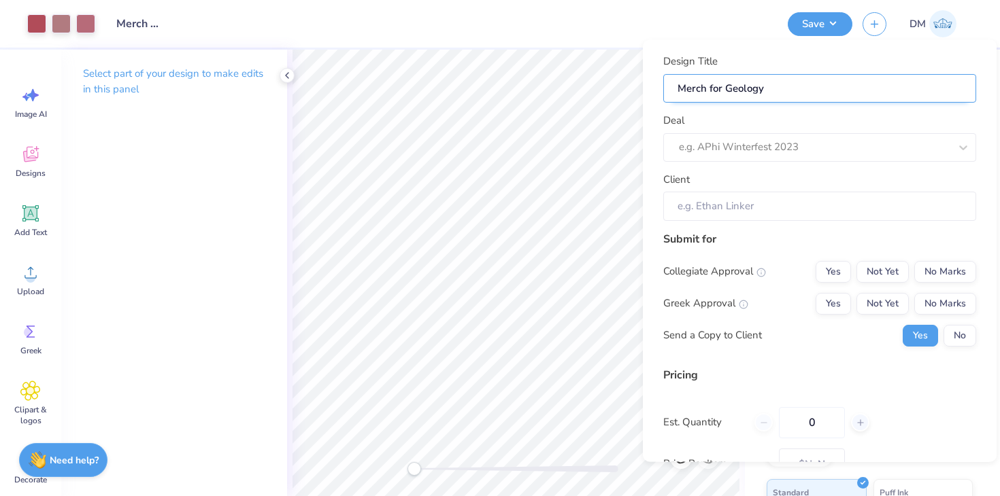
type input "Merch for Geology C"
type input "Merch for Geology Cl"
type input "Merch for Geology Clu"
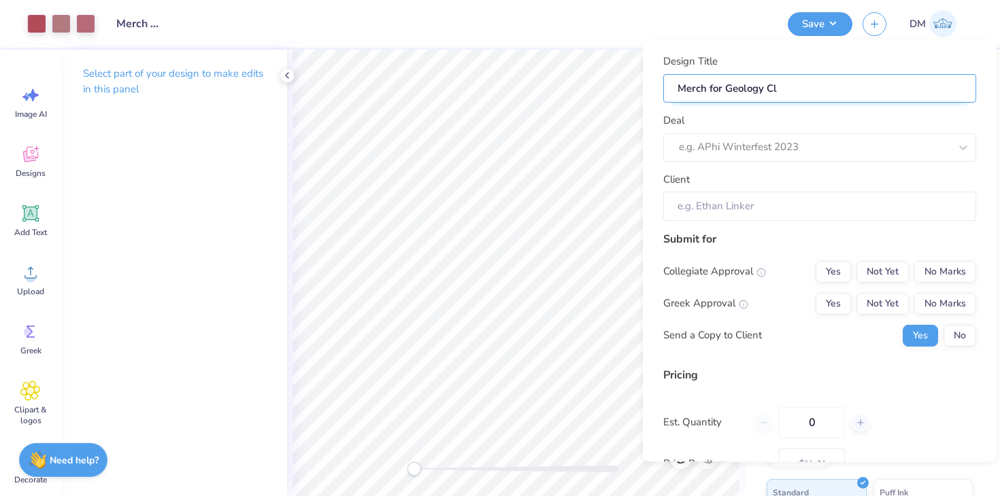
type input "Merch for Geology Clu"
type input "Merch for Geology Club"
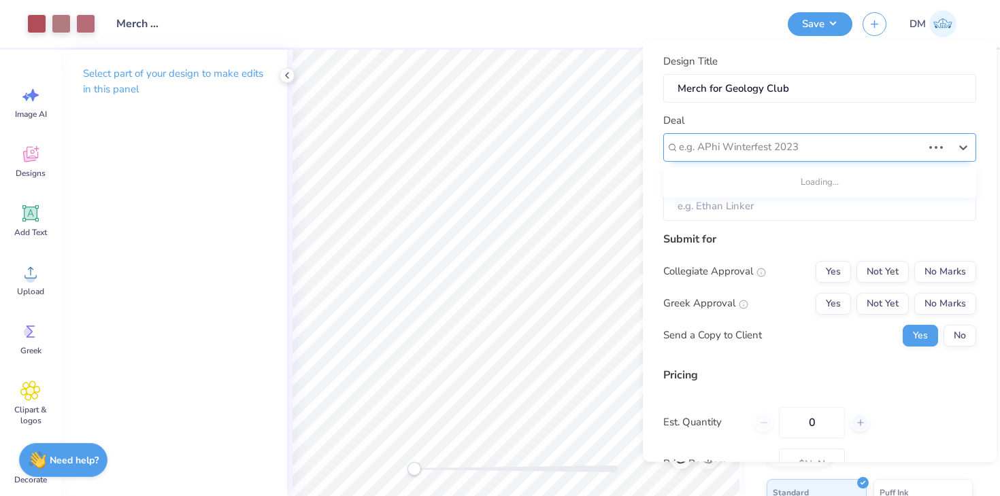
click at [837, 139] on div at bounding box center [800, 147] width 243 height 18
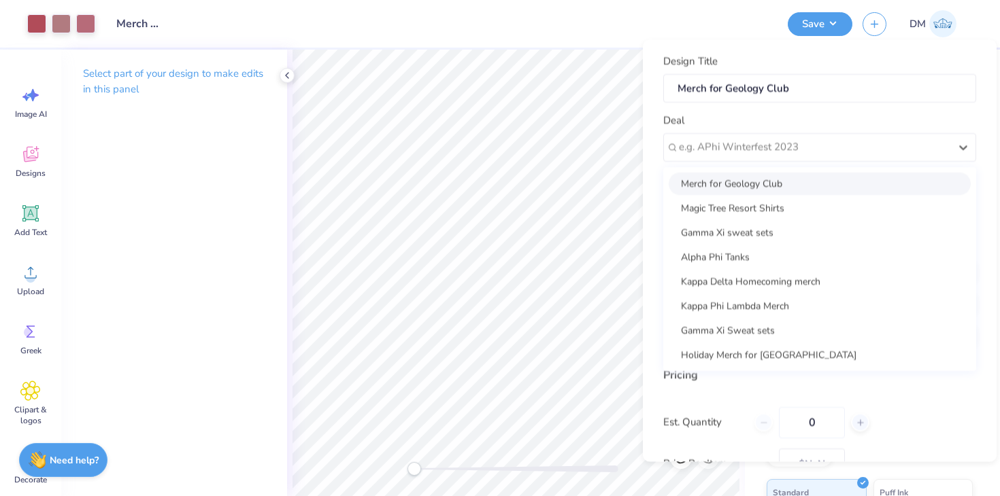
click at [809, 186] on div "Merch for Geology Club" at bounding box center [819, 183] width 302 height 22
type input "[PERSON_NAME] ."
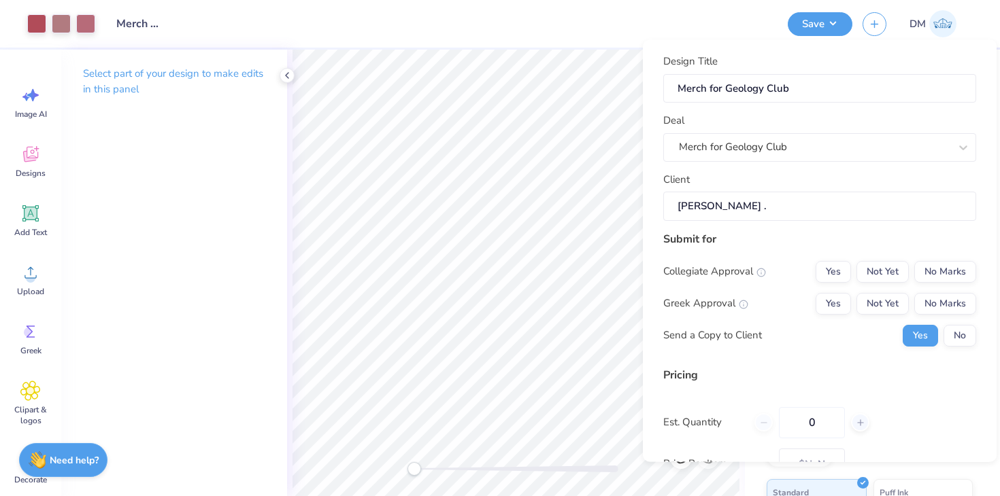
click at [806, 216] on input "[PERSON_NAME] ." at bounding box center [819, 206] width 313 height 29
click at [890, 270] on button "Not Yet" at bounding box center [882, 271] width 52 height 22
click at [947, 305] on button "No Marks" at bounding box center [945, 303] width 62 height 22
click at [947, 322] on div "Collegiate Approval Yes Not Yet No Marks Greek Approval Yes Not Yet No Marks Se…" at bounding box center [819, 303] width 313 height 86
click at [948, 329] on button "No" at bounding box center [959, 335] width 33 height 22
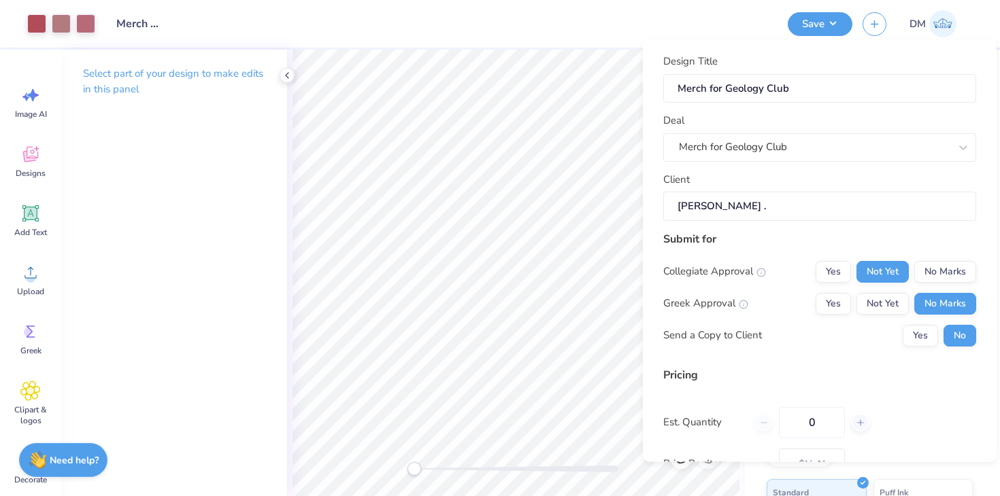
scroll to position [125, 0]
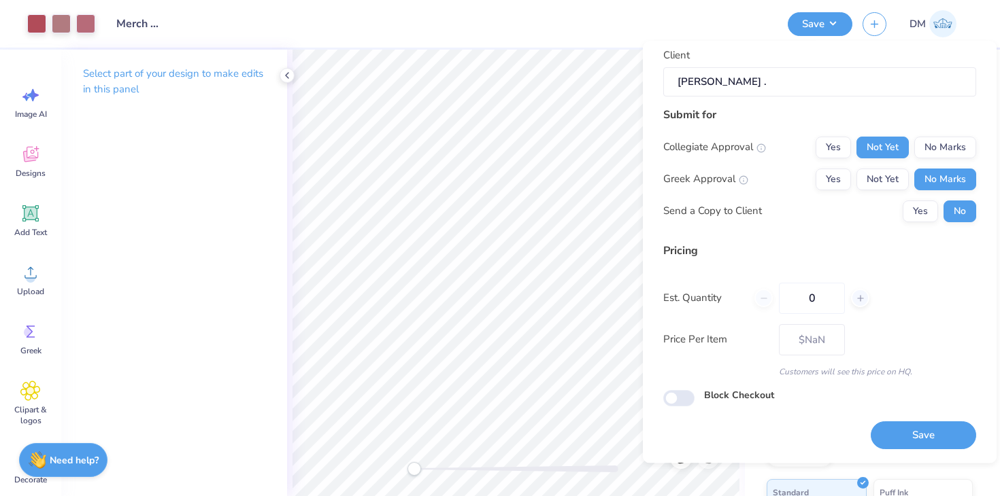
click at [925, 458] on div "Design Title Merch for Geology Club Deal Merch for Geology Club Client Laura . …" at bounding box center [820, 252] width 354 height 422
click at [925, 450] on div "Design Title Merch for Geology Club Deal Merch for Geology Club Client Laura . …" at bounding box center [820, 252] width 354 height 422
click at [926, 439] on button "Save" at bounding box center [922, 436] width 105 height 28
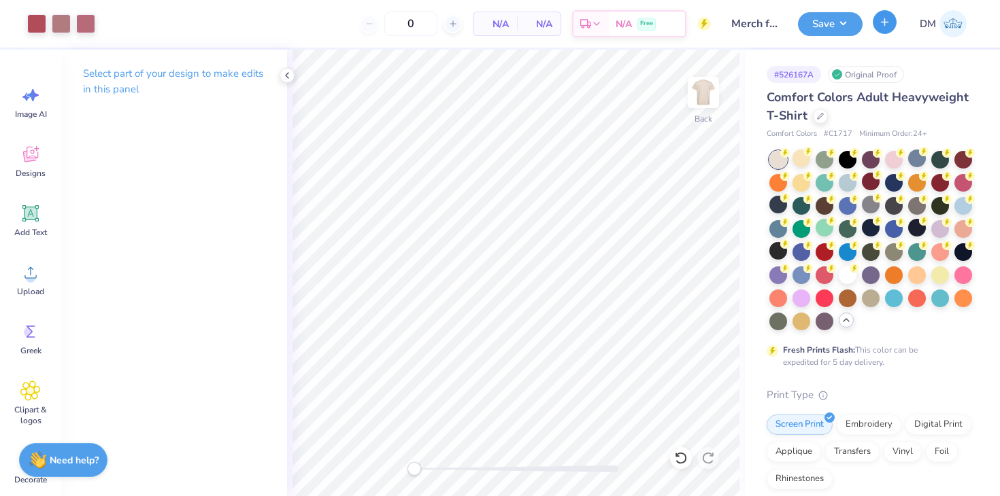
click at [885, 32] on button "button" at bounding box center [884, 22] width 24 height 24
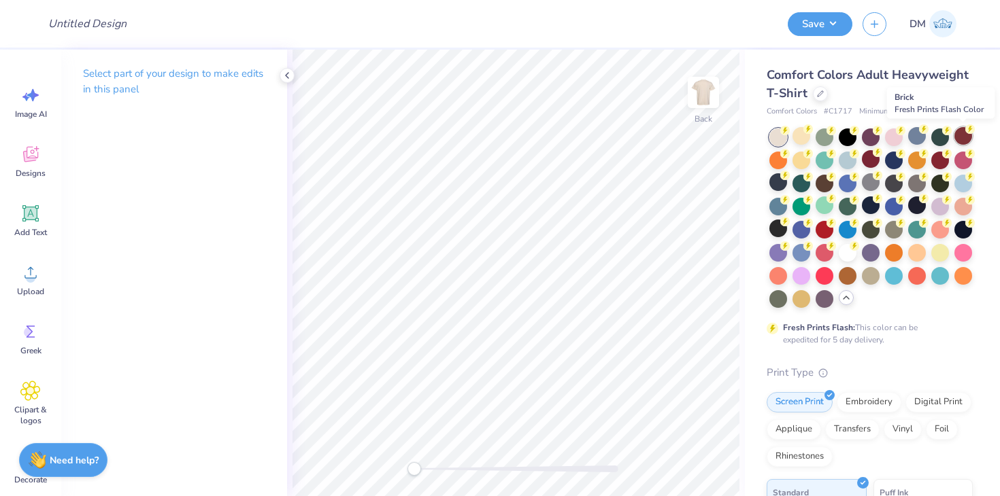
click at [962, 138] on div at bounding box center [963, 136] width 18 height 18
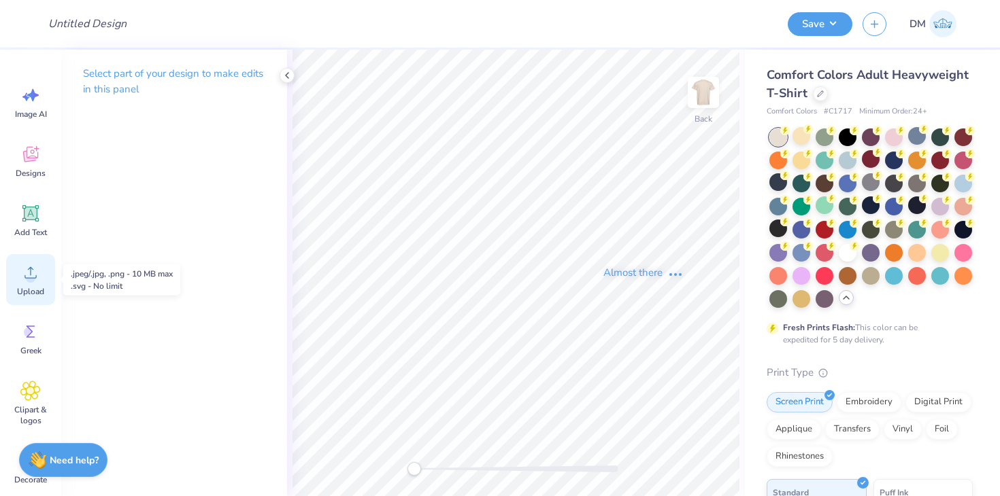
click at [41, 273] on div "Upload" at bounding box center [30, 279] width 49 height 51
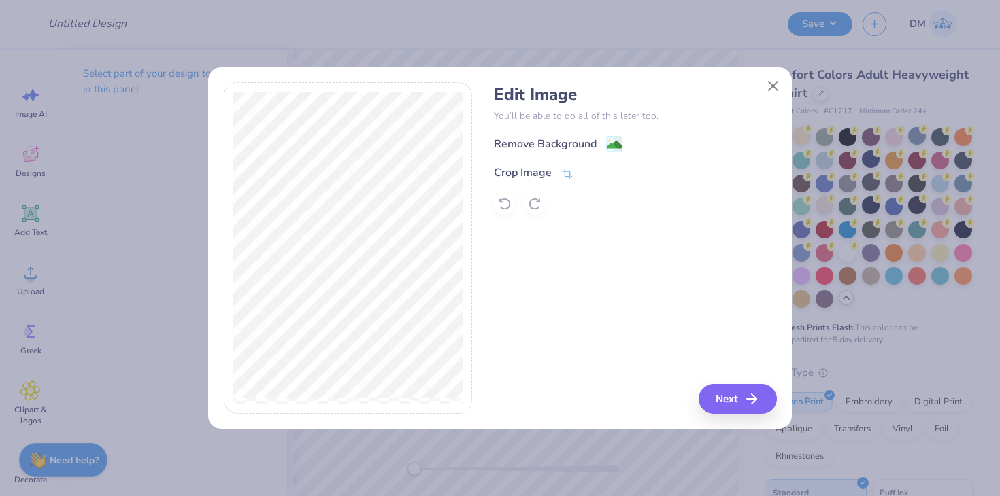
click at [615, 152] on div "Remove Background Crop Image" at bounding box center [635, 175] width 282 height 80
click at [615, 137] on icon at bounding box center [614, 145] width 16 height 16
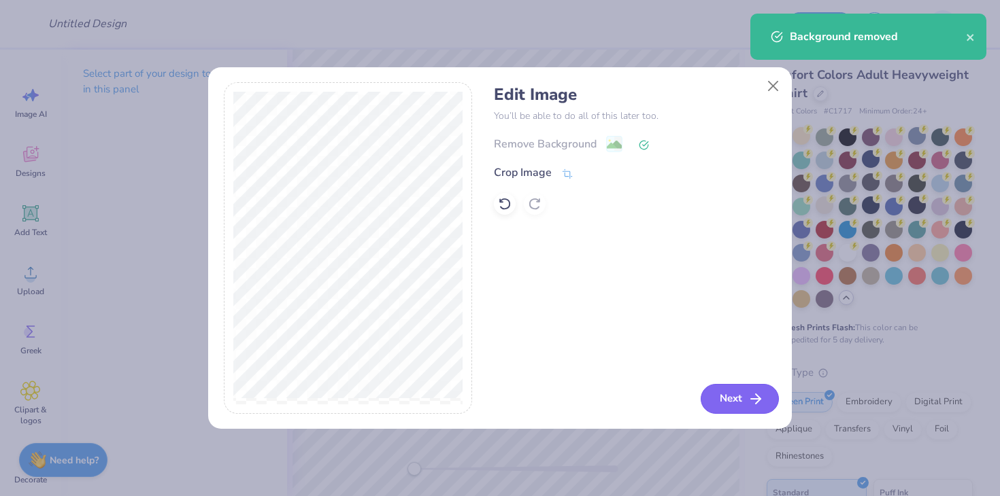
click at [719, 389] on button "Next" at bounding box center [739, 399] width 78 height 30
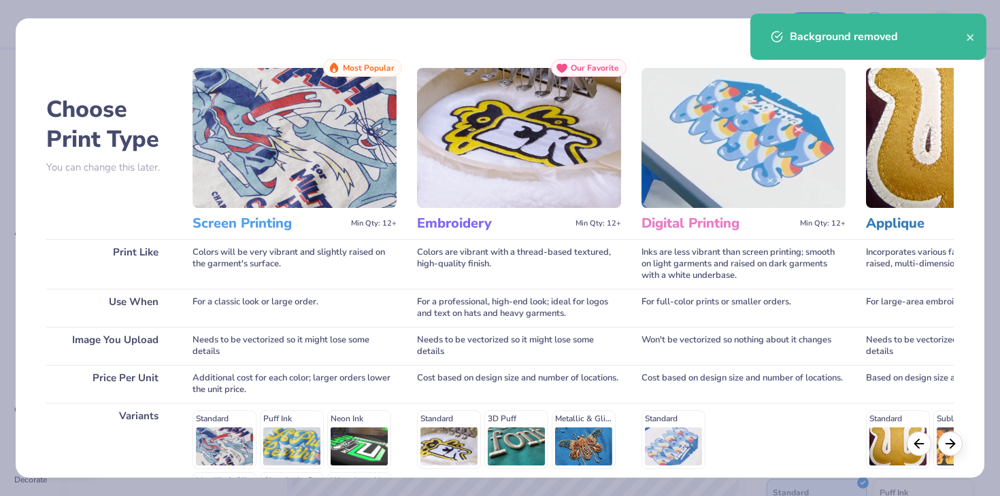
scroll to position [182, 0]
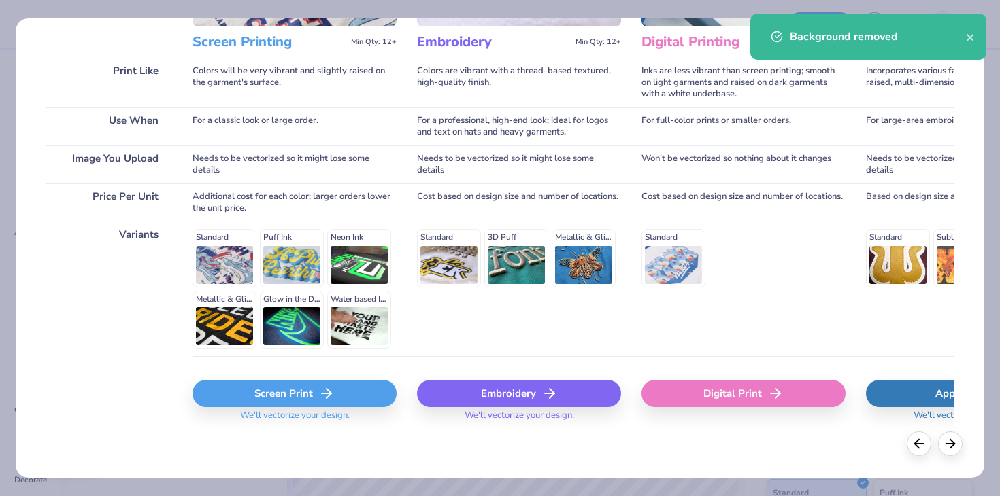
click at [331, 396] on icon at bounding box center [326, 394] width 16 height 16
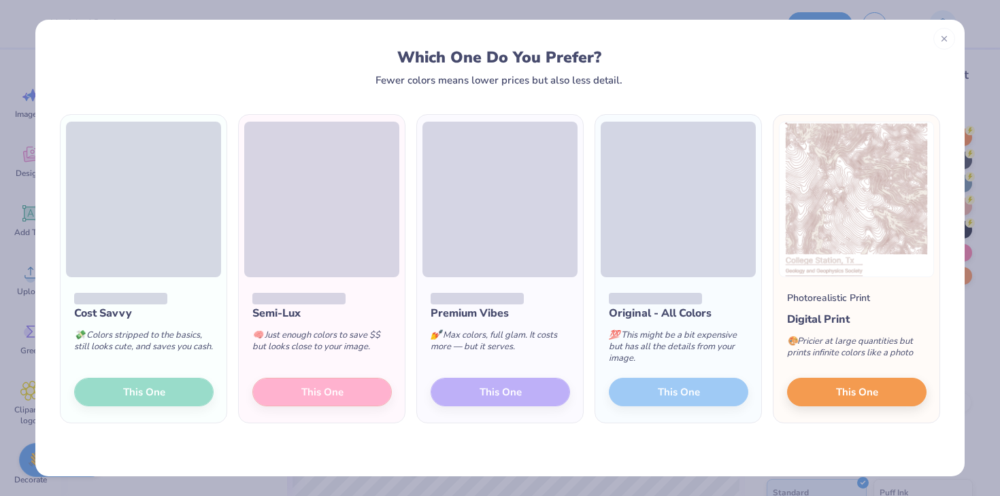
click at [325, 396] on div "Semi-Lux 🧠 Just enough colors to save $$ but looks close to your image. This One" at bounding box center [322, 350] width 166 height 146
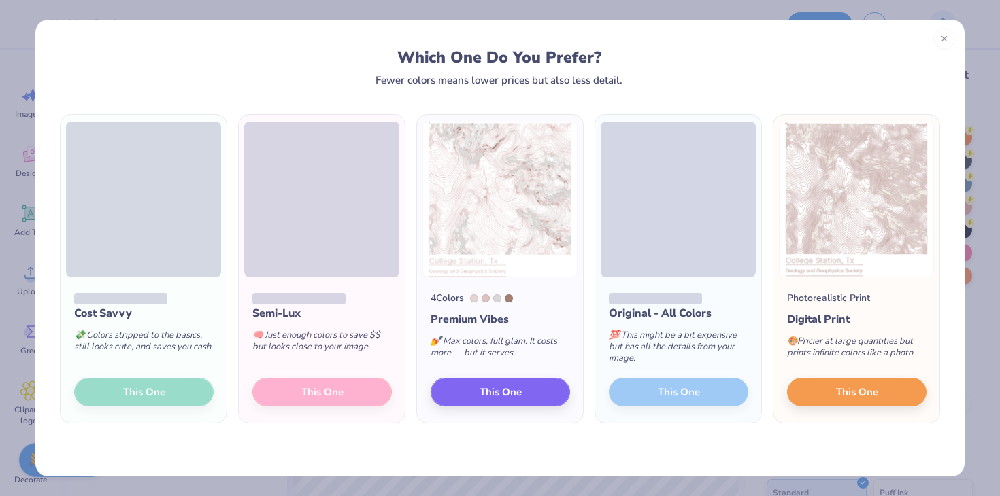
click at [342, 392] on div "Semi-Lux 🧠 Just enough colors to save $$ but looks close to your image. This One" at bounding box center [322, 350] width 166 height 146
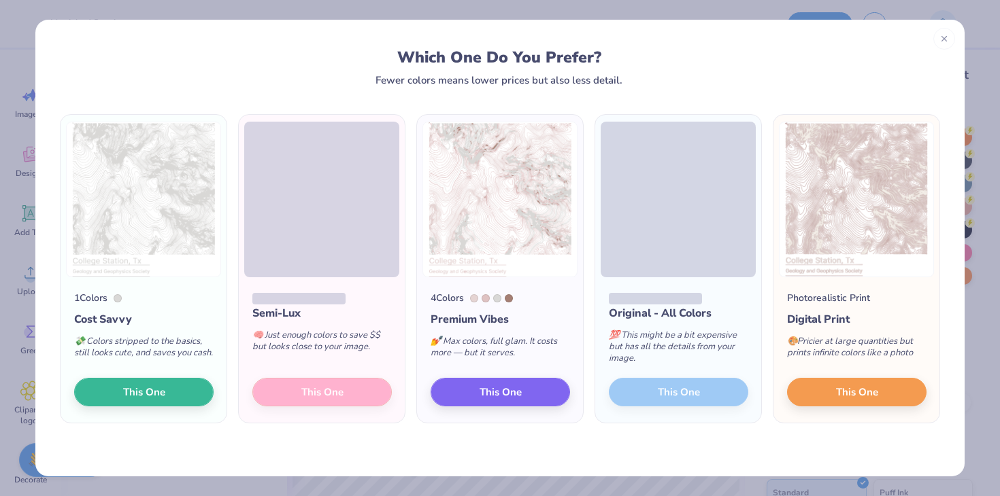
click at [357, 396] on div "Semi-Lux 🧠 Just enough colors to save $$ but looks close to your image. This One" at bounding box center [322, 350] width 166 height 146
click at [358, 398] on div "Semi-Lux 🧠 Just enough colors to save $$ but looks close to your image. This One" at bounding box center [322, 350] width 166 height 146
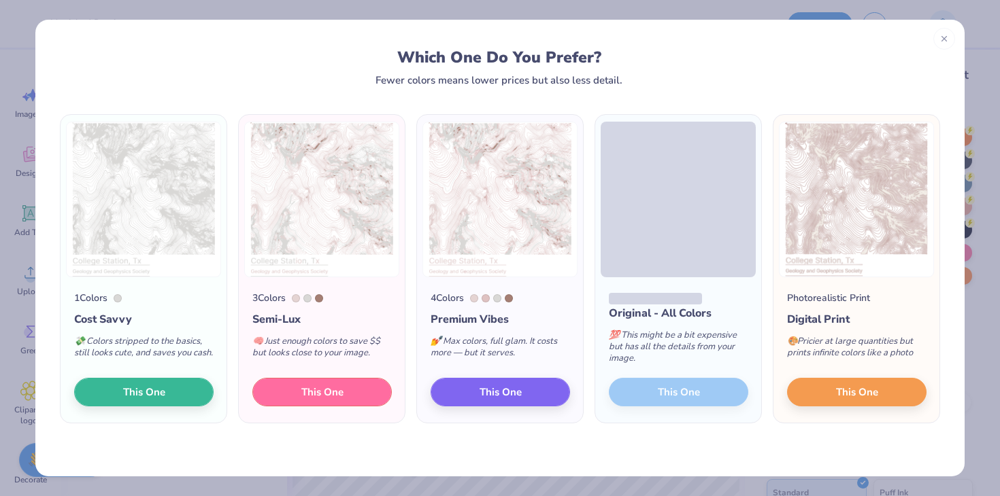
click at [358, 398] on button "This One" at bounding box center [321, 392] width 139 height 29
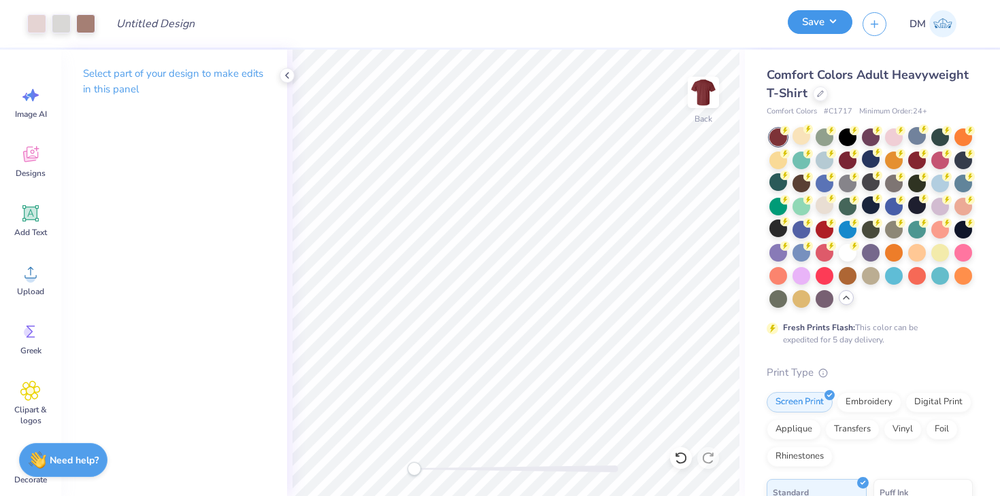
click at [821, 17] on button "Save" at bounding box center [819, 22] width 65 height 24
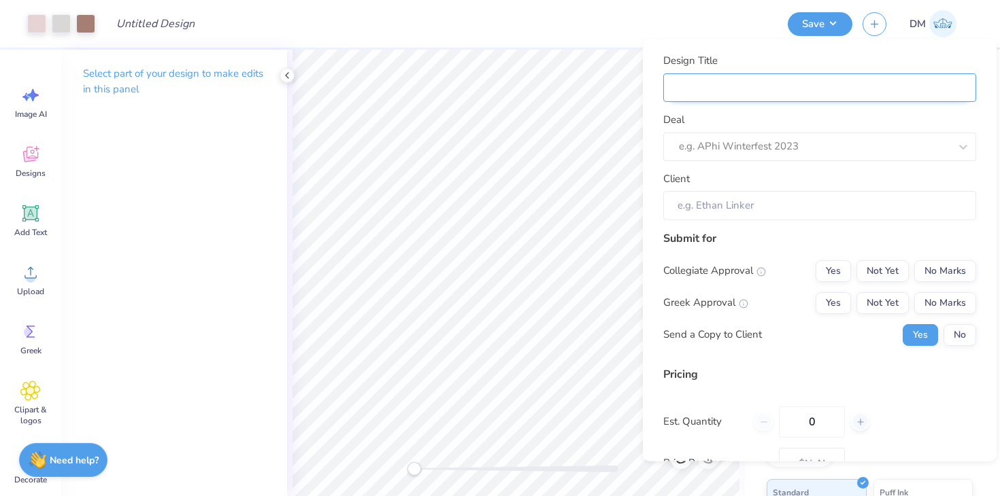
click at [791, 75] on input "Design Title" at bounding box center [819, 87] width 313 height 29
type input "M"
type input "Me"
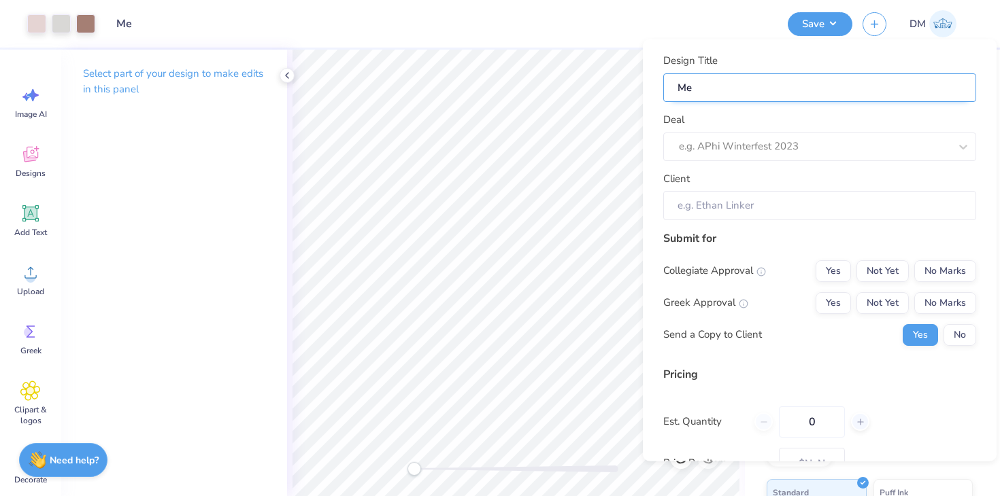
type input "Mer"
type input "Merc"
type input "Merch"
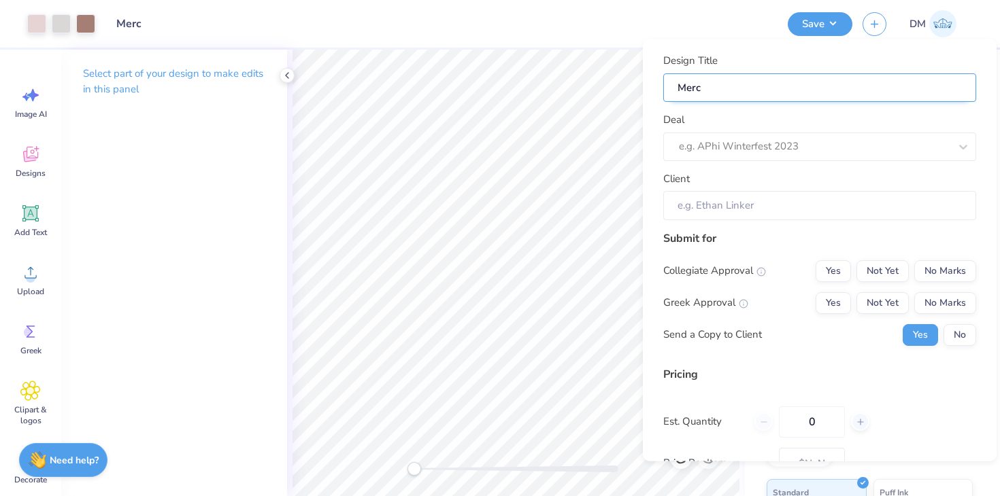
type input "Merch"
type input "Merch f"
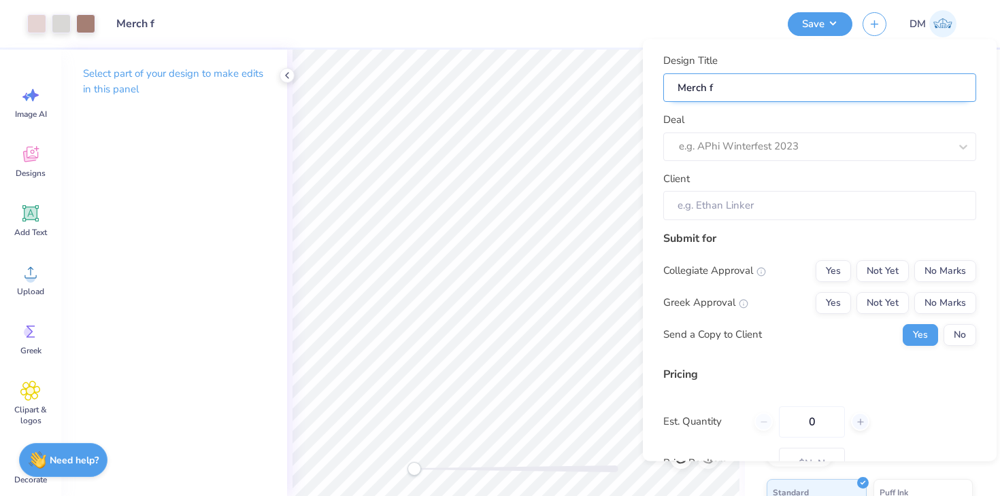
type input "Merch fo"
type input "Merch for"
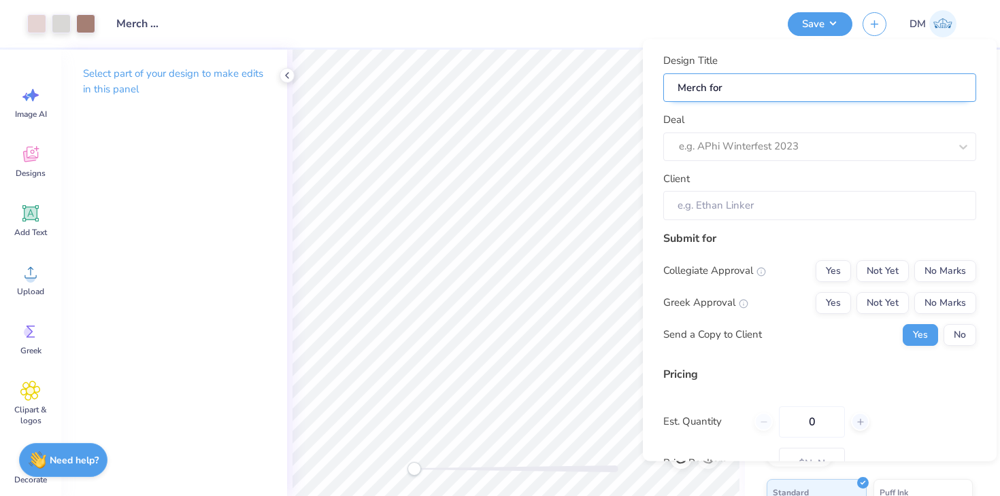
type input "Merch for"
type input "Merch for G"
type input "Merch for Ge"
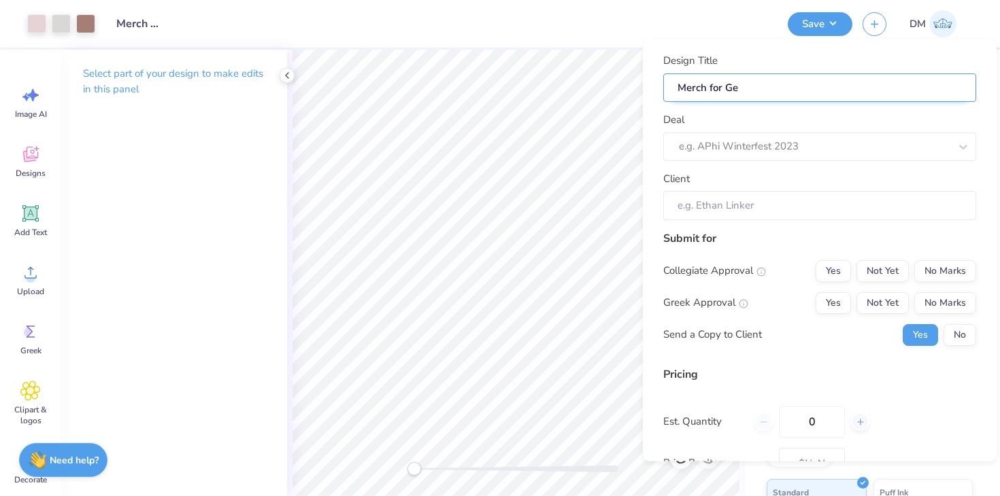
type input "Merch for Geo"
type input "Merch for Geol"
type input "Merch for Geolo"
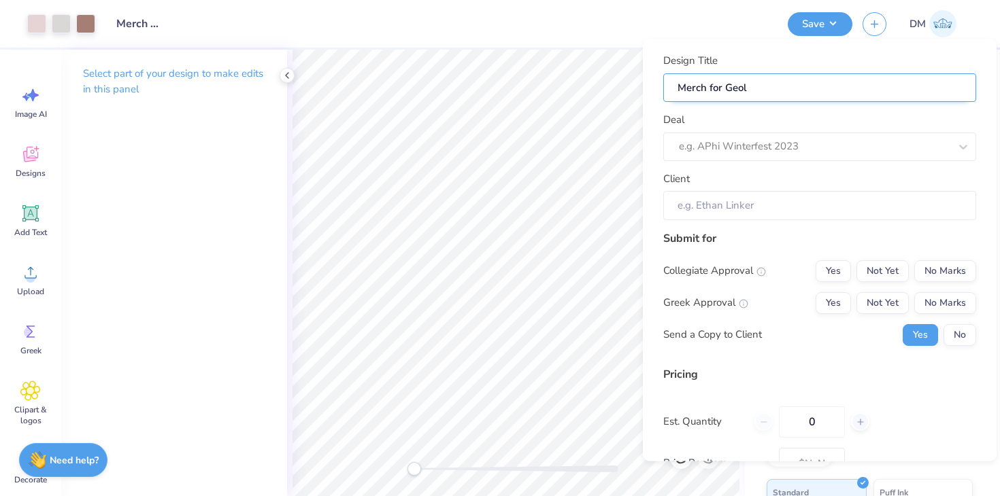
type input "Merch for Geolo"
type input "Merch for Geolog"
type input "Merch for Geology"
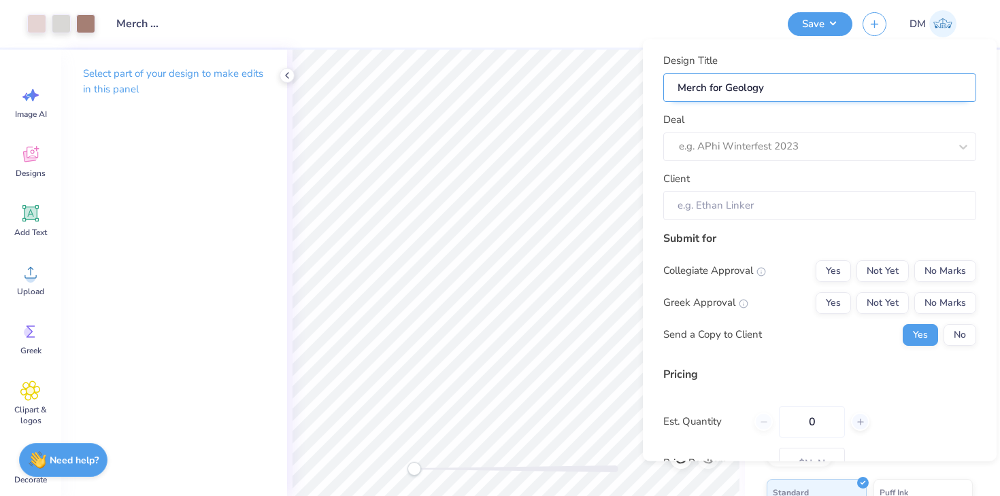
type input "Merch for Geology"
type input "Merch for Geology C"
type input "Merch for Geology Cl"
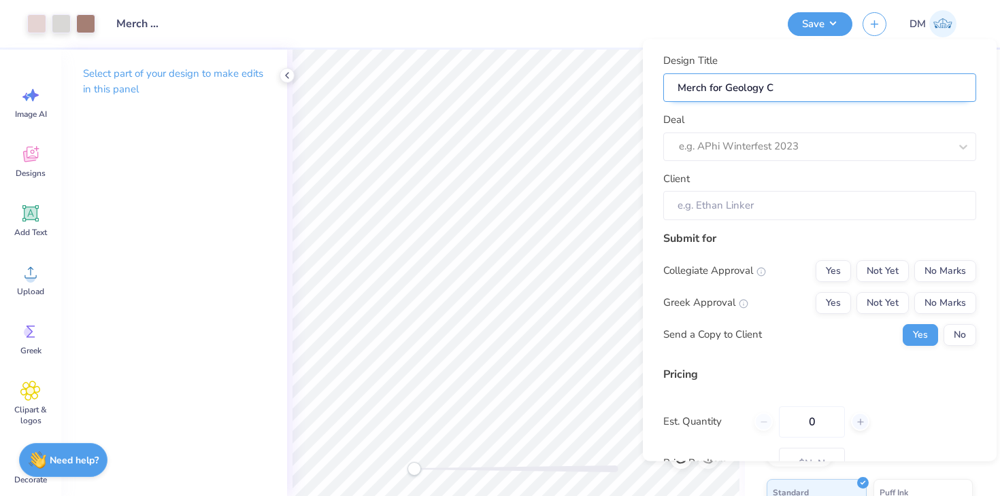
type input "Merch for Geology Cl"
type input "Merch for Geology Clu"
type input "Merch for Geology Club"
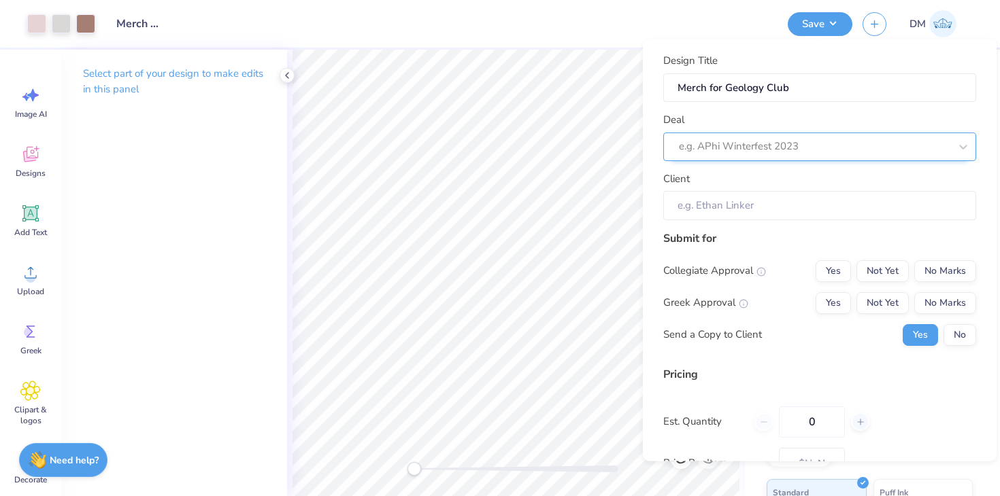
click at [798, 144] on div at bounding box center [814, 146] width 271 height 18
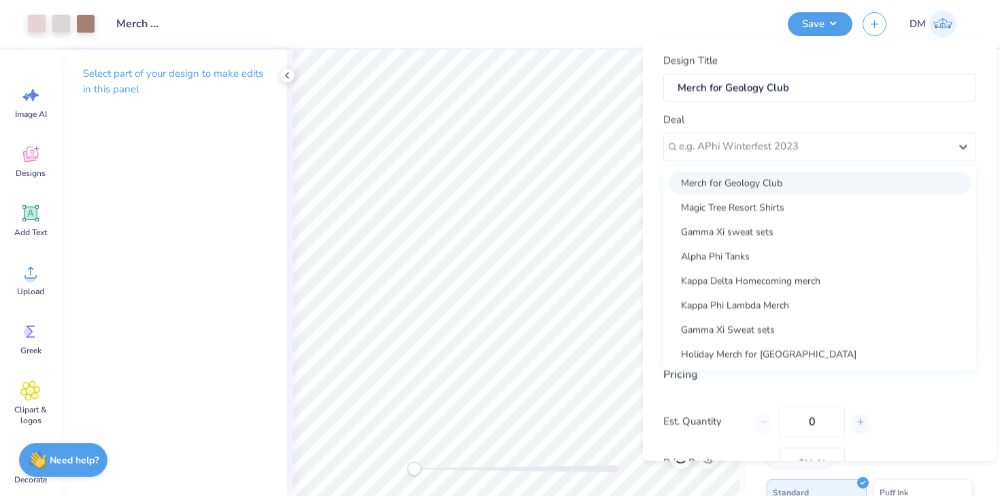
click at [789, 179] on div "Merch for Geology Club" at bounding box center [819, 182] width 302 height 22
type input "[PERSON_NAME] ."
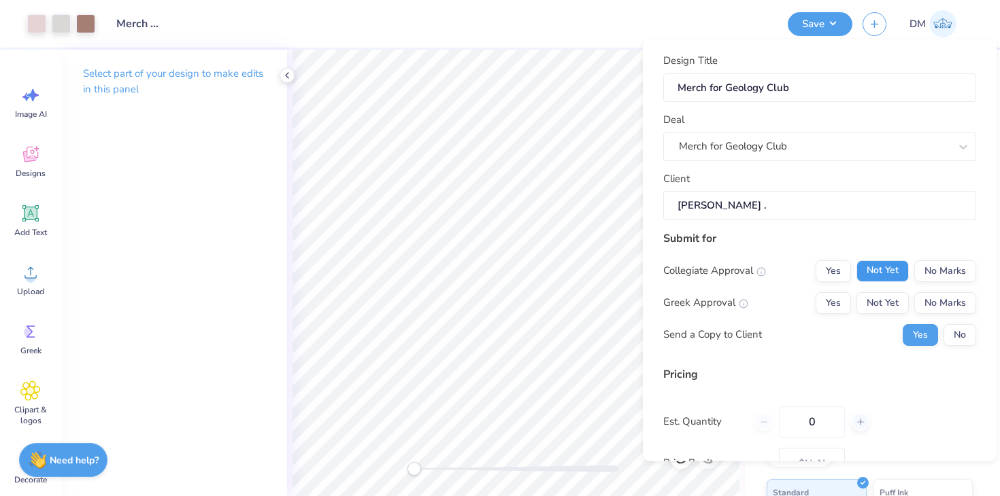
click at [879, 269] on button "Not Yet" at bounding box center [882, 271] width 52 height 22
click at [937, 303] on button "No Marks" at bounding box center [945, 303] width 62 height 22
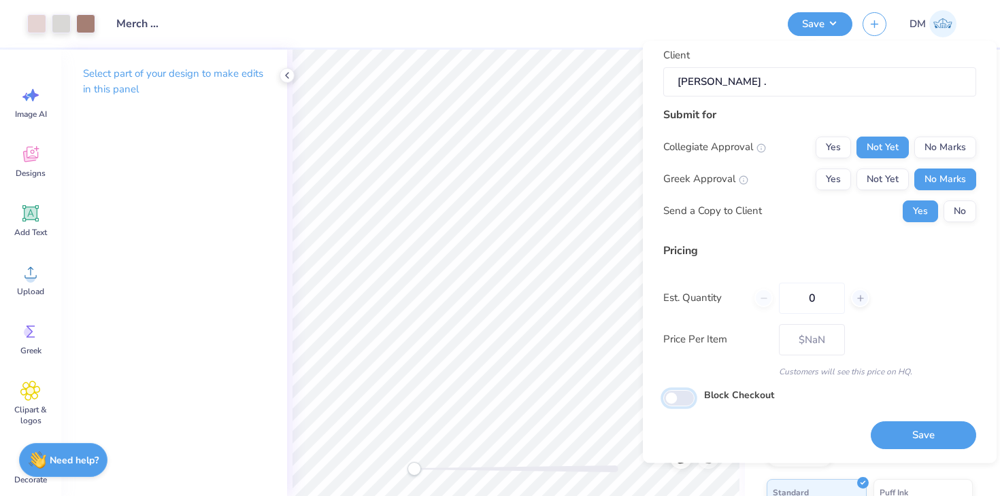
click at [680, 398] on input "Block Checkout" at bounding box center [678, 398] width 31 height 16
checkbox input "true"
click at [942, 430] on button "Save" at bounding box center [922, 436] width 105 height 28
